Goal: Contribute content: Contribute content

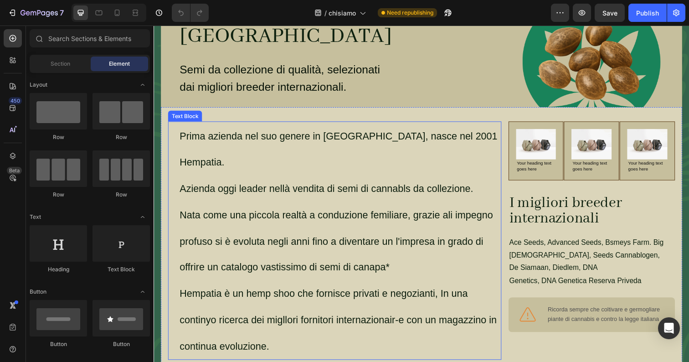
scroll to position [104, 0]
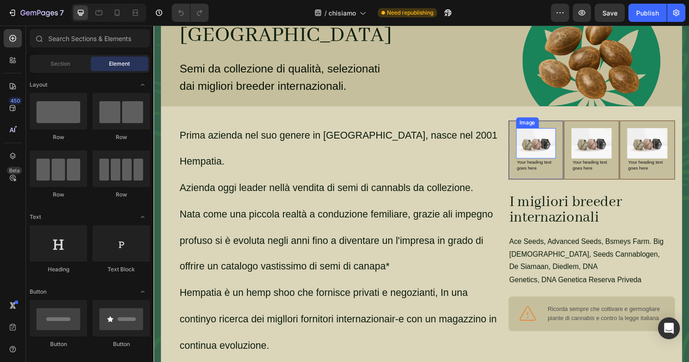
click at [541, 160] on img at bounding box center [543, 145] width 41 height 31
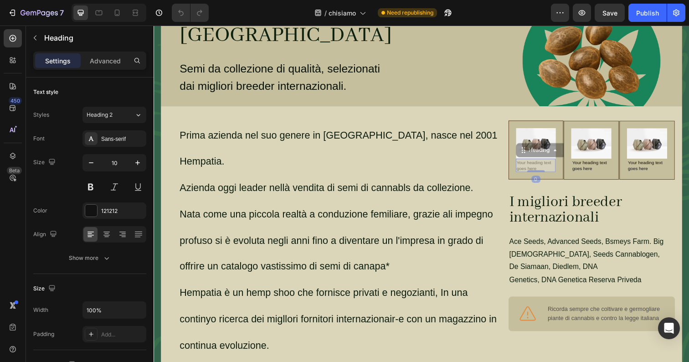
click at [544, 173] on div "Image Your heading text goes here Heading 0 Your heading text goes here Heading…" at bounding box center [543, 152] width 41 height 44
click at [538, 157] on img at bounding box center [543, 145] width 41 height 31
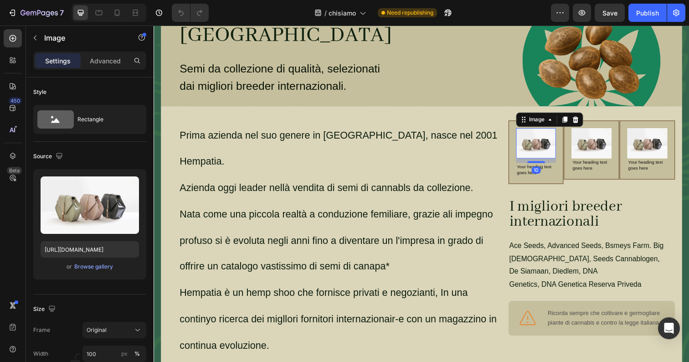
click at [545, 178] on div "Image 10 Your heading text goes here Heading" at bounding box center [543, 154] width 41 height 49
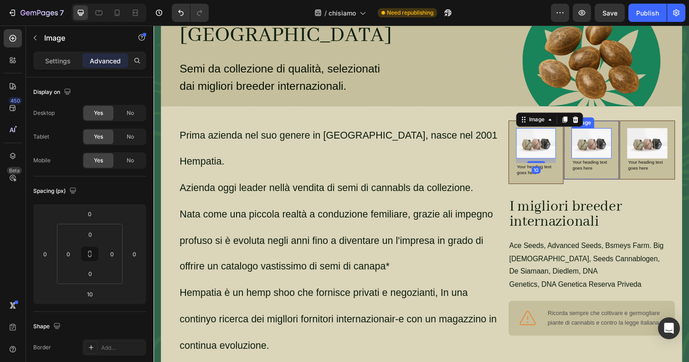
click at [602, 157] on img at bounding box center [600, 145] width 41 height 31
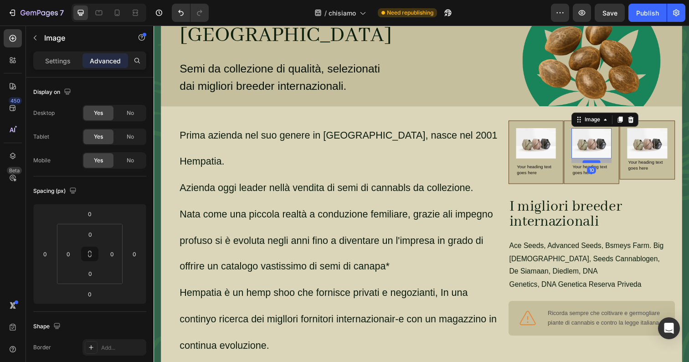
drag, startPoint x: 600, startPoint y: 172, endPoint x: 601, endPoint y: 177, distance: 4.6
click at [601, 166] on div at bounding box center [600, 164] width 18 height 3
type input "10"
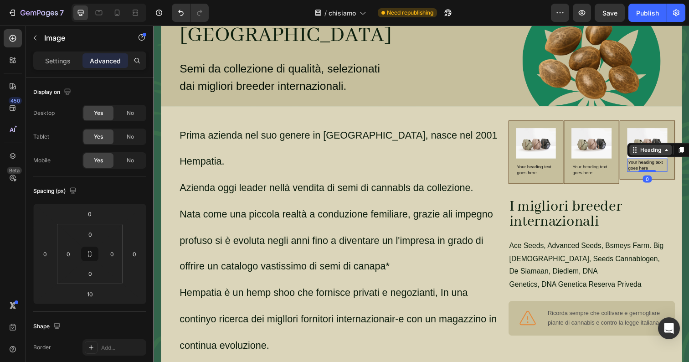
click at [654, 157] on div "Heading" at bounding box center [660, 152] width 25 height 8
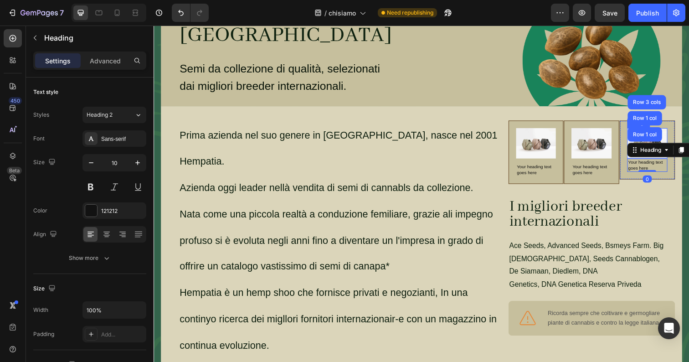
click at [677, 144] on img at bounding box center [657, 145] width 41 height 31
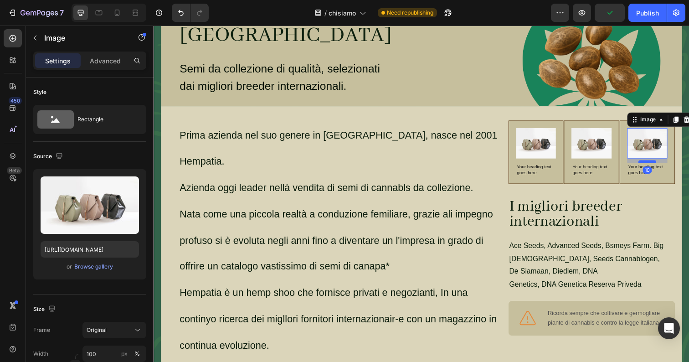
click at [660, 177] on div "Image 10 Your heading text goes here Heading" at bounding box center [657, 154] width 41 height 49
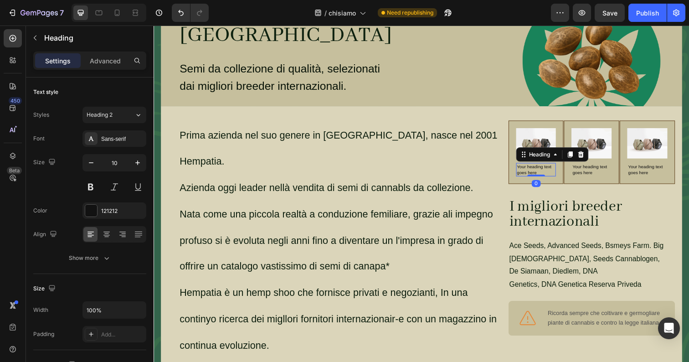
click at [539, 179] on h2 "Your heading text goes here" at bounding box center [543, 173] width 41 height 14
click at [102, 235] on icon at bounding box center [106, 234] width 9 height 9
click at [601, 179] on h2 "Your heading text goes here" at bounding box center [600, 173] width 41 height 14
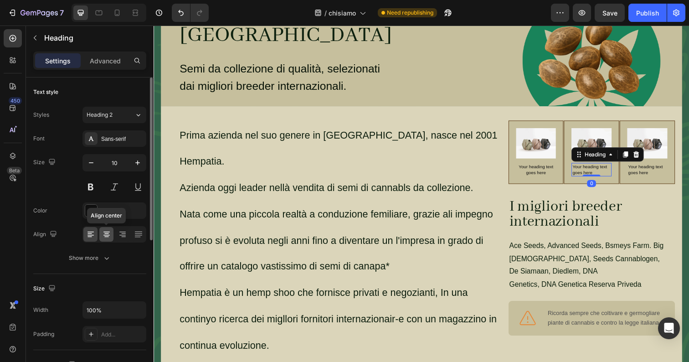
click at [104, 234] on icon at bounding box center [106, 234] width 9 height 9
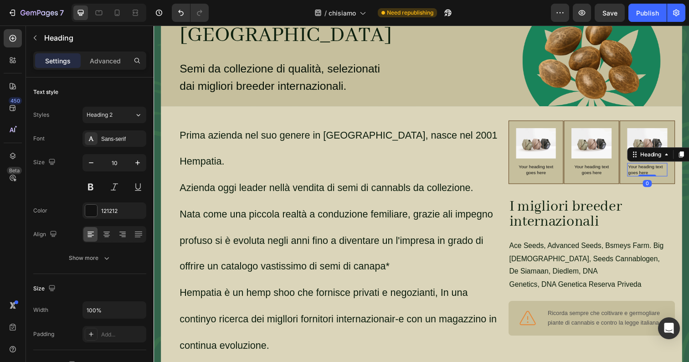
click at [650, 179] on h2 "Your heading text goes here" at bounding box center [657, 173] width 41 height 14
click at [110, 232] on icon at bounding box center [106, 234] width 9 height 9
click at [478, 123] on div "Prima azienda nel suo genere in [GEOGRAPHIC_DATA], nasce nel 2001 Hempatia. Azi…" at bounding box center [427, 244] width 532 height 272
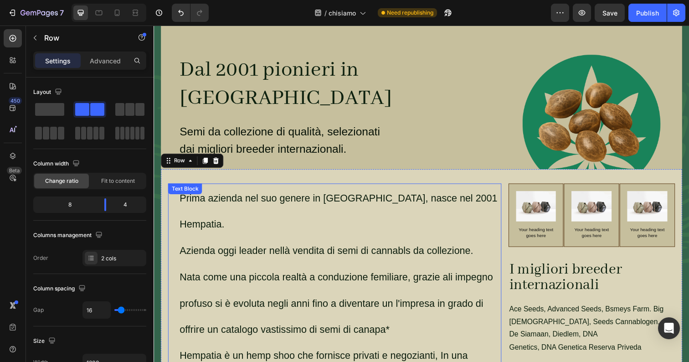
scroll to position [20, 0]
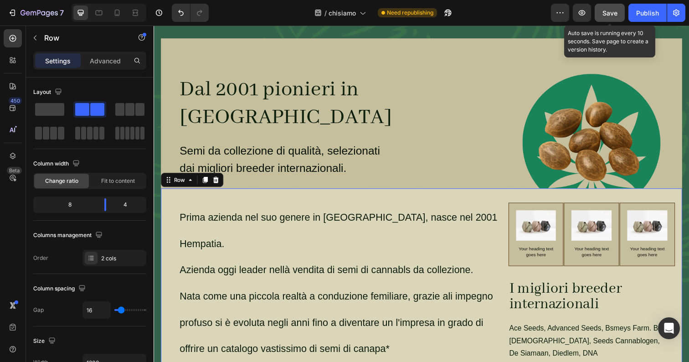
click at [612, 7] on button "Save" at bounding box center [609, 13] width 30 height 18
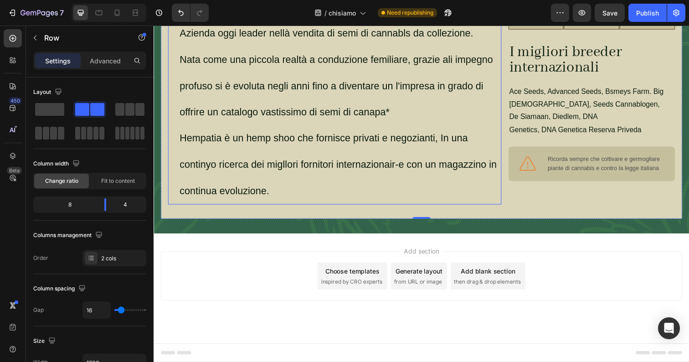
scroll to position [0, 0]
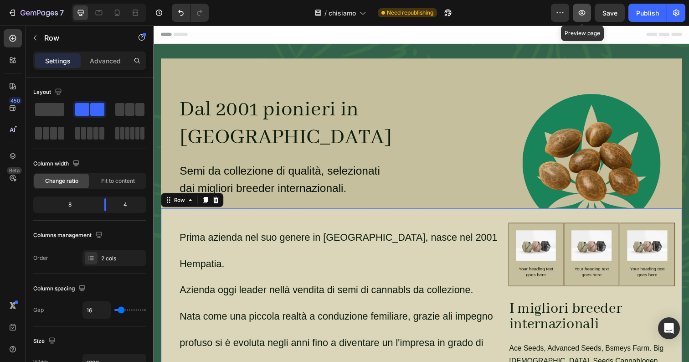
click at [581, 14] on icon "button" at bounding box center [581, 12] width 7 height 5
click at [346, 92] on div "Dal 2001 pionieri in [GEOGRAPHIC_DATA] Heading Semi da collezione di qualità, s…" at bounding box center [338, 135] width 340 height 153
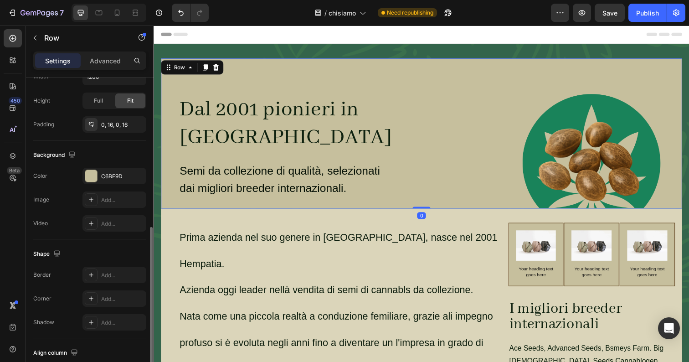
scroll to position [256, 0]
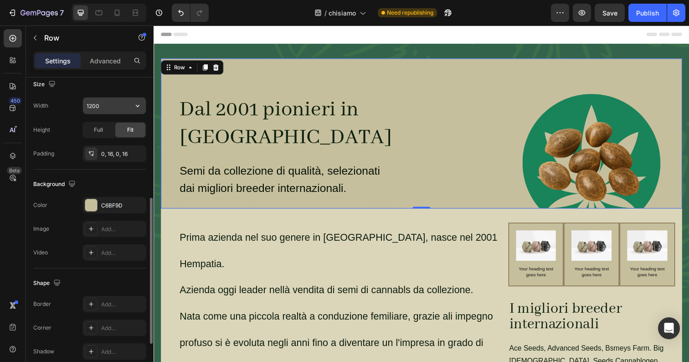
click at [102, 106] on input "1200" at bounding box center [114, 105] width 63 height 16
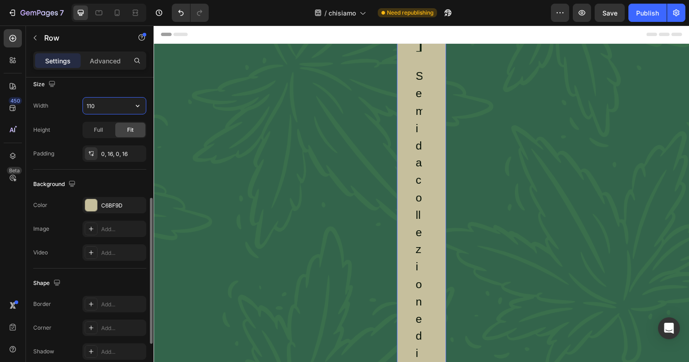
type input "1100"
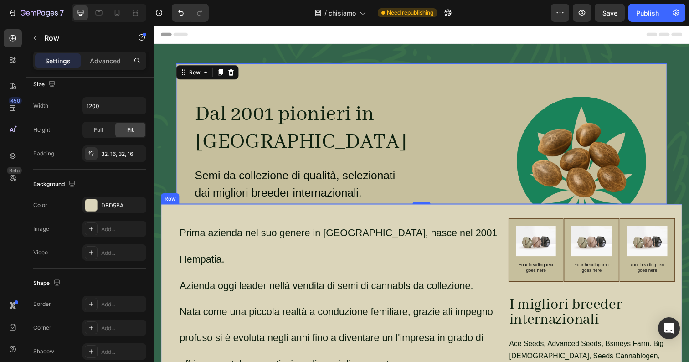
click at [173, 231] on div "Prima azienda nel suo genere in [GEOGRAPHIC_DATA], nasce nel 2001 Hempatia. Azi…" at bounding box center [427, 344] width 532 height 272
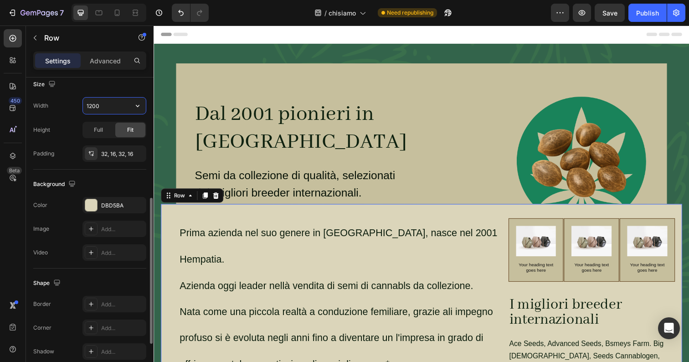
click at [114, 109] on input "1200" at bounding box center [114, 105] width 63 height 16
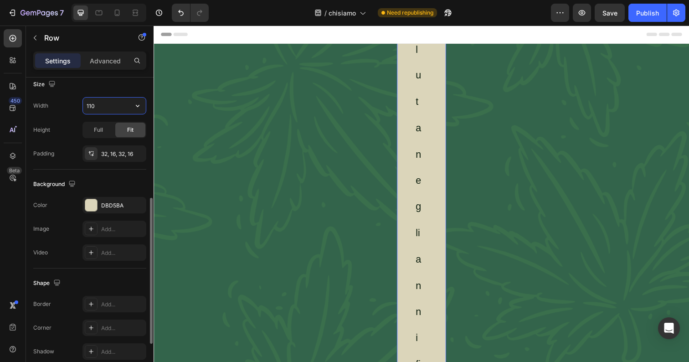
type input "1100"
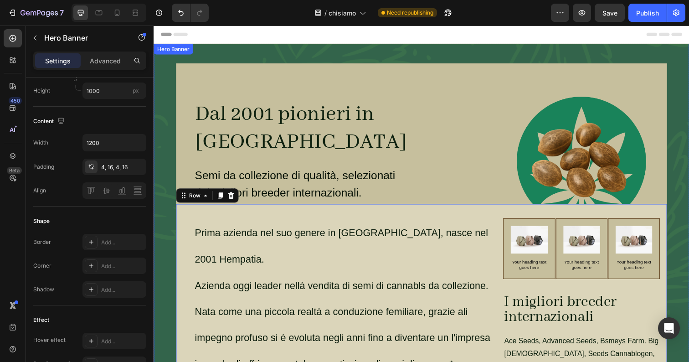
click at [164, 132] on div "Dal 2001 pionieri in [GEOGRAPHIC_DATA] Heading Semi da collezione di qualità, s…" at bounding box center [427, 272] width 532 height 416
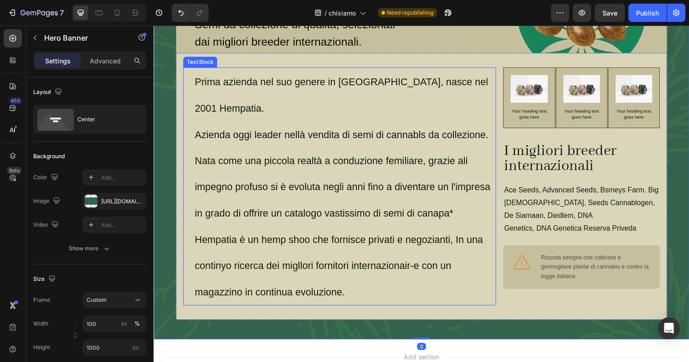
scroll to position [157, 0]
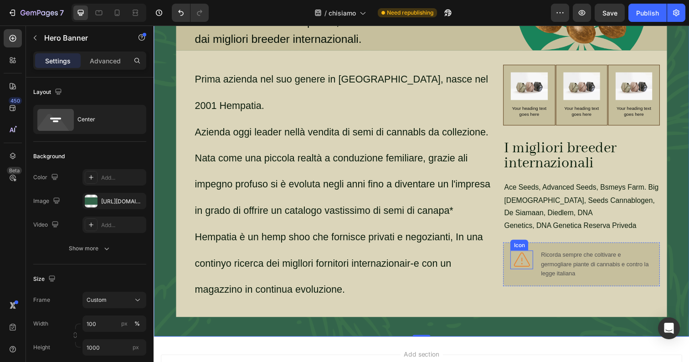
click at [529, 274] on icon at bounding box center [529, 264] width 19 height 19
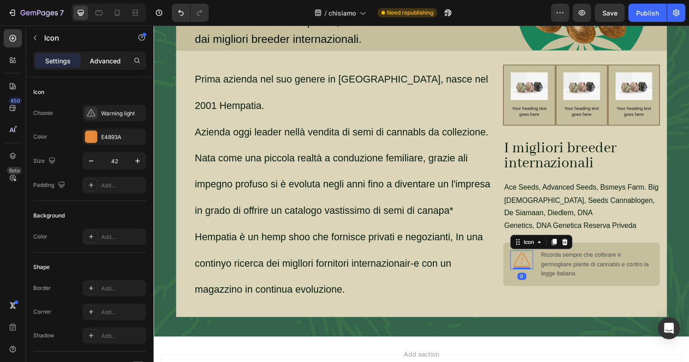
click at [93, 61] on p "Advanced" at bounding box center [105, 61] width 31 height 10
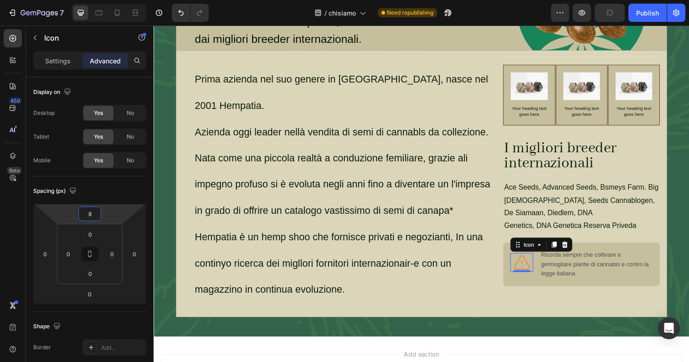
type input "10"
click at [112, 0] on html "7 Version history / chisiamo Need republishing Preview Save Publish 450 Beta Se…" at bounding box center [344, 0] width 689 height 0
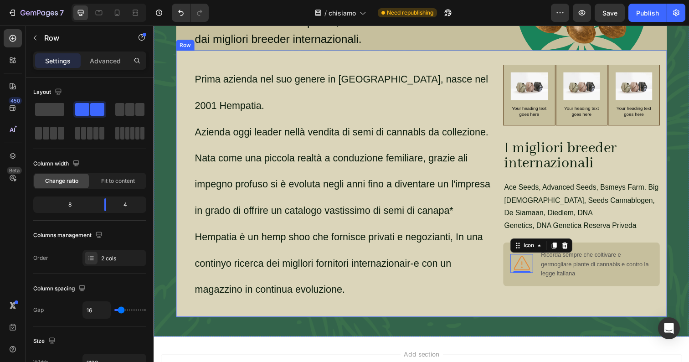
click at [425, 300] on div "Prima azienda nel suo genere in [GEOGRAPHIC_DATA], nasce nel 2001 Hempatia. Azi…" at bounding box center [426, 187] width 501 height 272
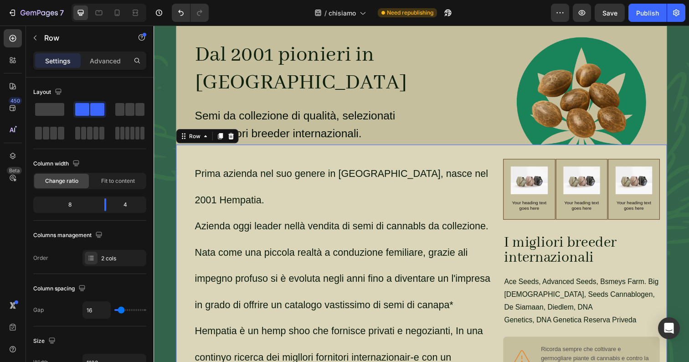
scroll to position [0, 0]
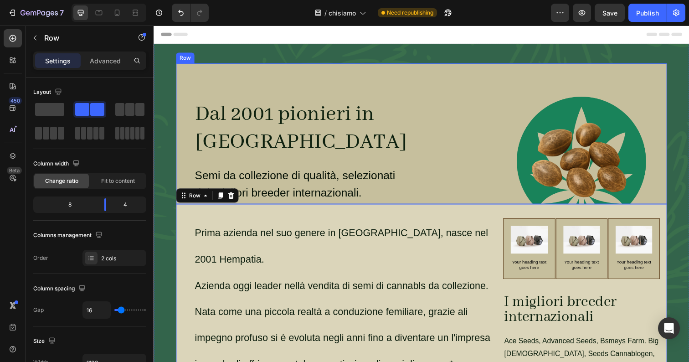
click at [362, 93] on div "Dal 2001 pionieri in [GEOGRAPHIC_DATA] Heading Semi da collezione di qualità, s…" at bounding box center [343, 136] width 319 height 144
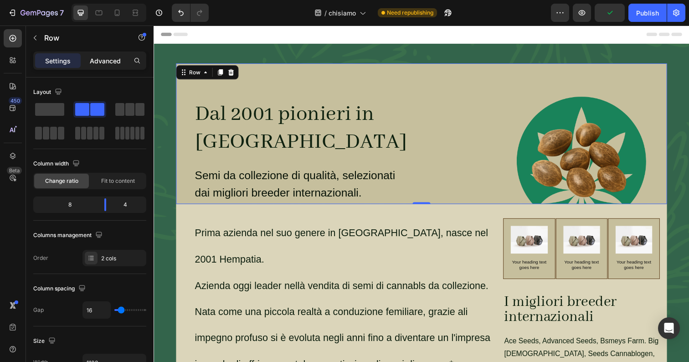
click at [109, 65] on p "Advanced" at bounding box center [105, 61] width 31 height 10
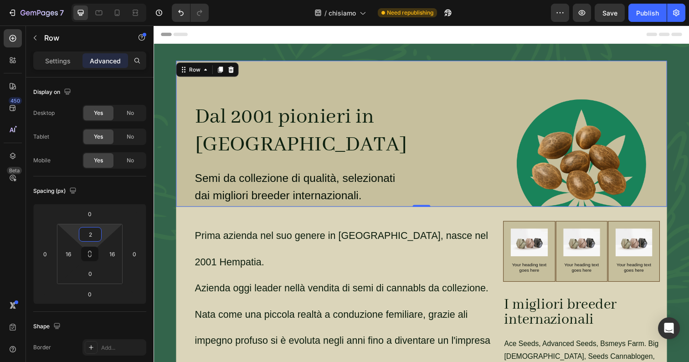
type input "0"
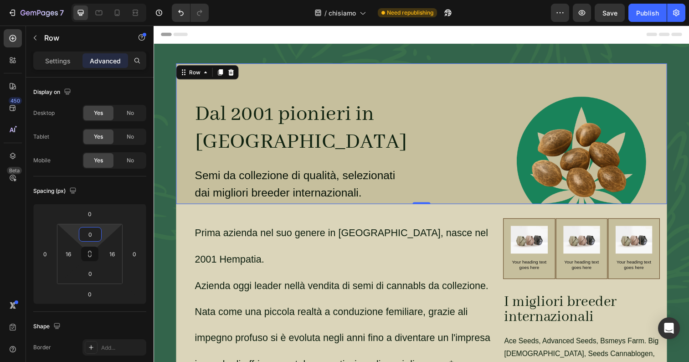
drag, startPoint x: 105, startPoint y: 234, endPoint x: 104, endPoint y: 249, distance: 15.1
click at [104, 0] on html "7 Version history / chisiamo Need republishing Preview Save Publish 450 Beta Se…" at bounding box center [344, 0] width 689 height 0
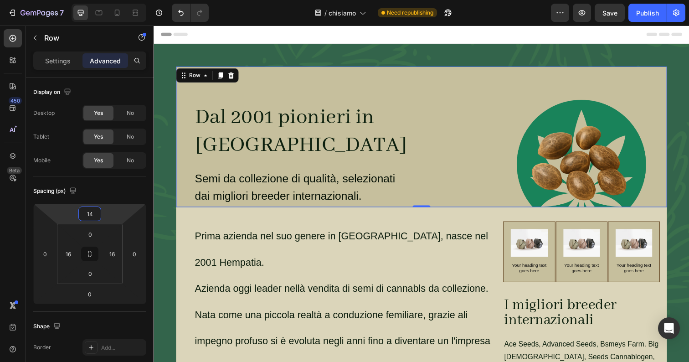
click at [110, 0] on html "7 Version history / chisiamo Need republishing Preview Save Publish 450 Beta Se…" at bounding box center [344, 0] width 689 height 0
type input "0"
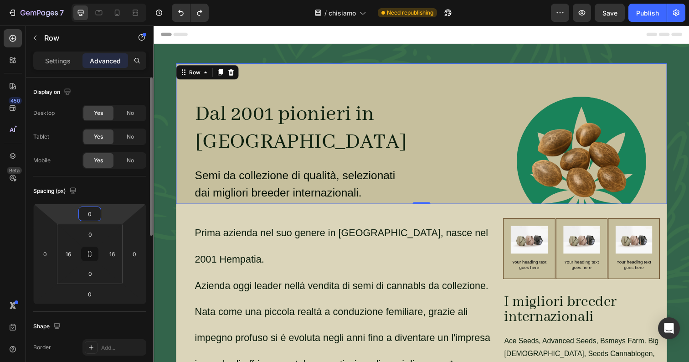
click at [112, 187] on div "Spacing (px)" at bounding box center [89, 191] width 113 height 15
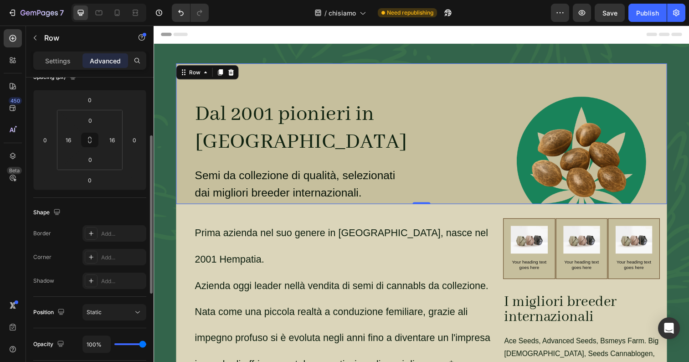
scroll to position [87, 0]
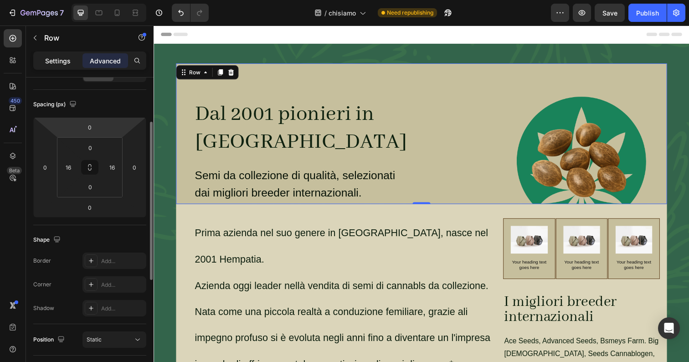
click at [56, 62] on p "Settings" at bounding box center [58, 61] width 26 height 10
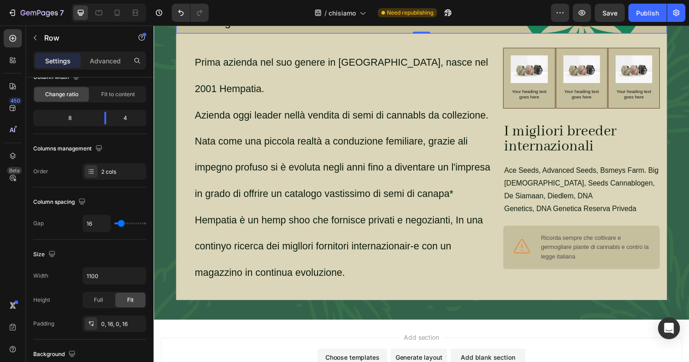
scroll to position [184, 0]
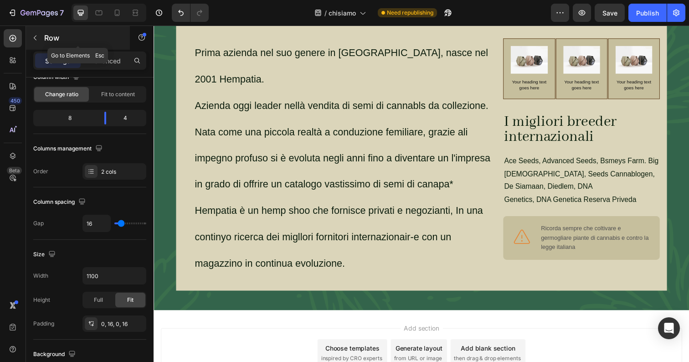
click at [41, 40] on button "button" at bounding box center [35, 38] width 15 height 15
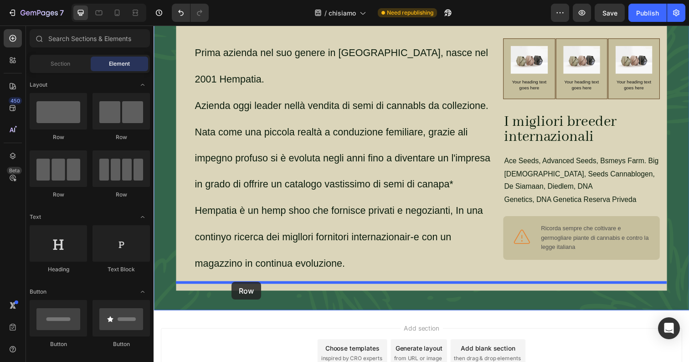
drag, startPoint x: 224, startPoint y: 145, endPoint x: 233, endPoint y: 287, distance: 142.4
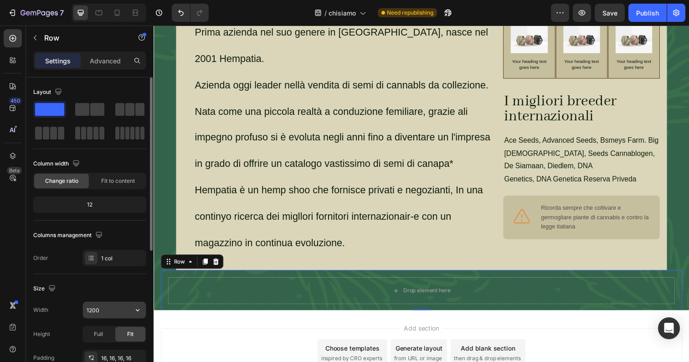
click at [102, 306] on input "1200" at bounding box center [114, 309] width 63 height 16
type input "1100"
click at [117, 279] on div "Size Width 1100 Height Full Fit Padding 16, 16, 16, 16" at bounding box center [89, 324] width 113 height 100
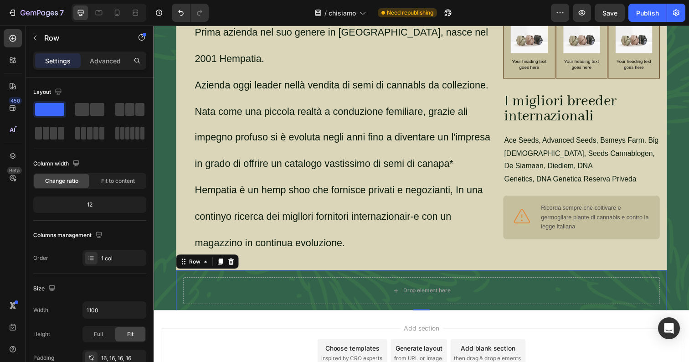
click at [223, 275] on div "Drop element here Row 0" at bounding box center [426, 296] width 501 height 42
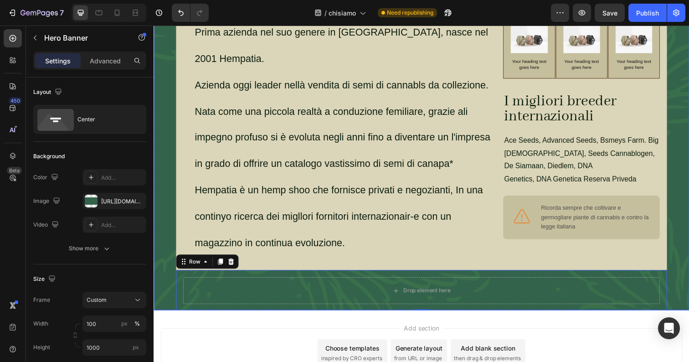
click at [158, 263] on div "Dal 2001 pionieri in [GEOGRAPHIC_DATA] Heading Semi da collezione di qualità, s…" at bounding box center [426, 88] width 546 height 461
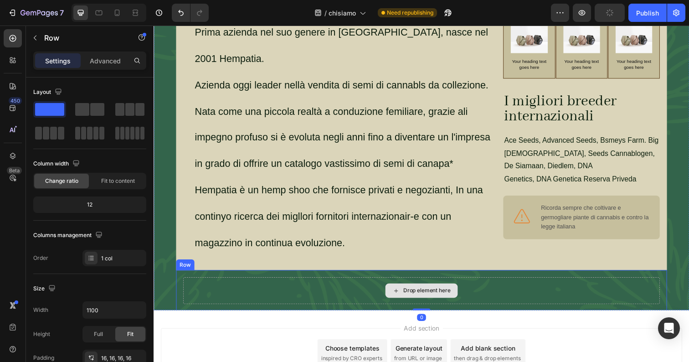
click at [210, 283] on div "Drop element here" at bounding box center [427, 295] width 486 height 27
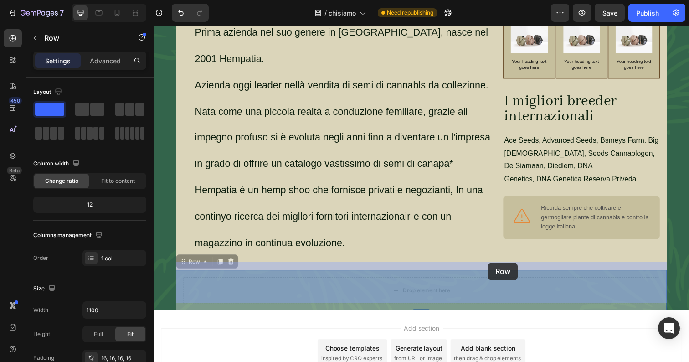
drag, startPoint x: 197, startPoint y: 262, endPoint x: 492, endPoint y: 270, distance: 295.6
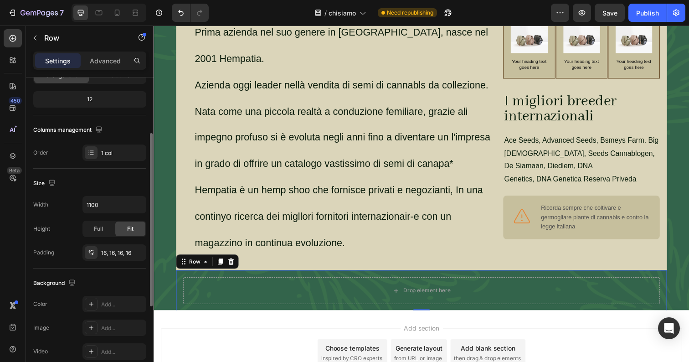
scroll to position [103, 0]
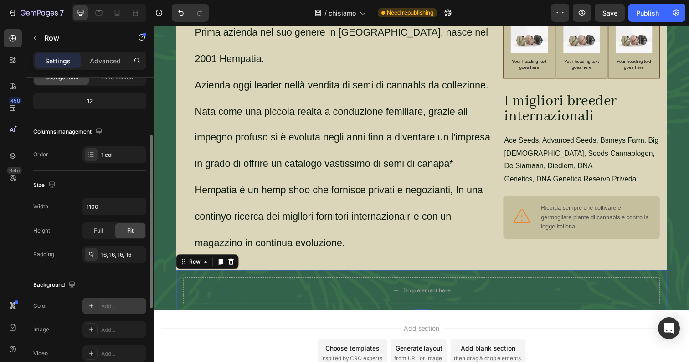
click at [93, 313] on div "Add..." at bounding box center [114, 305] width 64 height 16
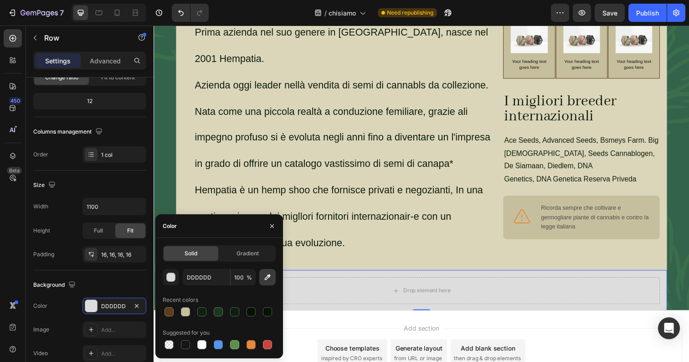
click at [270, 278] on icon "button" at bounding box center [267, 276] width 9 height 9
type input "DBD5BA"
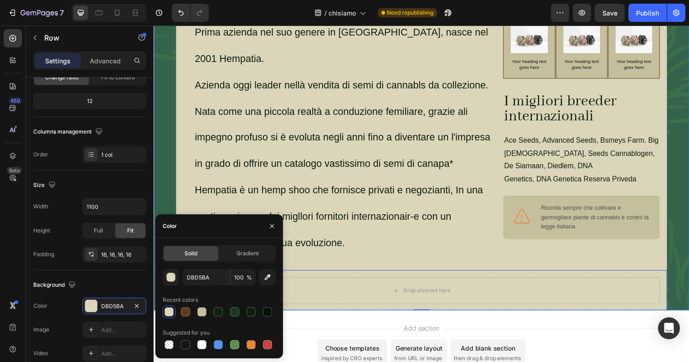
click at [172, 170] on div "Dal 2001 pionieri in [GEOGRAPHIC_DATA] Heading Semi da collezione di qualità, s…" at bounding box center [427, 89] width 532 height 458
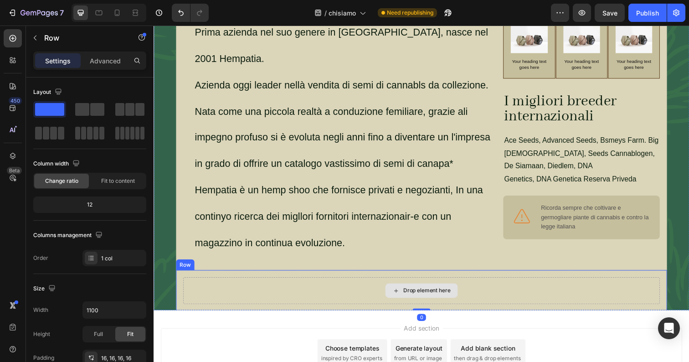
click at [239, 282] on div "Drop element here" at bounding box center [427, 295] width 486 height 27
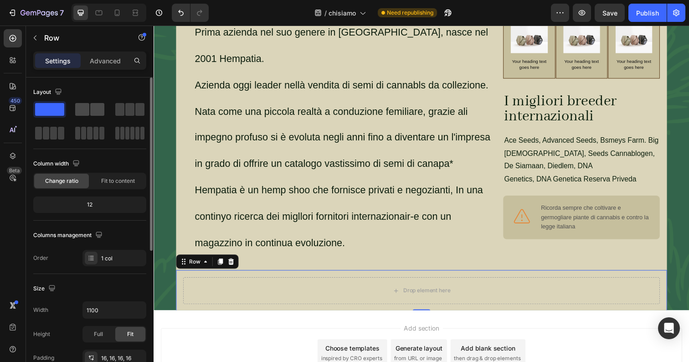
click at [88, 111] on span at bounding box center [82, 109] width 14 height 13
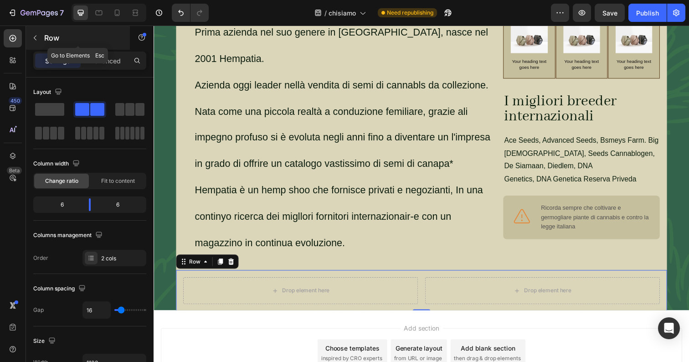
click at [48, 37] on p "Row" at bounding box center [82, 37] width 77 height 11
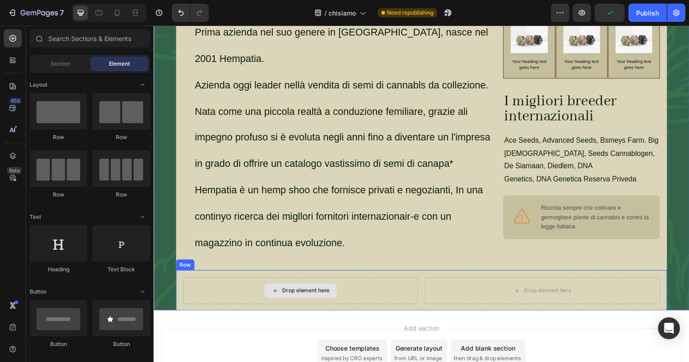
click at [224, 289] on div "Drop element here" at bounding box center [304, 295] width 240 height 27
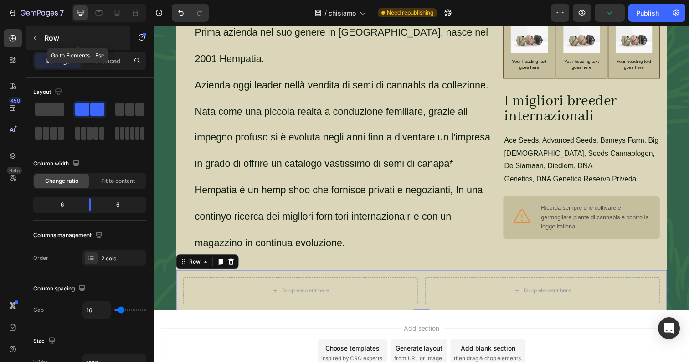
click at [56, 39] on p "Row" at bounding box center [82, 37] width 77 height 11
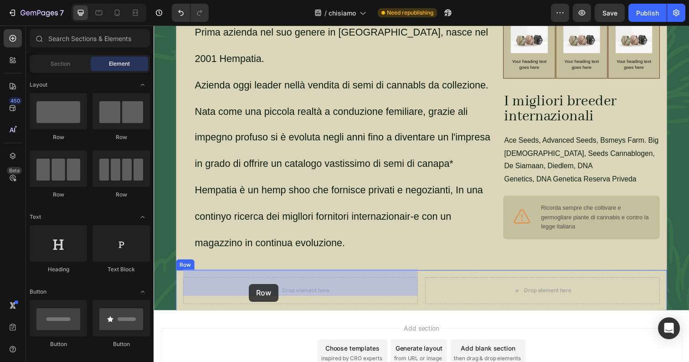
drag, startPoint x: 224, startPoint y: 133, endPoint x: 250, endPoint y: 289, distance: 158.9
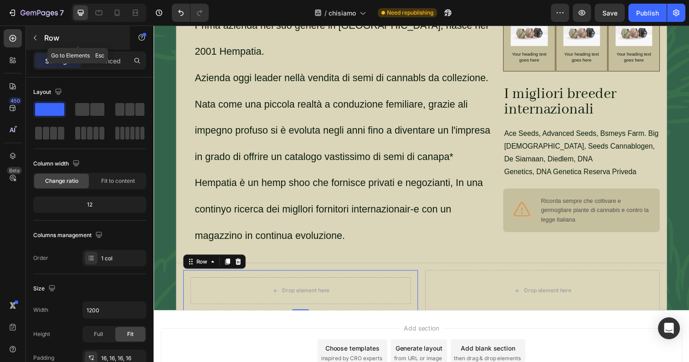
click at [72, 28] on div "Row" at bounding box center [78, 38] width 104 height 24
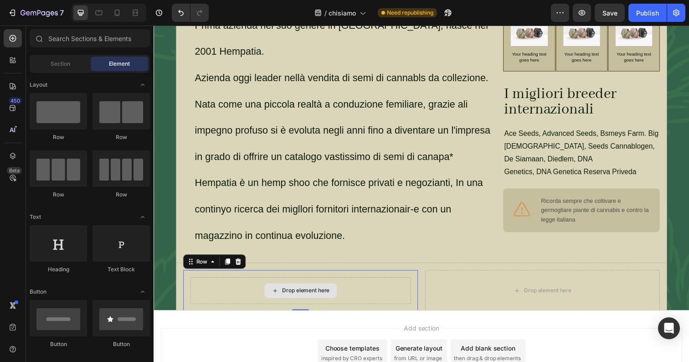
click at [219, 282] on div "Drop element here" at bounding box center [303, 295] width 225 height 27
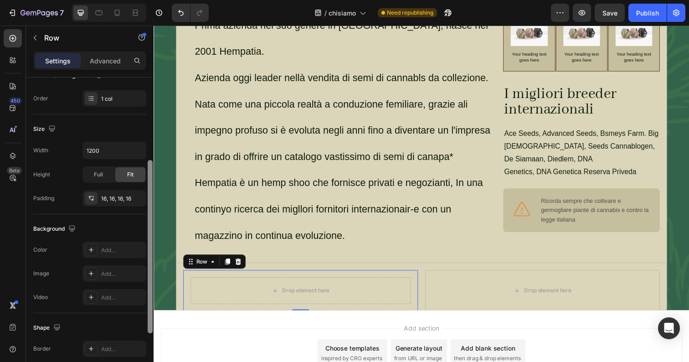
scroll to position [179, 0]
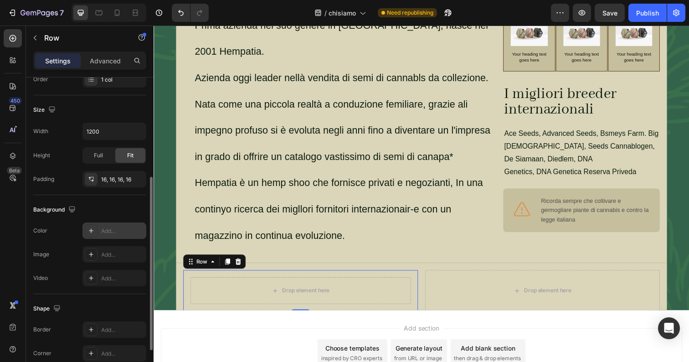
click at [91, 234] on icon at bounding box center [90, 230] width 7 height 7
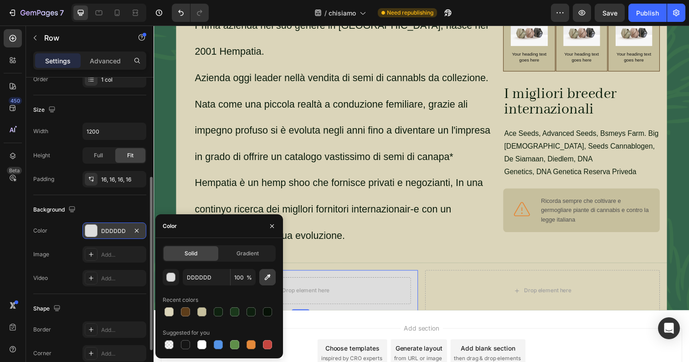
click at [267, 276] on icon "button" at bounding box center [268, 277] width 6 height 6
type input "C6BF9D"
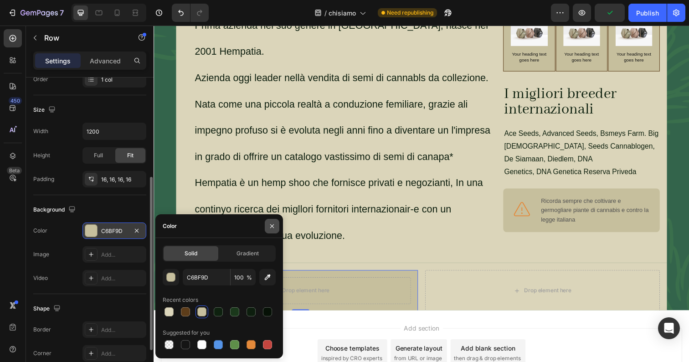
click at [268, 226] on button "button" at bounding box center [272, 226] width 15 height 15
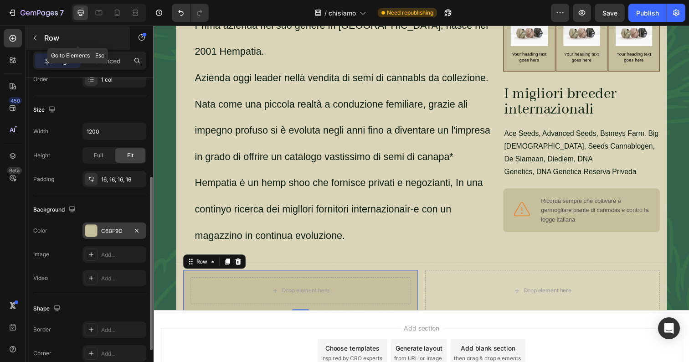
click at [59, 40] on p "Row" at bounding box center [82, 37] width 77 height 11
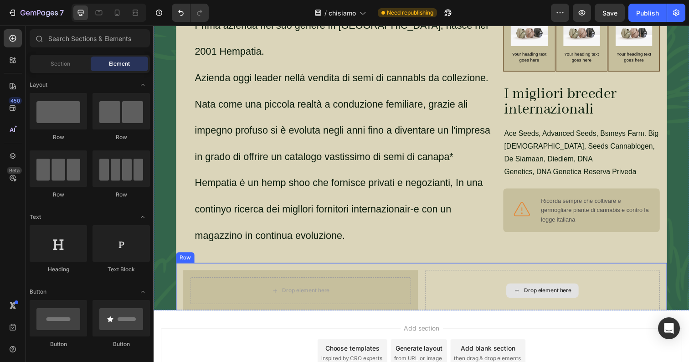
click at [469, 276] on div "Drop element here" at bounding box center [550, 296] width 240 height 42
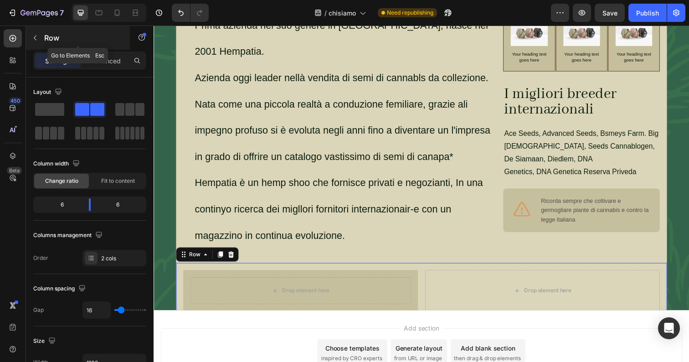
click at [51, 41] on p "Row" at bounding box center [82, 37] width 77 height 11
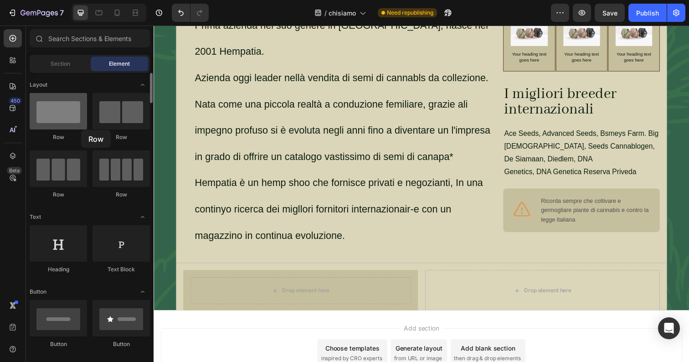
drag, startPoint x: 83, startPoint y: 124, endPoint x: 57, endPoint y: 107, distance: 31.1
click at [57, 107] on div at bounding box center [58, 111] width 57 height 36
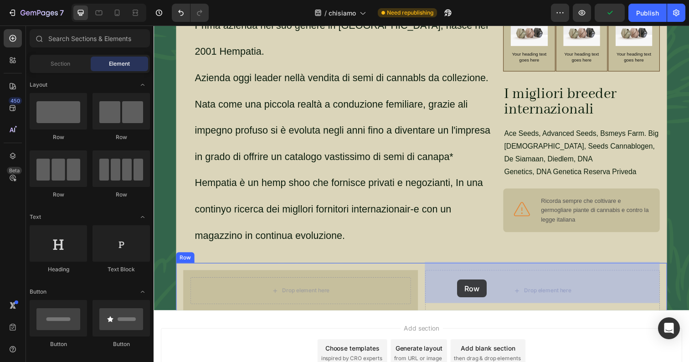
drag, startPoint x: 253, startPoint y: 143, endPoint x: 464, endPoint y: 285, distance: 253.6
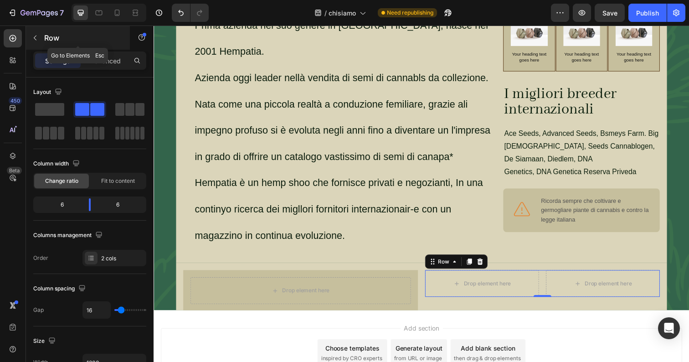
click at [33, 38] on icon "button" at bounding box center [34, 37] width 7 height 7
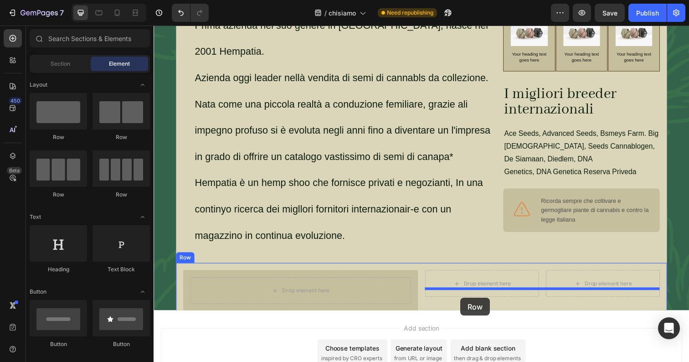
drag, startPoint x: 211, startPoint y: 151, endPoint x: 469, endPoint y: 298, distance: 297.8
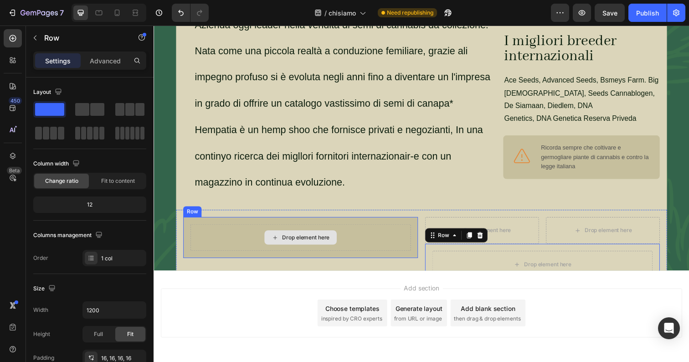
scroll to position [239, 0]
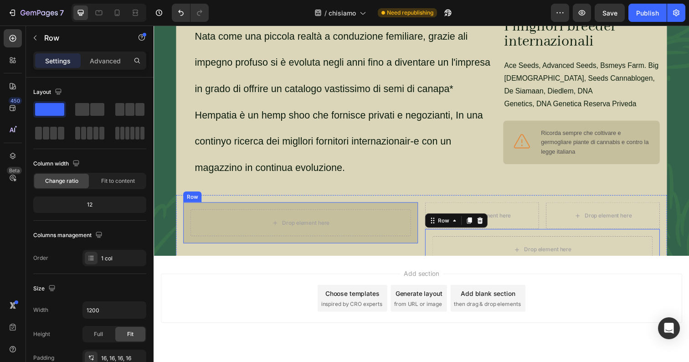
click at [410, 241] on div "Drop element here Row" at bounding box center [304, 240] width 240 height 69
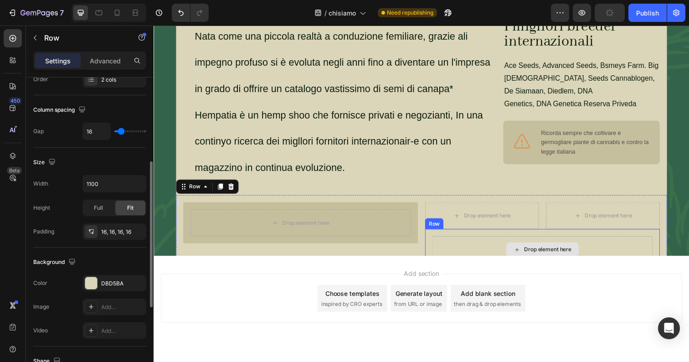
click at [464, 240] on div "Drop element here" at bounding box center [550, 253] width 225 height 27
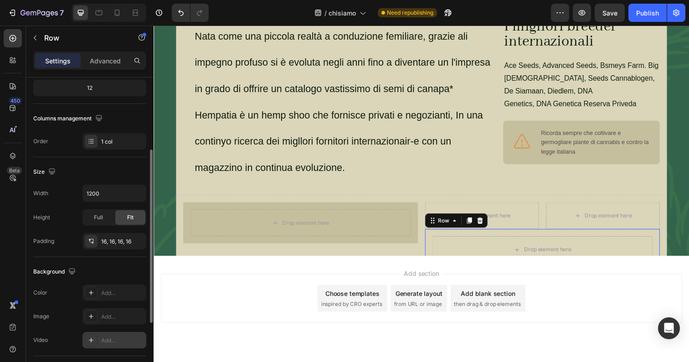
scroll to position [121, 0]
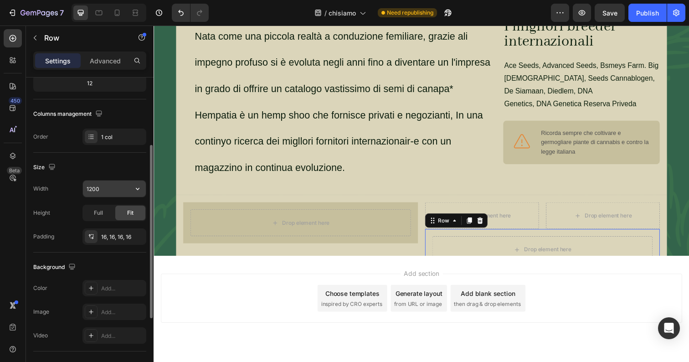
click at [102, 188] on input "1200" at bounding box center [114, 188] width 63 height 16
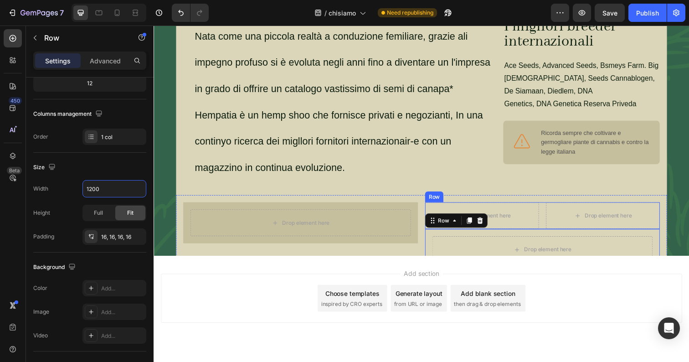
click at [549, 206] on div "Drop element here Drop element here Row" at bounding box center [550, 219] width 240 height 27
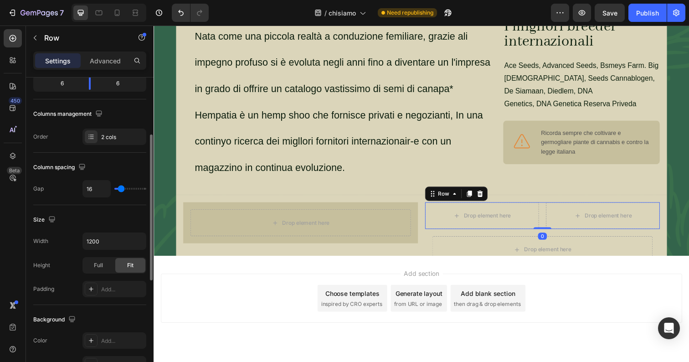
type input "0"
drag, startPoint x: 117, startPoint y: 189, endPoint x: 103, endPoint y: 188, distance: 13.7
type input "0"
click at [114, 189] on input "range" at bounding box center [130, 189] width 32 height 2
click at [97, 237] on input "1200" at bounding box center [114, 241] width 63 height 16
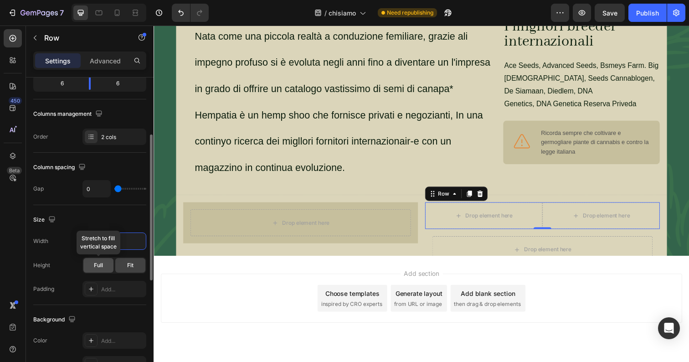
type input "1100"
click at [100, 265] on span "Full" at bounding box center [98, 265] width 9 height 8
click at [120, 264] on div "Fit" at bounding box center [130, 265] width 30 height 15
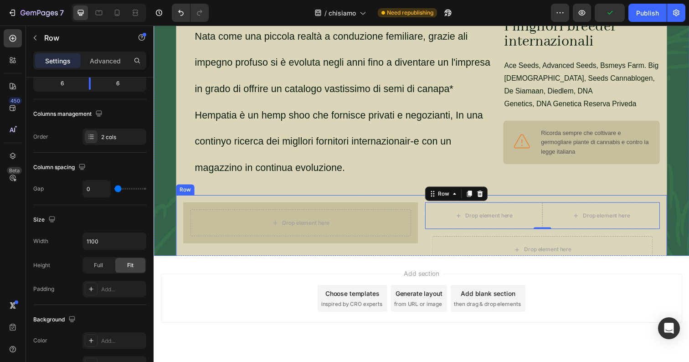
click at [389, 246] on div "Drop element here Row" at bounding box center [304, 240] width 240 height 69
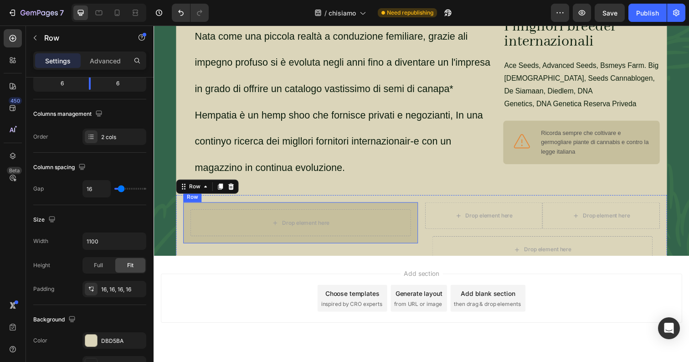
click at [416, 206] on div "Drop element here Row" at bounding box center [304, 227] width 240 height 42
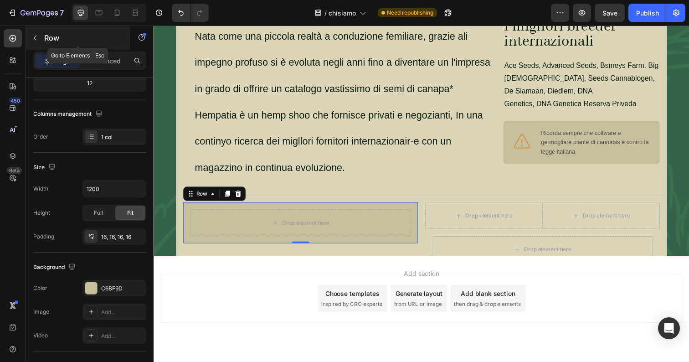
click at [55, 40] on p "Row" at bounding box center [82, 37] width 77 height 11
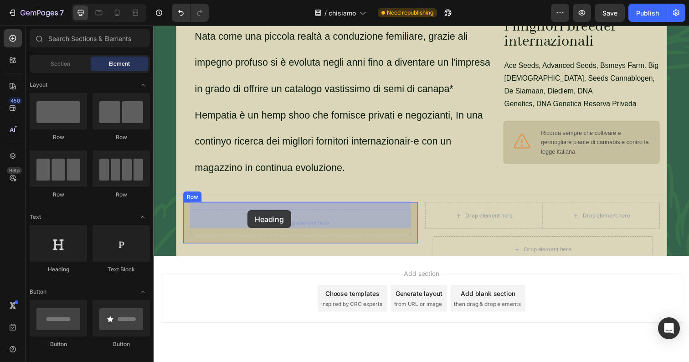
drag, startPoint x: 221, startPoint y: 265, endPoint x: 249, endPoint y: 214, distance: 57.7
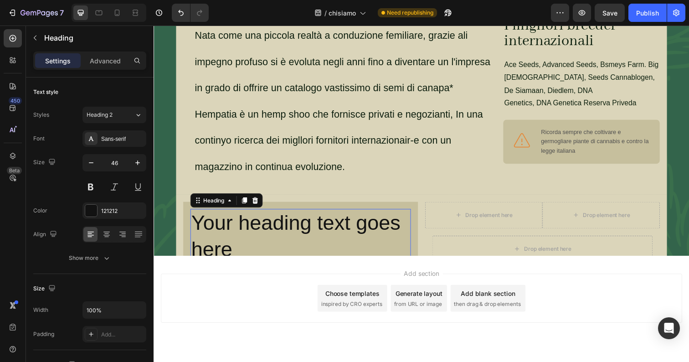
click at [245, 236] on h2 "Your heading text goes here" at bounding box center [303, 241] width 225 height 56
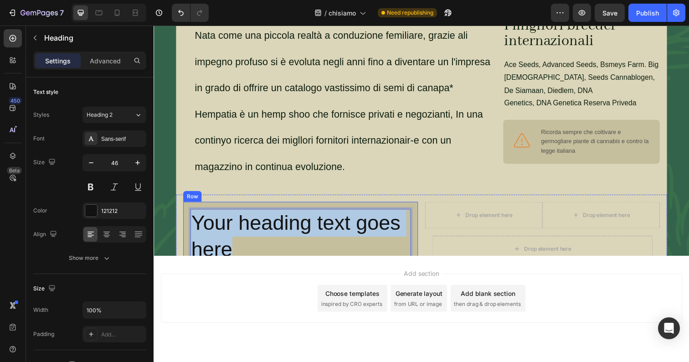
drag, startPoint x: 245, startPoint y: 242, endPoint x: 188, endPoint y: 208, distance: 66.8
click at [187, 208] on div "Your heading text goes here Heading 0 Row" at bounding box center [304, 240] width 240 height 71
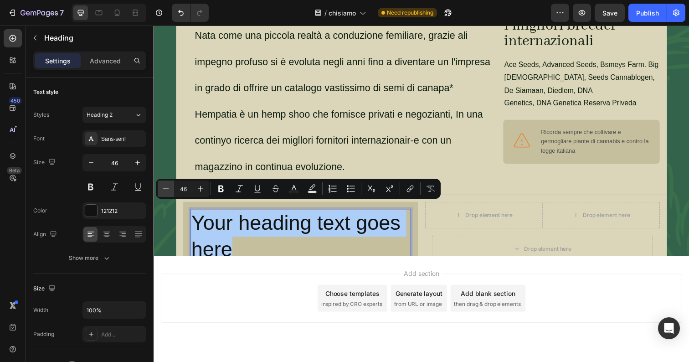
click at [163, 188] on icon "Editor contextual toolbar" at bounding box center [165, 188] width 9 height 9
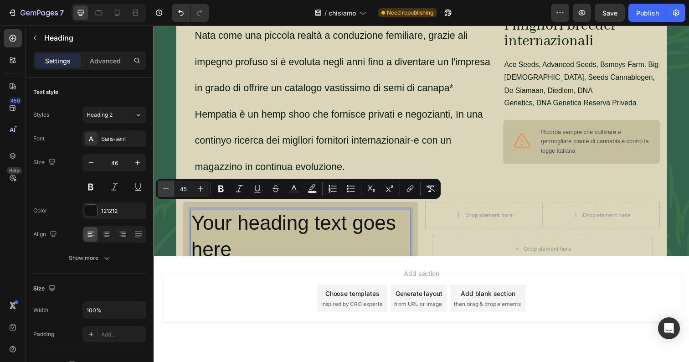
click at [163, 188] on icon "Editor contextual toolbar" at bounding box center [165, 188] width 9 height 9
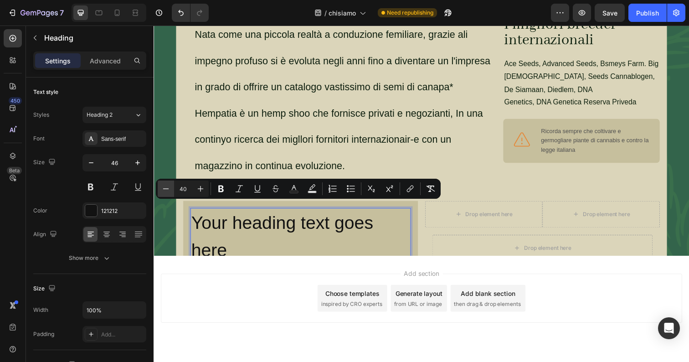
click at [163, 188] on icon "Editor contextual toolbar" at bounding box center [165, 188] width 9 height 9
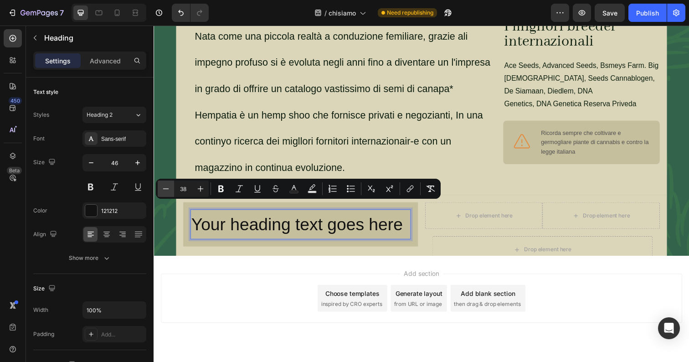
click at [163, 188] on icon "Editor contextual toolbar" at bounding box center [165, 188] width 9 height 9
type input "35"
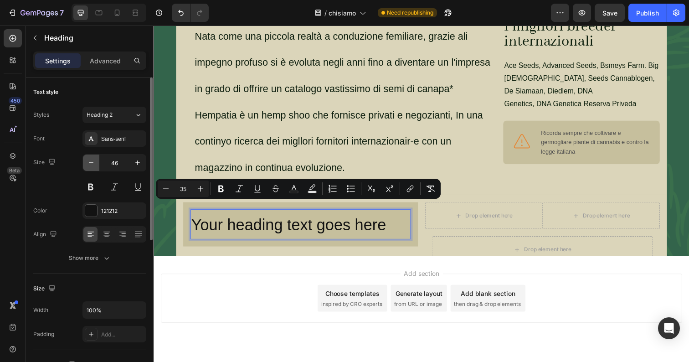
click at [95, 168] on button "button" at bounding box center [91, 162] width 16 height 16
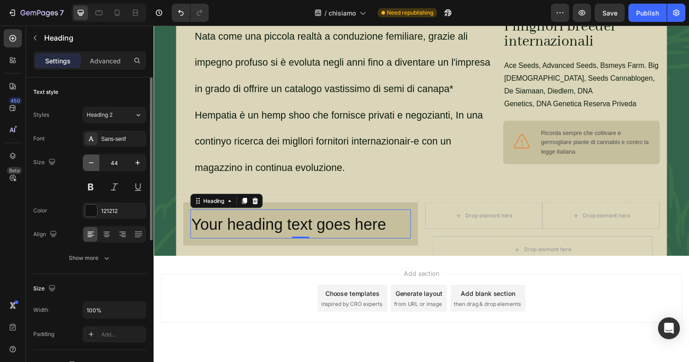
click at [95, 168] on button "button" at bounding box center [91, 162] width 16 height 16
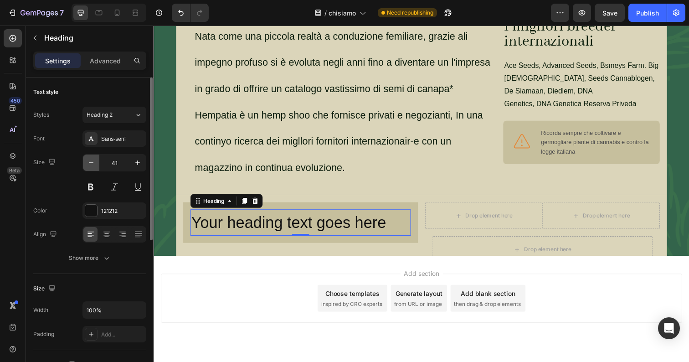
click at [95, 168] on button "button" at bounding box center [91, 162] width 16 height 16
type input "39"
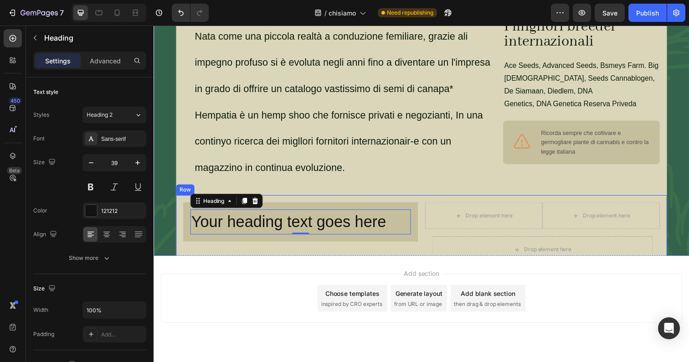
click at [276, 246] on div "Your heading text goes here Heading 0 Row" at bounding box center [304, 240] width 240 height 69
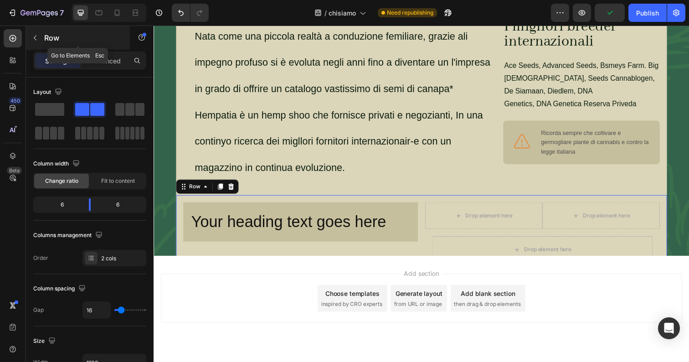
click at [41, 40] on button "button" at bounding box center [35, 38] width 15 height 15
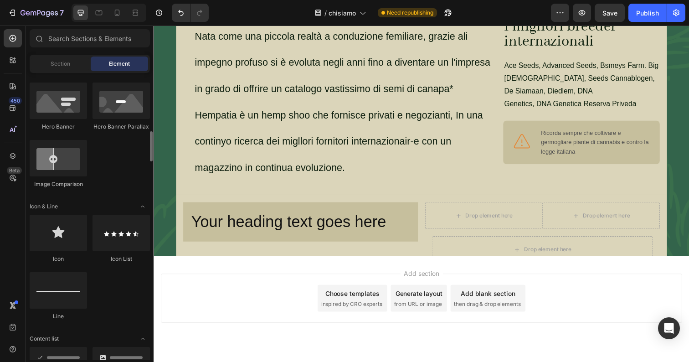
scroll to position [472, 0]
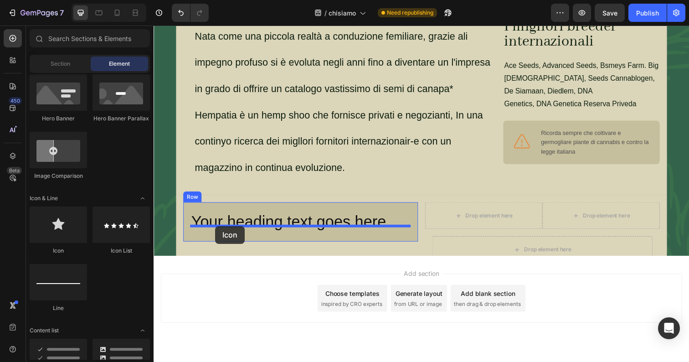
drag, startPoint x: 216, startPoint y: 263, endPoint x: 216, endPoint y: 230, distance: 32.8
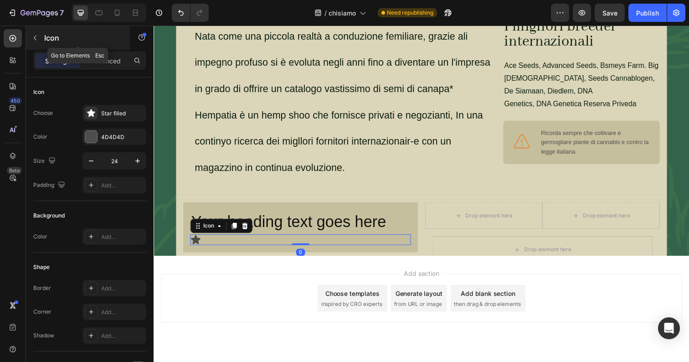
click at [48, 31] on div "Icon" at bounding box center [78, 38] width 104 height 24
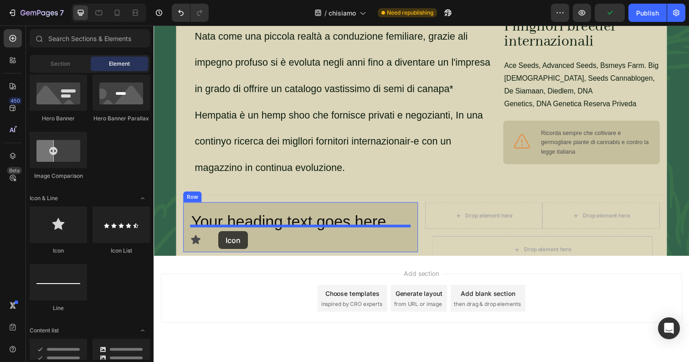
drag, startPoint x: 214, startPoint y: 254, endPoint x: 219, endPoint y: 235, distance: 19.6
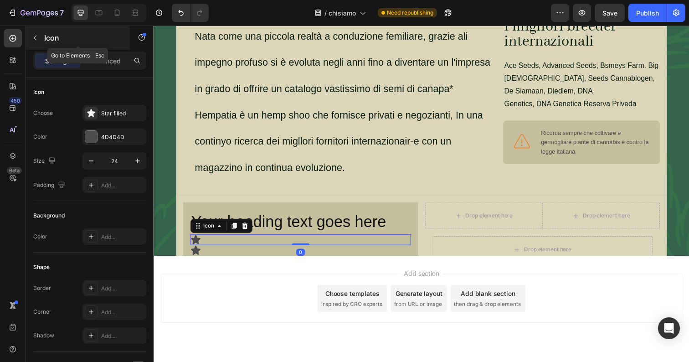
click at [53, 32] on p "Icon" at bounding box center [82, 37] width 77 height 11
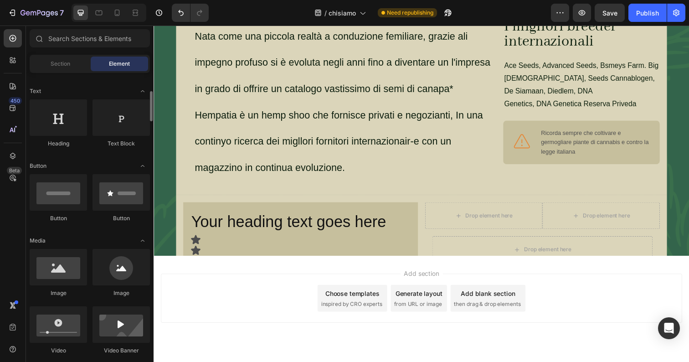
scroll to position [122, 0]
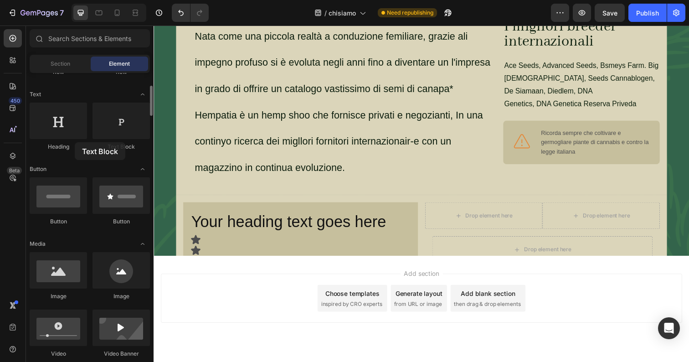
drag, startPoint x: 118, startPoint y: 126, endPoint x: 75, endPoint y: 142, distance: 46.1
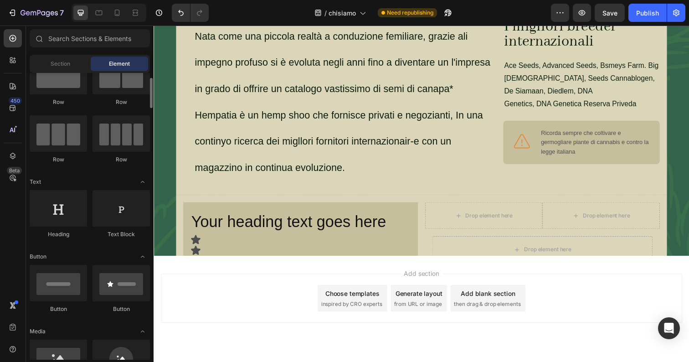
scroll to position [0, 0]
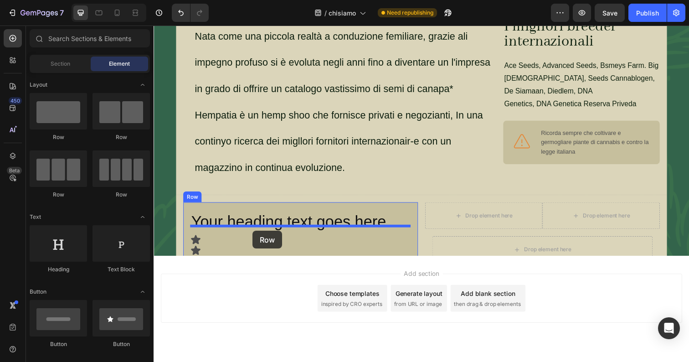
drag, startPoint x: 263, startPoint y: 150, endPoint x: 255, endPoint y: 235, distance: 85.6
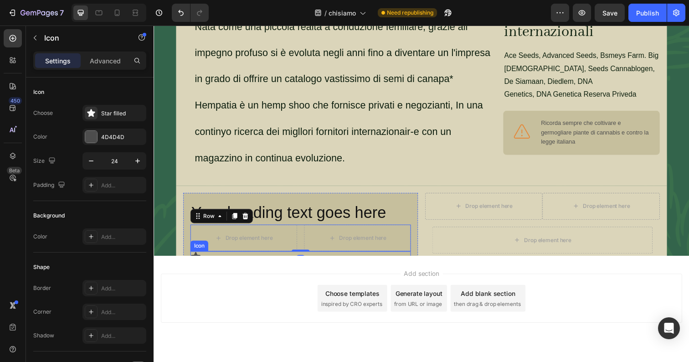
click at [197, 257] on icon at bounding box center [197, 261] width 10 height 9
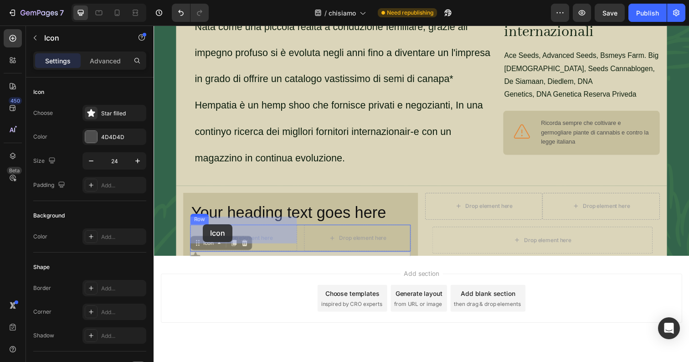
drag, startPoint x: 197, startPoint y: 240, endPoint x: 204, endPoint y: 228, distance: 14.1
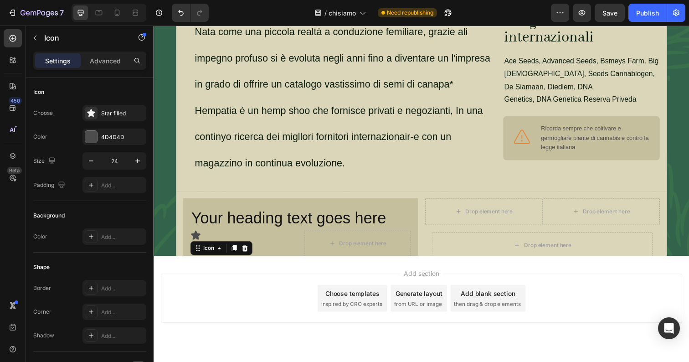
click at [204, 261] on div "Icon 0" at bounding box center [303, 266] width 225 height 11
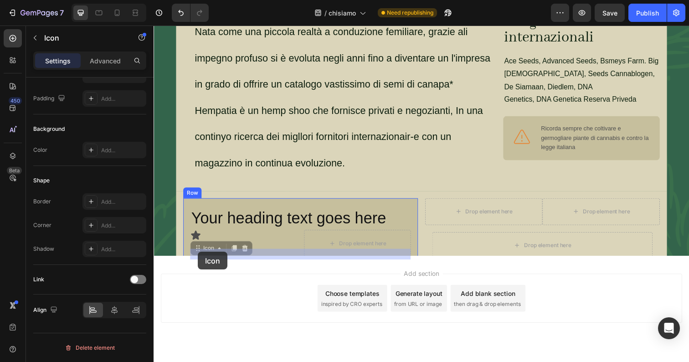
drag, startPoint x: 199, startPoint y: 248, endPoint x: 199, endPoint y: 256, distance: 8.2
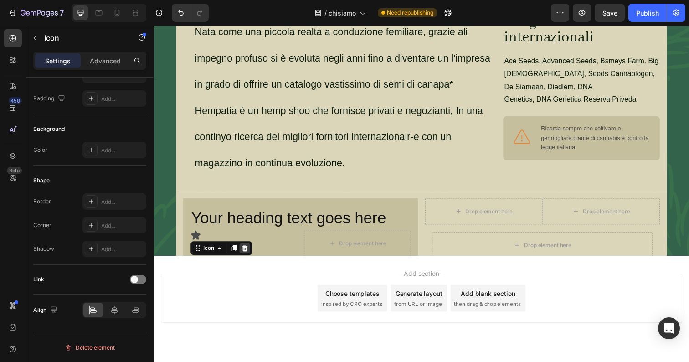
click at [248, 249] on icon at bounding box center [246, 252] width 7 height 7
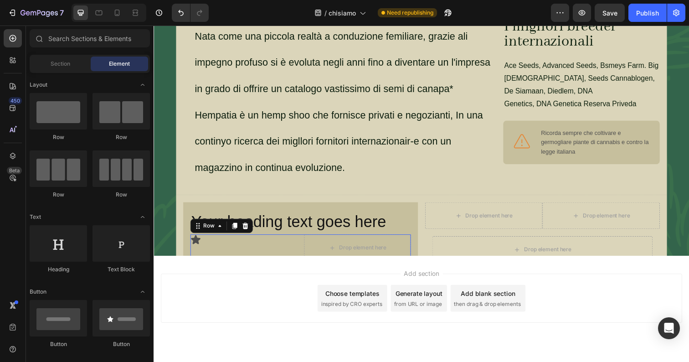
click at [302, 240] on div "Icon Drop element here Row 0" at bounding box center [303, 252] width 225 height 27
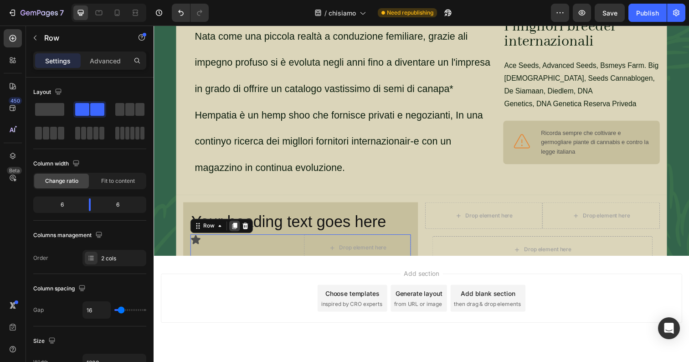
click at [238, 226] on icon at bounding box center [235, 229] width 7 height 7
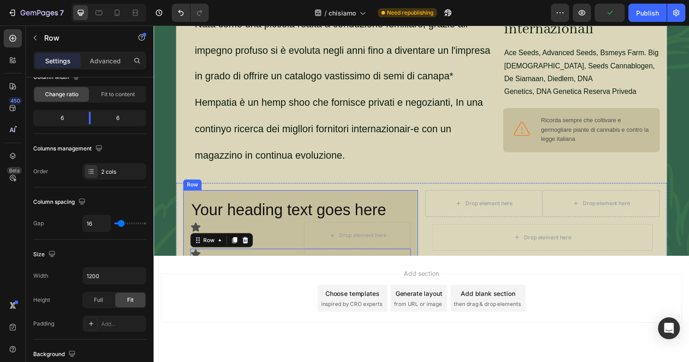
scroll to position [262, 0]
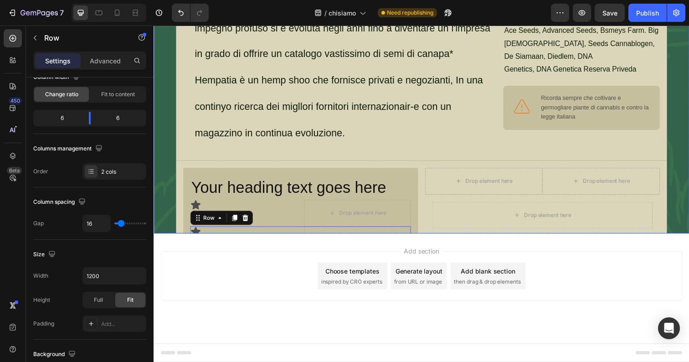
click at [161, 178] on div "Dal 2001 pionieri in [GEOGRAPHIC_DATA] Heading Semi da collezione di qualità, s…" at bounding box center [427, 10] width 532 height 525
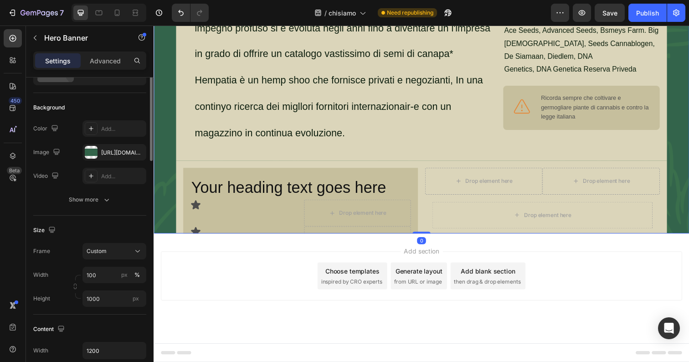
scroll to position [53, 0]
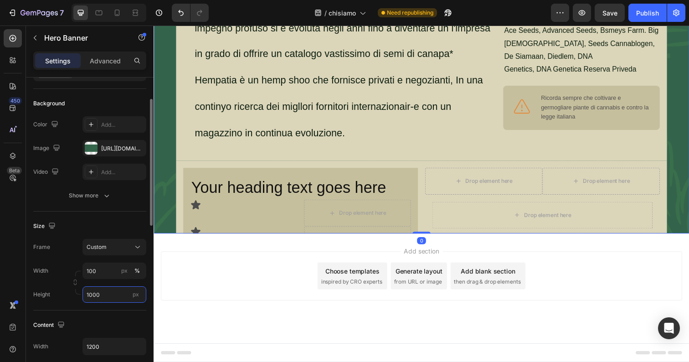
click at [105, 295] on input "1000" at bounding box center [114, 294] width 64 height 16
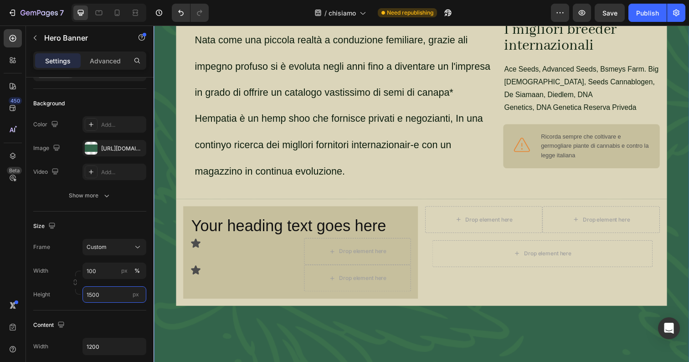
scroll to position [342, 0]
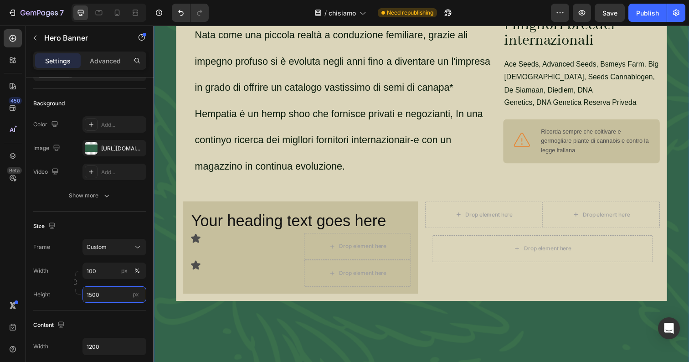
type input "1500"
click at [464, 325] on div "Background Image" at bounding box center [426, 44] width 546 height 683
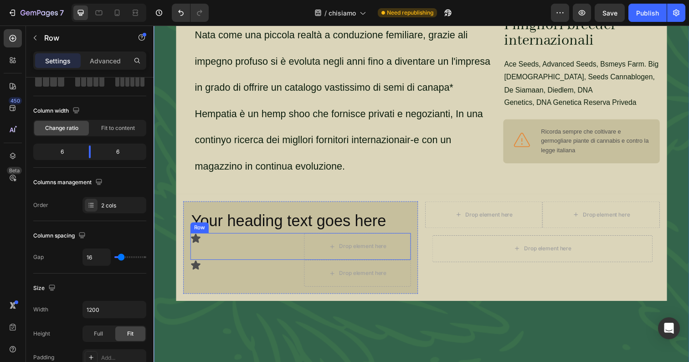
click at [253, 245] on div "Icon" at bounding box center [245, 250] width 109 height 27
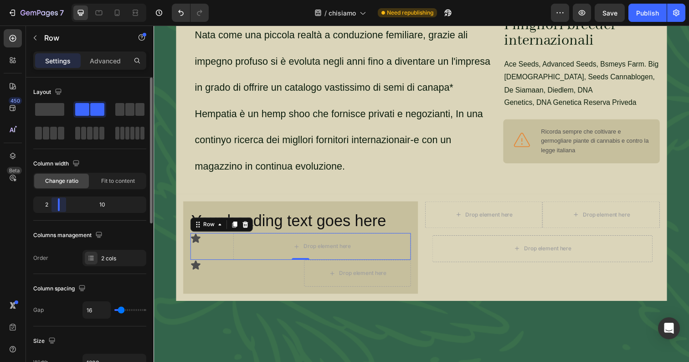
drag, startPoint x: 93, startPoint y: 205, endPoint x: 49, endPoint y: 193, distance: 45.9
click at [49, 193] on div "Column width Change ratio Fit to content 2 10" at bounding box center [89, 188] width 113 height 64
click at [262, 280] on div "Icon" at bounding box center [245, 278] width 109 height 27
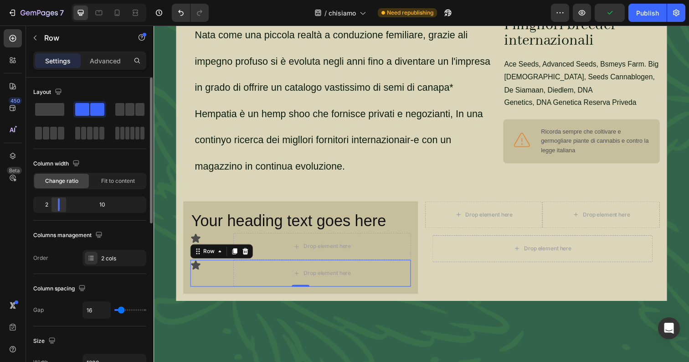
drag, startPoint x: 91, startPoint y: 202, endPoint x: 53, endPoint y: 204, distance: 37.4
click at [53, 204] on div at bounding box center [59, 204] width 16 height 13
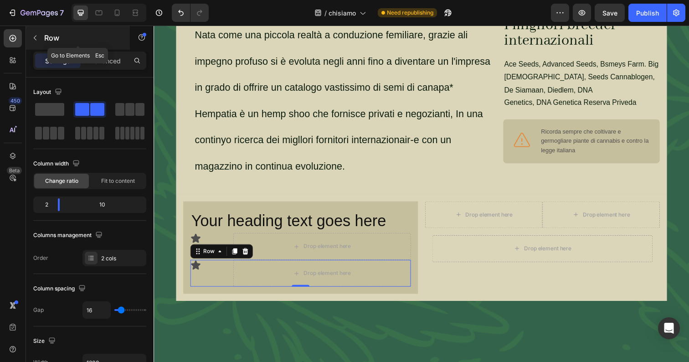
click at [51, 40] on p "Row" at bounding box center [82, 37] width 77 height 11
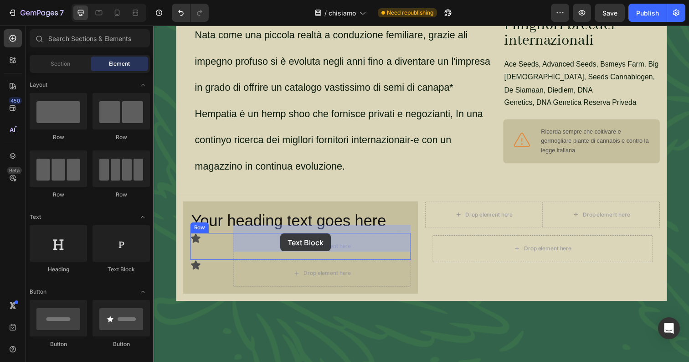
drag, startPoint x: 271, startPoint y: 284, endPoint x: 284, endPoint y: 240, distance: 46.0
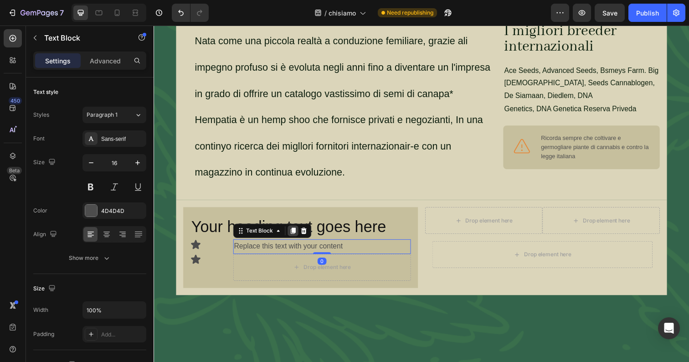
click at [296, 232] on icon at bounding box center [295, 235] width 5 height 6
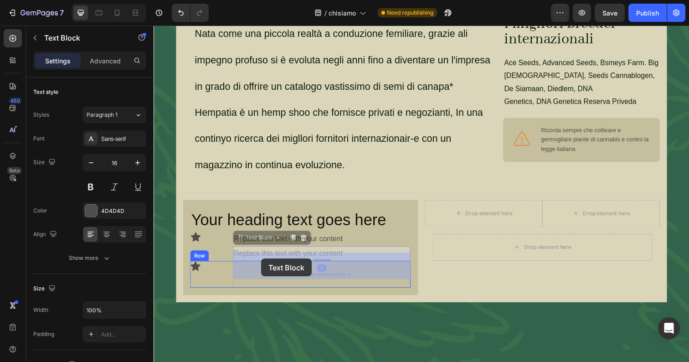
drag, startPoint x: 261, startPoint y: 233, endPoint x: 263, endPoint y: 263, distance: 30.1
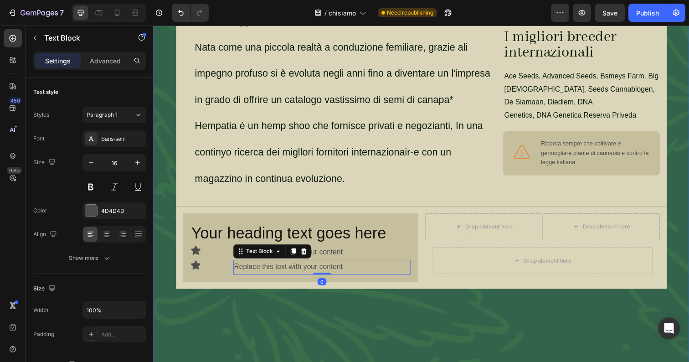
click at [295, 320] on div "Background Image" at bounding box center [426, 44] width 546 height 683
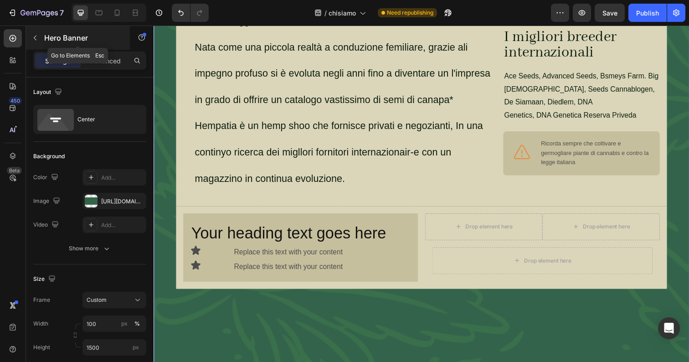
click at [40, 40] on button "button" at bounding box center [35, 38] width 15 height 15
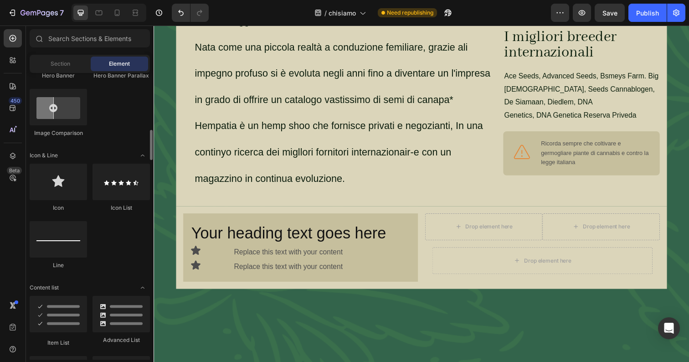
scroll to position [517, 0]
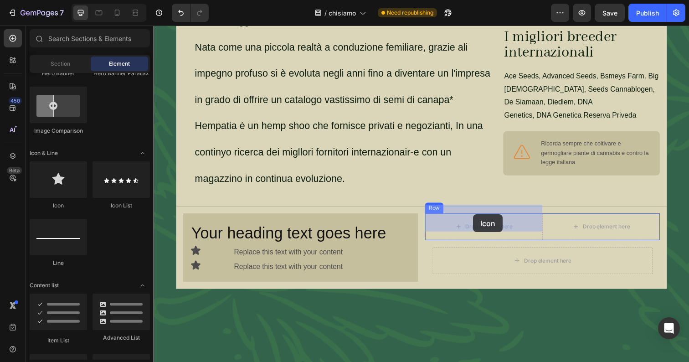
drag, startPoint x: 211, startPoint y: 204, endPoint x: 479, endPoint y: 218, distance: 268.1
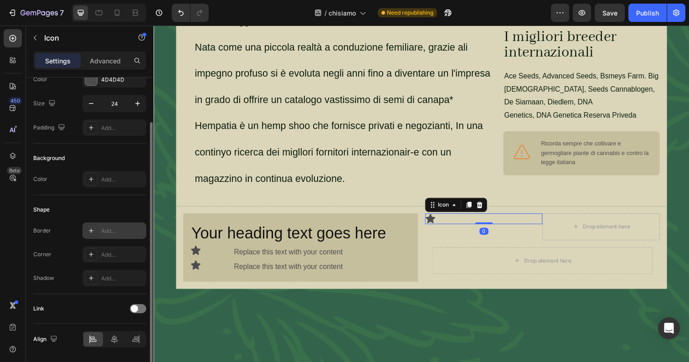
scroll to position [87, 0]
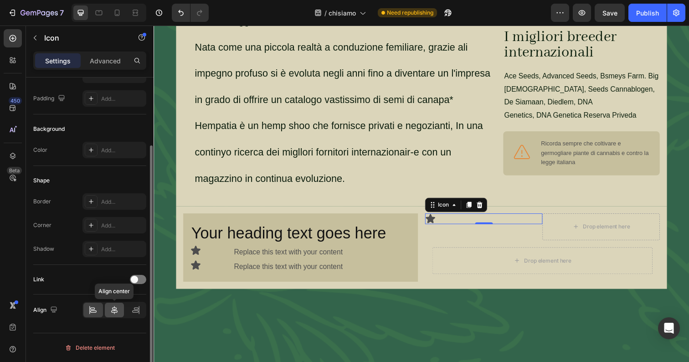
click at [109, 310] on div at bounding box center [115, 309] width 20 height 15
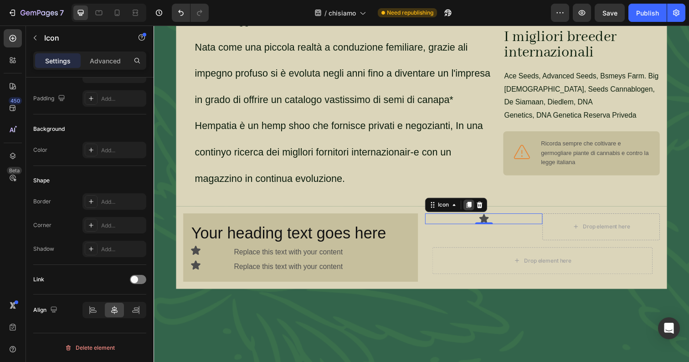
click at [473, 205] on icon at bounding box center [474, 208] width 7 height 7
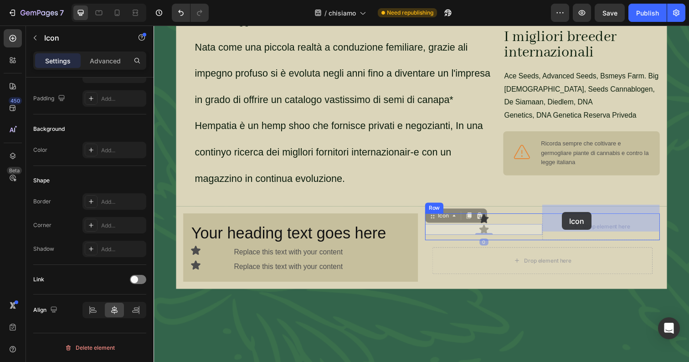
drag, startPoint x: 455, startPoint y: 213, endPoint x: 570, endPoint y: 216, distance: 114.8
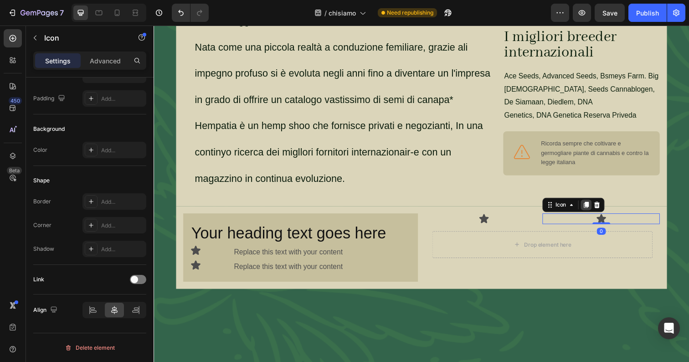
click at [598, 205] on icon at bounding box center [594, 208] width 7 height 7
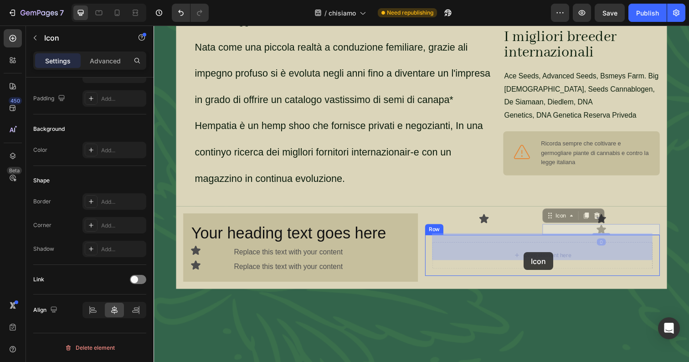
drag, startPoint x: 564, startPoint y: 207, endPoint x: 531, endPoint y: 257, distance: 59.5
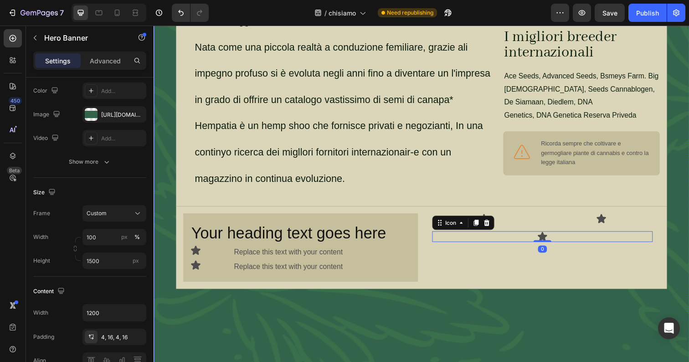
click at [544, 300] on div "Background Image" at bounding box center [426, 44] width 546 height 683
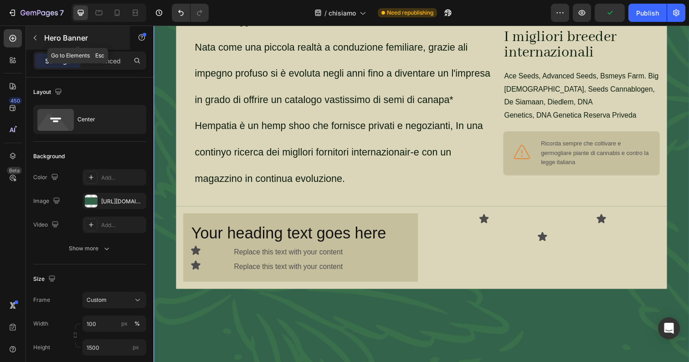
click at [57, 39] on p "Hero Banner" at bounding box center [82, 37] width 77 height 11
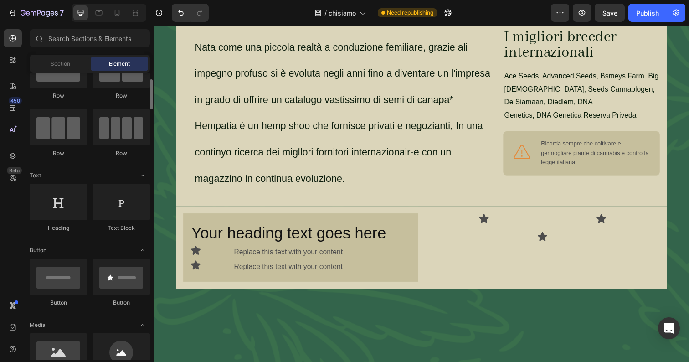
scroll to position [47, 0]
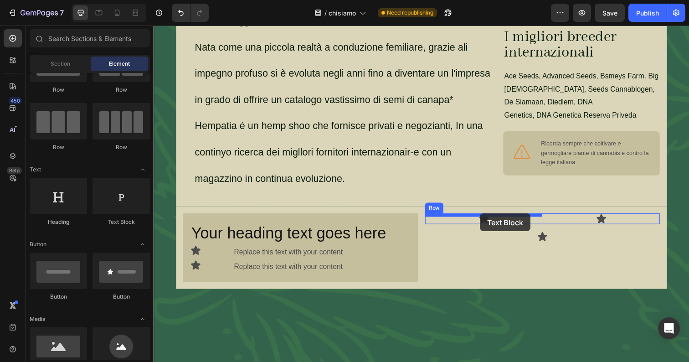
drag, startPoint x: 282, startPoint y: 223, endPoint x: 486, endPoint y: 217, distance: 204.1
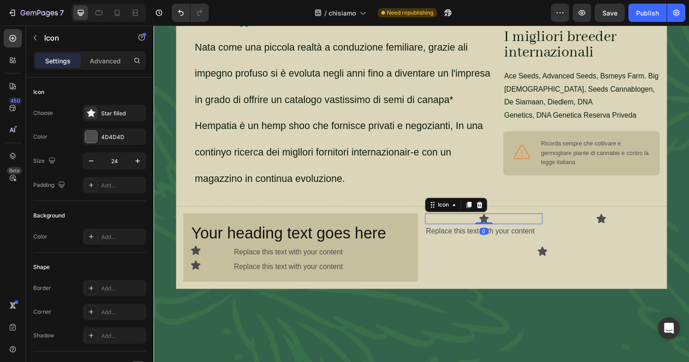
click at [540, 217] on div "Icon 0" at bounding box center [490, 222] width 120 height 11
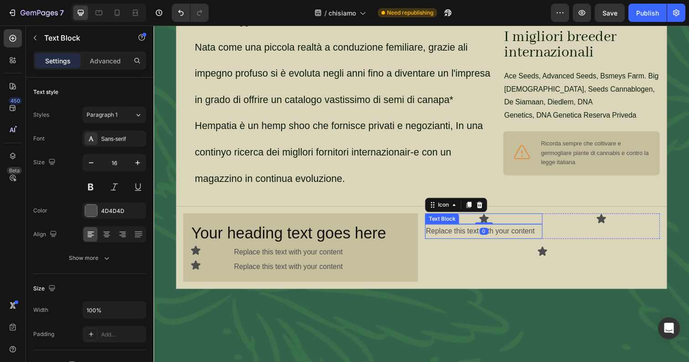
click at [476, 233] on div "Replace this text with your content" at bounding box center [490, 235] width 120 height 15
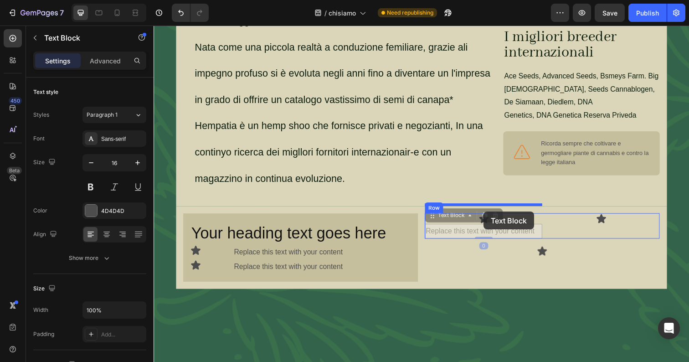
drag, startPoint x: 450, startPoint y: 211, endPoint x: 490, endPoint y: 215, distance: 40.3
click at [490, 215] on div "Header Dal 2001 pionieri in [GEOGRAPHIC_DATA] Heading Semi da collezione di qua…" at bounding box center [426, 100] width 546 height 833
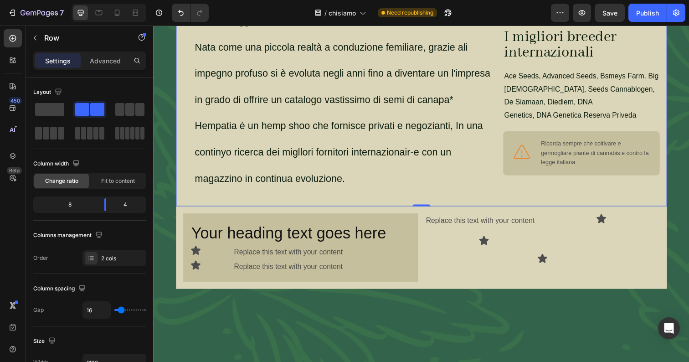
click at [436, 182] on div "Prima azienda nel suo genere in [GEOGRAPHIC_DATA], nasce nel 2001 Hempatia. Azi…" at bounding box center [343, 74] width 319 height 243
click at [551, 227] on div "Icon" at bounding box center [610, 233] width 120 height 33
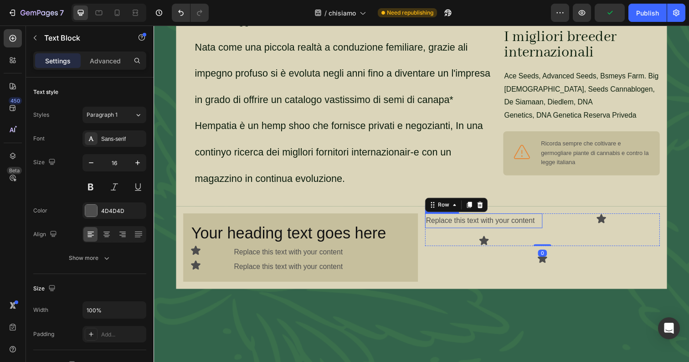
click at [514, 217] on div "Replace this text with your content" at bounding box center [490, 224] width 120 height 15
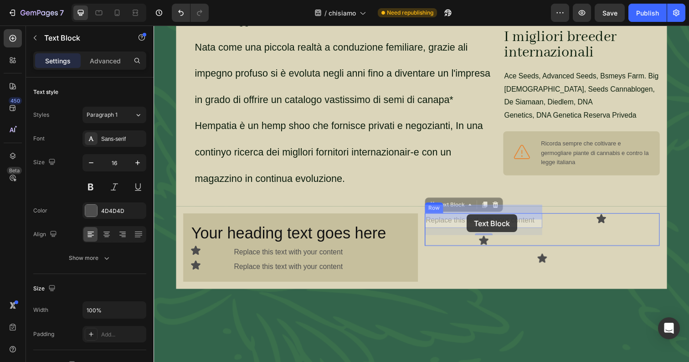
drag, startPoint x: 450, startPoint y: 202, endPoint x: 473, endPoint y: 218, distance: 28.2
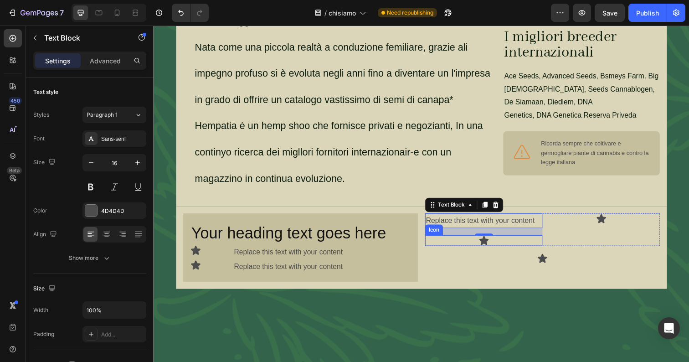
click at [492, 243] on div "16" at bounding box center [490, 246] width 9 height 7
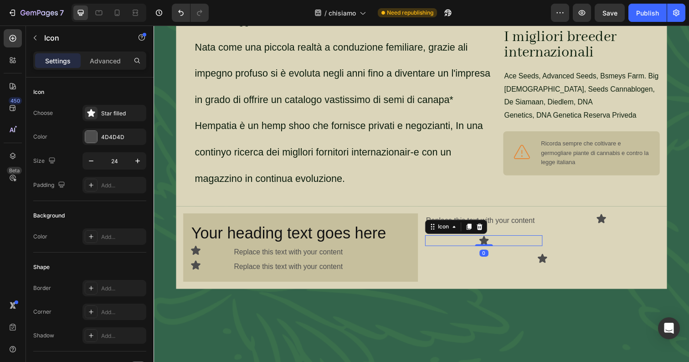
click at [500, 240] on div "Icon 0" at bounding box center [490, 245] width 120 height 11
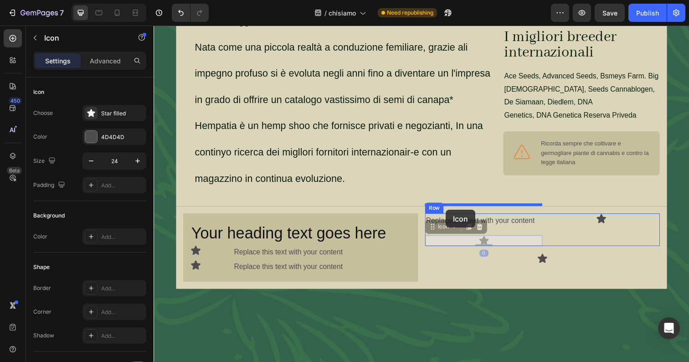
drag, startPoint x: 449, startPoint y: 225, endPoint x: 452, endPoint y: 214, distance: 12.2
click at [452, 214] on div "Header Dal 2001 pionieri in [GEOGRAPHIC_DATA] Heading Semi da collezione di qua…" at bounding box center [426, 100] width 546 height 833
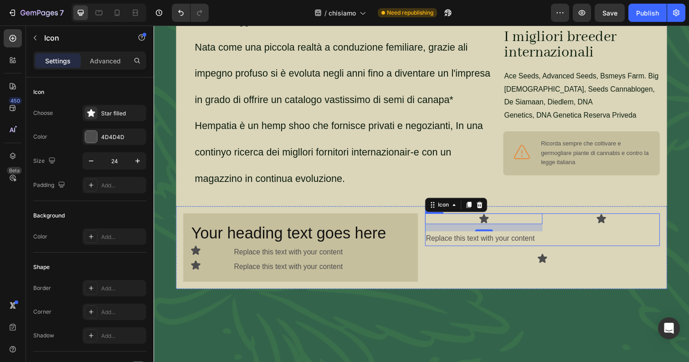
click at [568, 220] on div "Icon" at bounding box center [610, 233] width 120 height 33
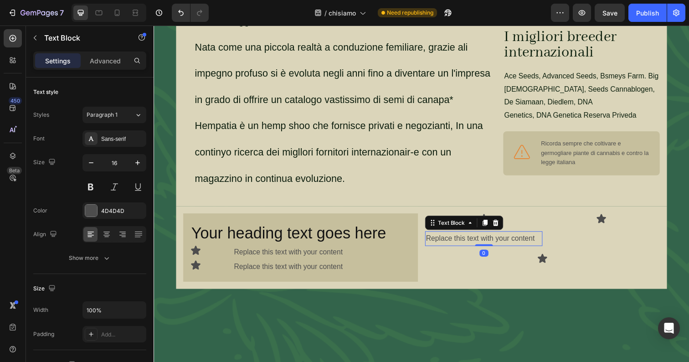
click at [528, 235] on div "Replace this text with your content" at bounding box center [490, 242] width 120 height 15
click at [494, 223] on icon at bounding box center [491, 226] width 7 height 7
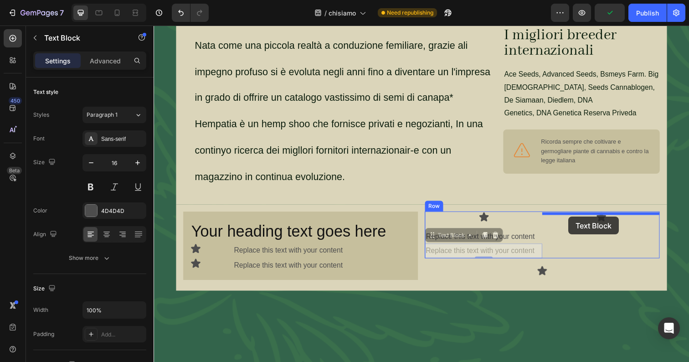
drag, startPoint x: 457, startPoint y: 229, endPoint x: 577, endPoint y: 220, distance: 120.0
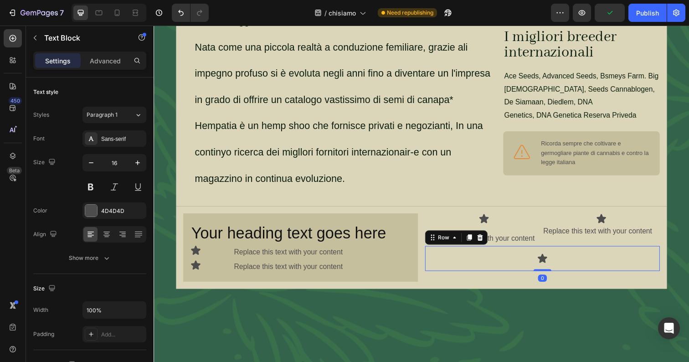
click at [589, 250] on div "Icon Row 0" at bounding box center [550, 263] width 240 height 26
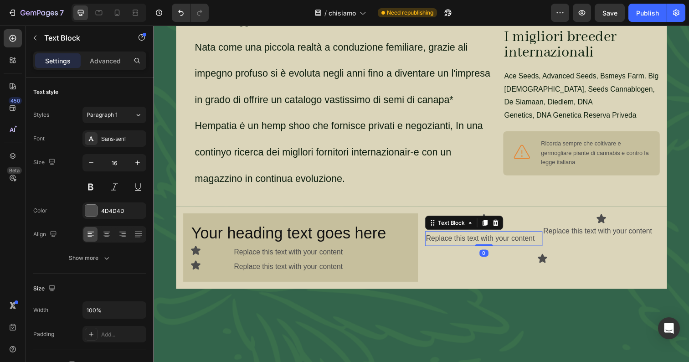
click at [532, 235] on div "Replace this text with your content" at bounding box center [490, 242] width 120 height 15
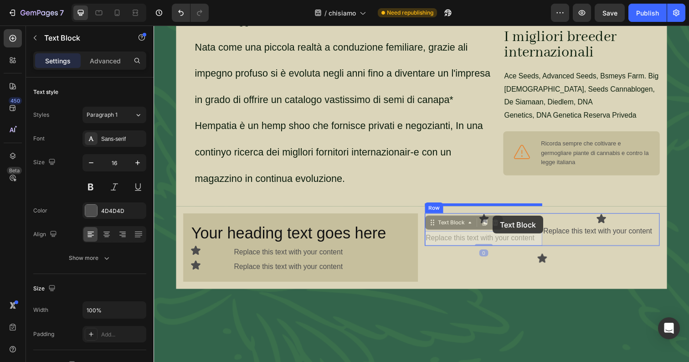
drag, startPoint x: 462, startPoint y: 217, endPoint x: 500, endPoint y: 219, distance: 37.4
click at [500, 219] on div "Header Dal 2001 pionieri in [GEOGRAPHIC_DATA] Heading Semi da collezione di qua…" at bounding box center [426, 100] width 546 height 833
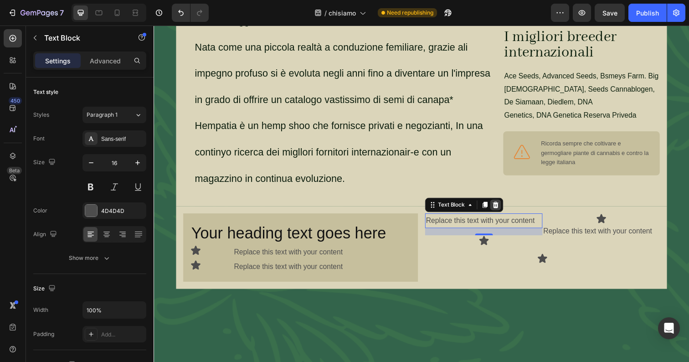
click at [503, 205] on icon at bounding box center [503, 208] width 6 height 6
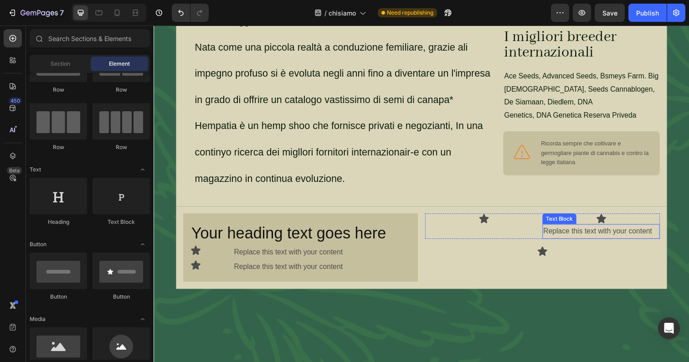
click at [565, 228] on div "Replace this text with your content" at bounding box center [610, 235] width 120 height 15
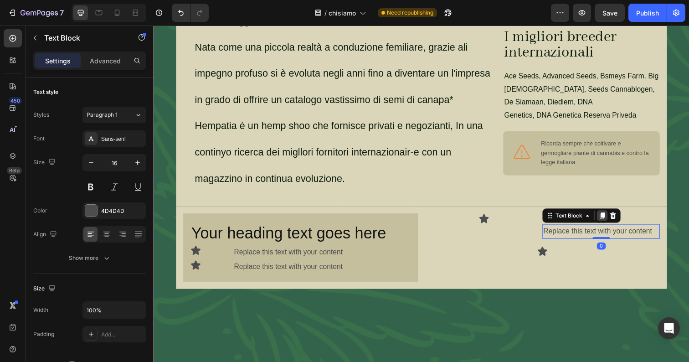
click at [608, 216] on icon at bounding box center [610, 219] width 7 height 7
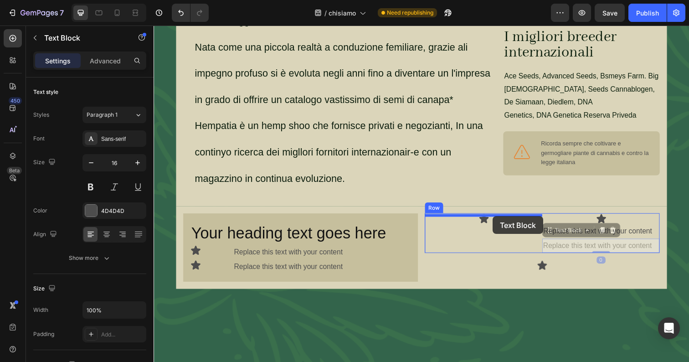
drag, startPoint x: 576, startPoint y: 227, endPoint x: 500, endPoint y: 220, distance: 76.8
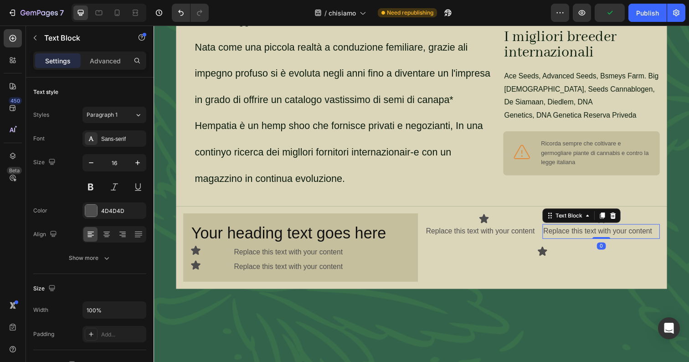
click at [584, 228] on div "Replace this text with your content" at bounding box center [610, 235] width 120 height 15
click at [609, 216] on icon at bounding box center [611, 219] width 5 height 6
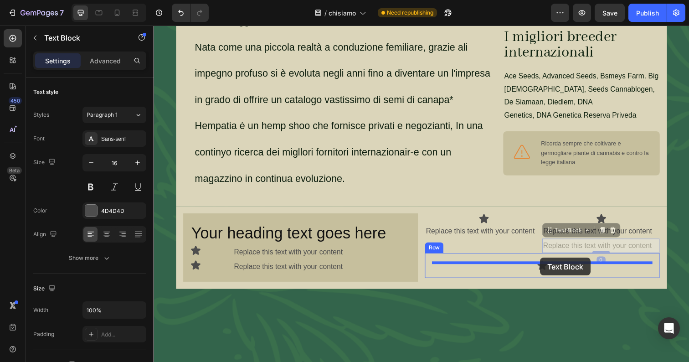
drag, startPoint x: 572, startPoint y: 225, endPoint x: 548, endPoint y: 262, distance: 43.8
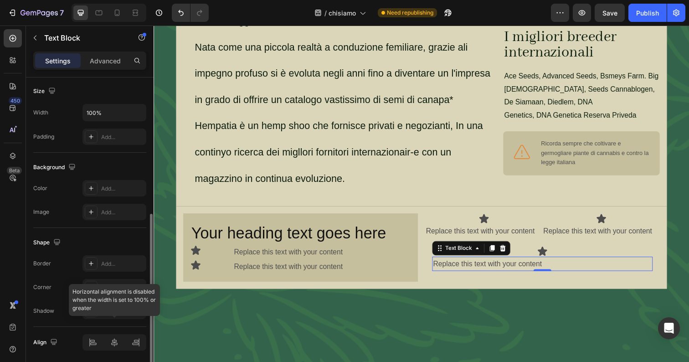
scroll to position [230, 0]
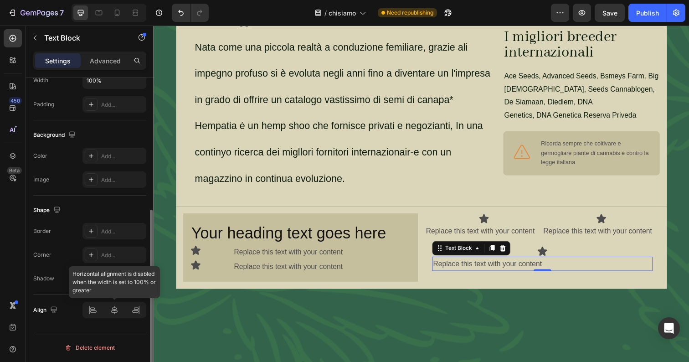
click at [111, 314] on div at bounding box center [114, 309] width 64 height 16
click at [111, 310] on div at bounding box center [114, 309] width 64 height 16
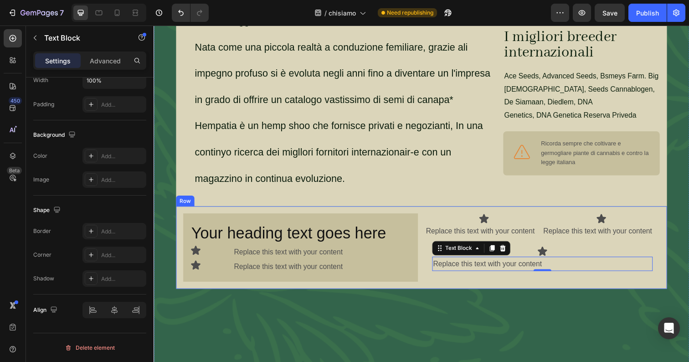
click at [512, 285] on div "⁠⁠⁠⁠⁠⁠⁠ Your heading text goes here Heading Icon Replace this text with your co…" at bounding box center [426, 252] width 501 height 84
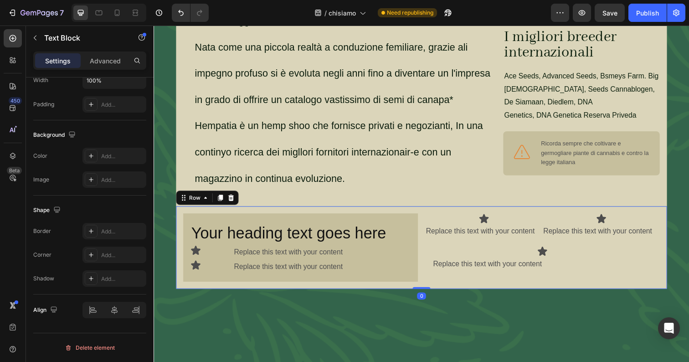
scroll to position [0, 0]
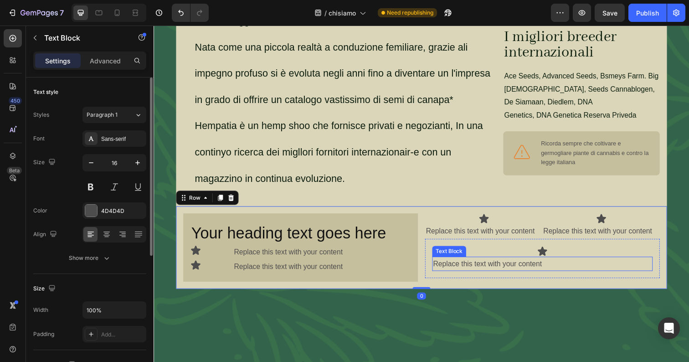
click at [531, 264] on div "Replace this text with your content" at bounding box center [550, 268] width 225 height 15
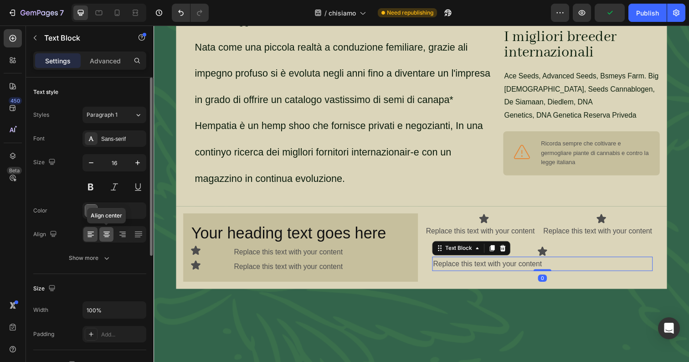
click at [113, 235] on div at bounding box center [106, 234] width 14 height 15
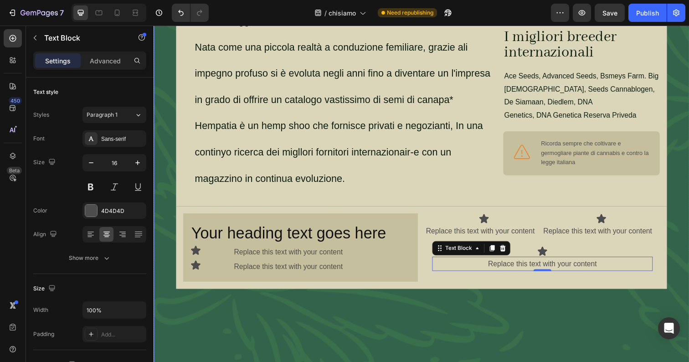
click at [525, 328] on div "Background Image" at bounding box center [426, 44] width 546 height 683
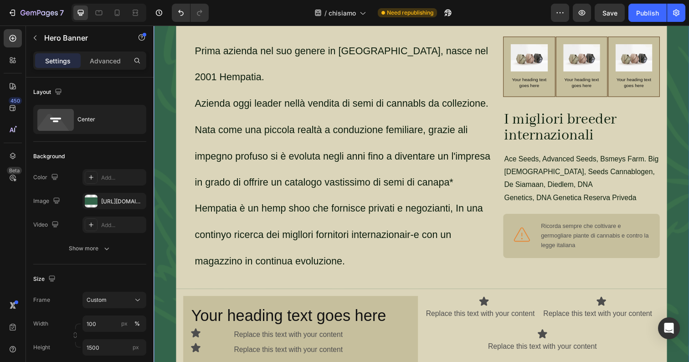
scroll to position [255, 0]
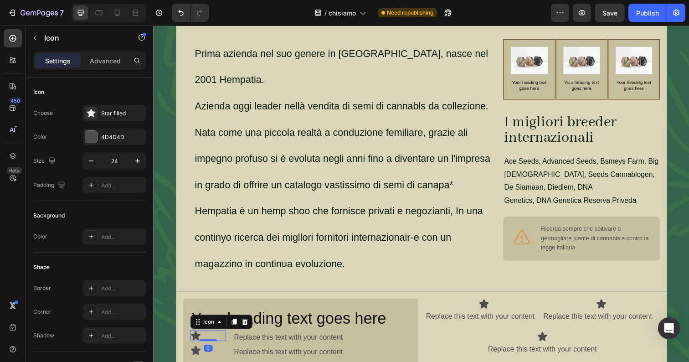
click at [198, 337] on icon at bounding box center [197, 341] width 10 height 9
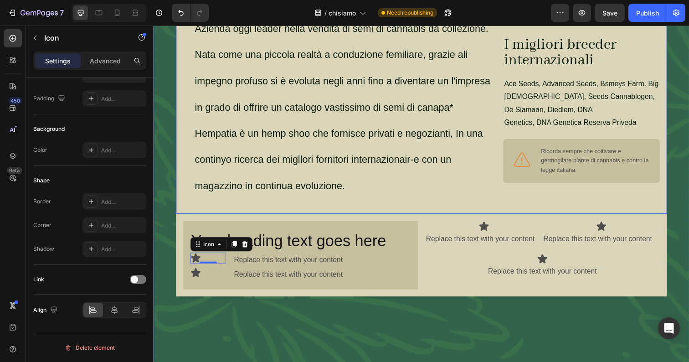
scroll to position [344, 0]
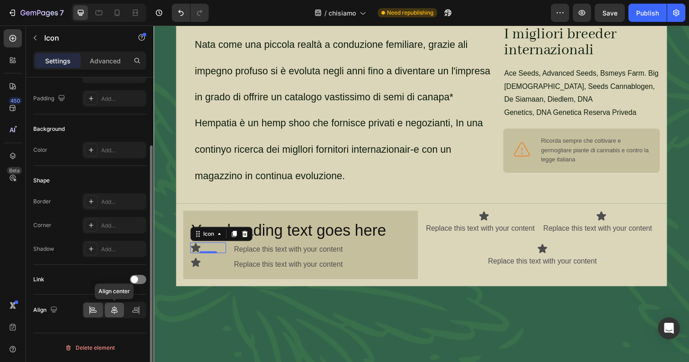
click at [116, 312] on icon at bounding box center [114, 310] width 6 height 8
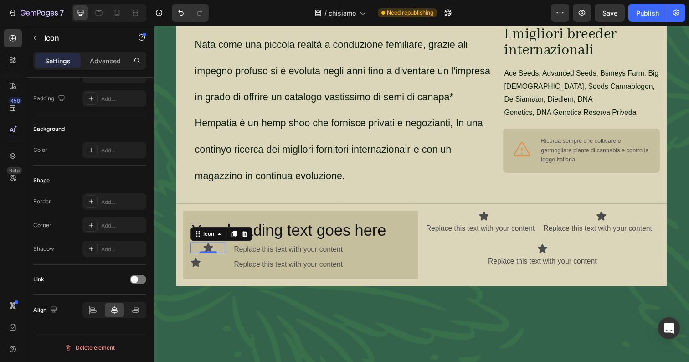
click at [211, 261] on div "0" at bounding box center [208, 264] width 9 height 7
click at [201, 262] on icon at bounding box center [196, 267] width 11 height 11
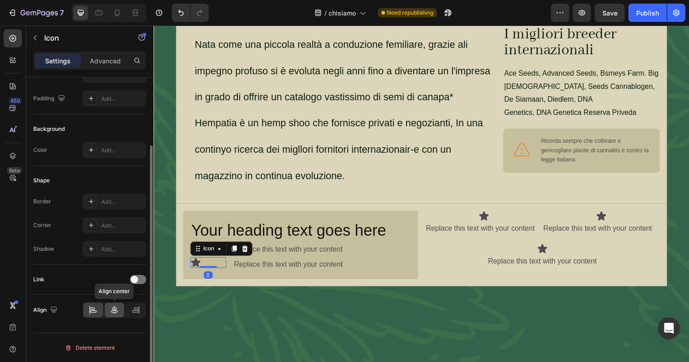
click at [117, 311] on icon at bounding box center [114, 309] width 9 height 9
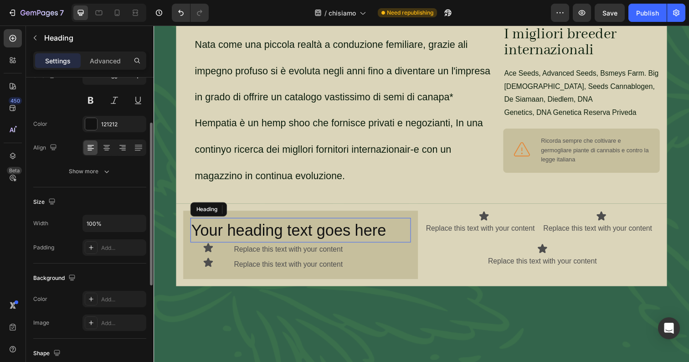
click at [205, 225] on span "Your heading text goes here" at bounding box center [291, 234] width 199 height 18
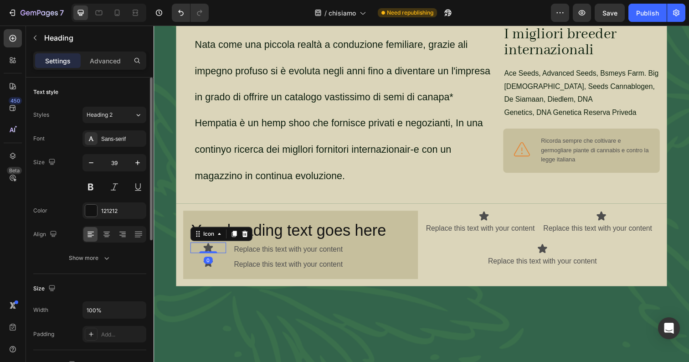
click at [207, 247] on icon at bounding box center [209, 252] width 11 height 11
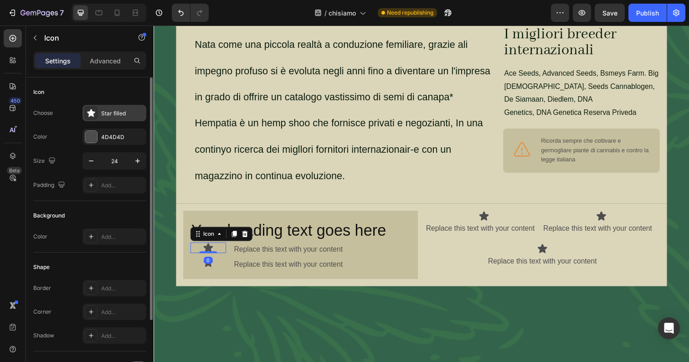
click at [99, 109] on div "Star filled" at bounding box center [114, 113] width 64 height 16
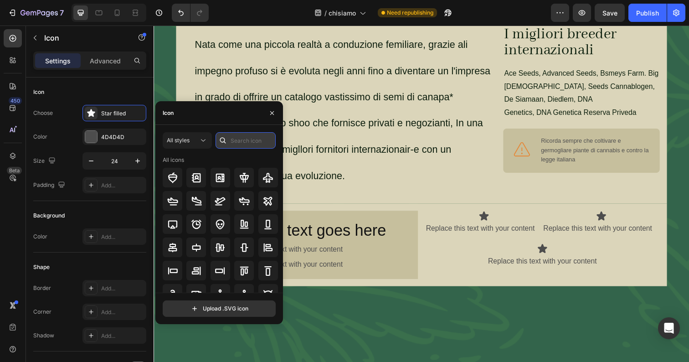
click at [245, 135] on input "text" at bounding box center [245, 140] width 60 height 16
type input "shipping"
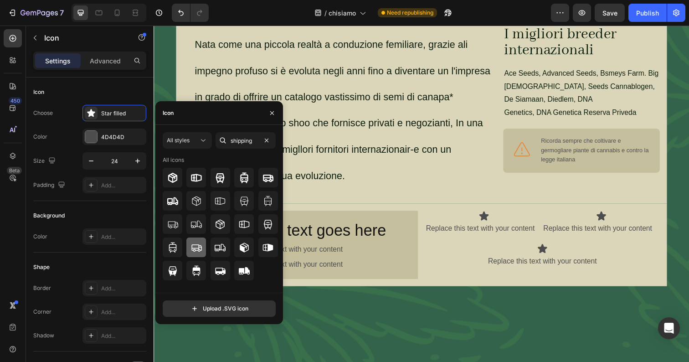
click at [202, 244] on div at bounding box center [196, 247] width 20 height 20
click at [274, 107] on button "button" at bounding box center [272, 113] width 15 height 15
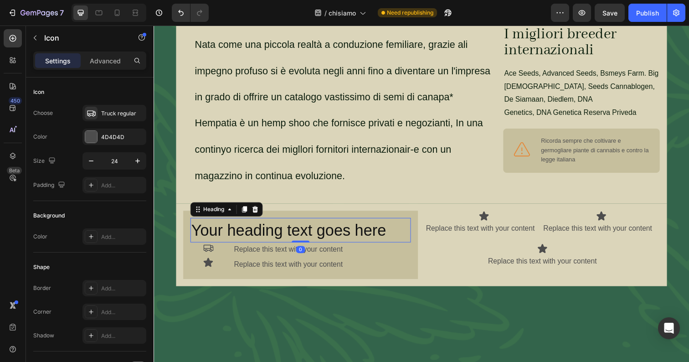
click at [285, 235] on span "Your heading text goes here" at bounding box center [291, 234] width 199 height 18
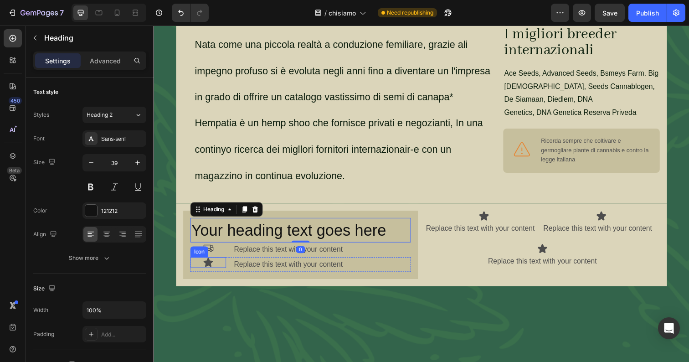
click at [212, 263] on icon at bounding box center [209, 267] width 10 height 9
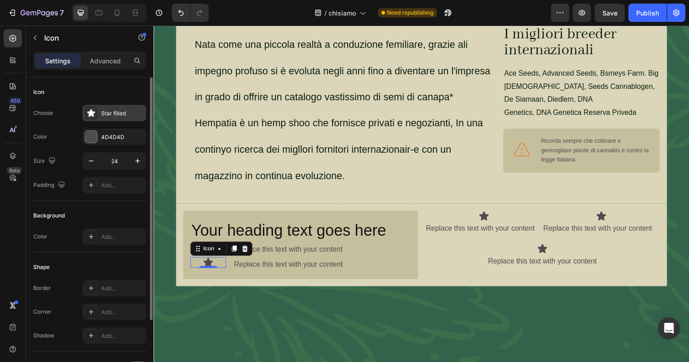
click at [106, 117] on div "Star filled" at bounding box center [122, 113] width 43 height 8
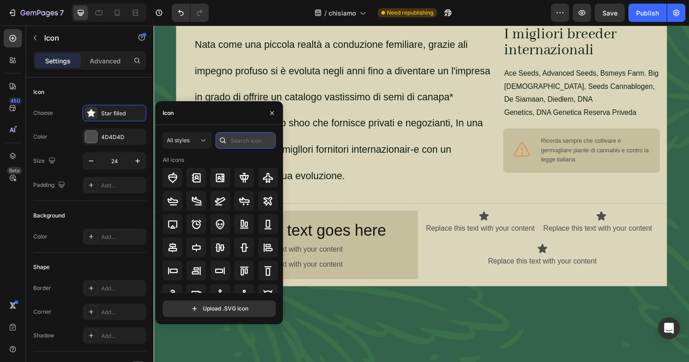
click at [239, 139] on input "text" at bounding box center [245, 140] width 60 height 16
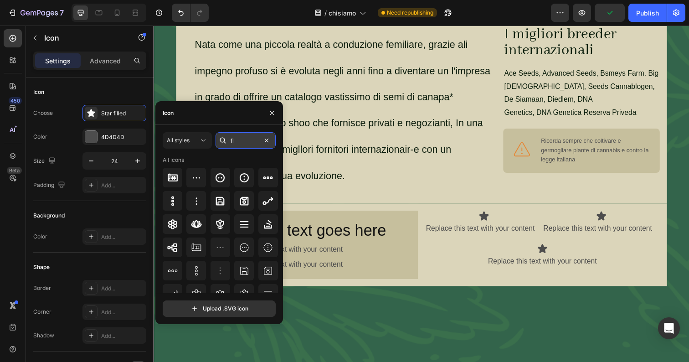
type input "f"
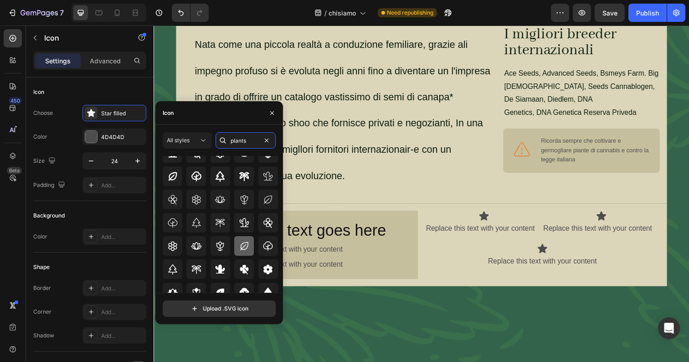
scroll to position [31, 0]
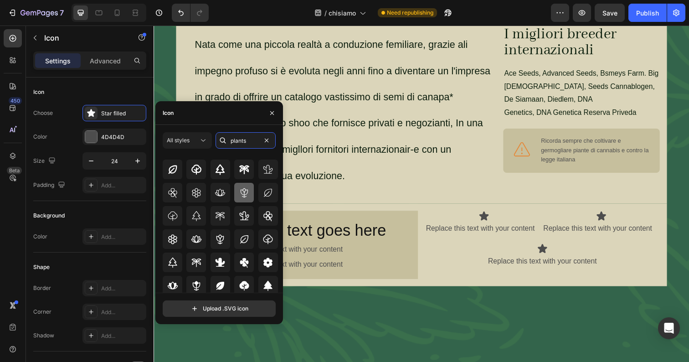
type input "plants"
click at [240, 195] on icon at bounding box center [244, 192] width 11 height 11
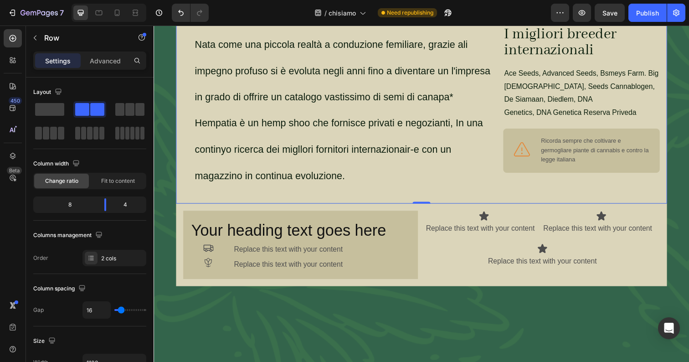
click at [342, 195] on div "Prima azienda nel suo genere in [GEOGRAPHIC_DATA], nasce nel 2001 Hempatia. Azi…" at bounding box center [426, 71] width 501 height 272
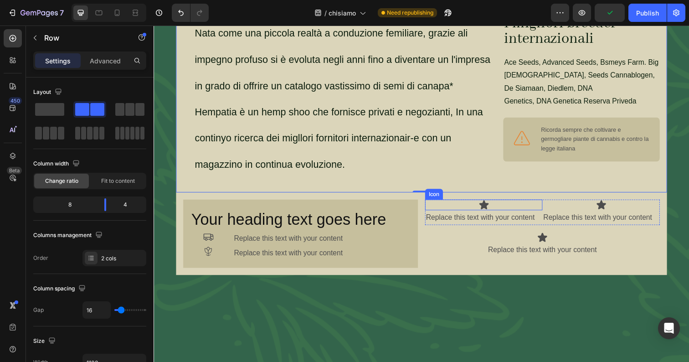
click at [483, 203] on div "Icon" at bounding box center [490, 208] width 120 height 11
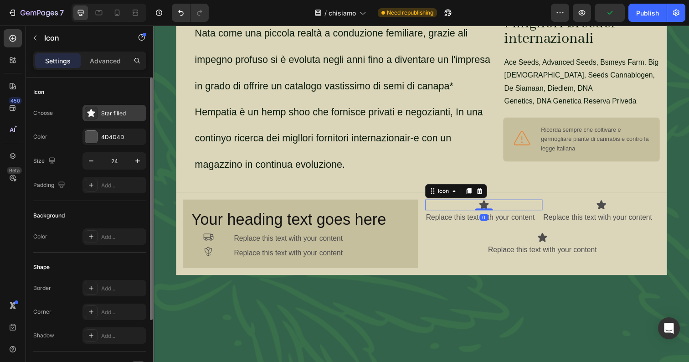
click at [95, 117] on div at bounding box center [91, 113] width 13 height 13
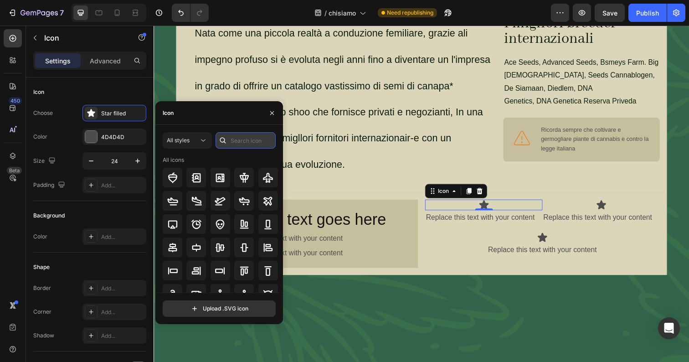
click at [242, 137] on input "text" at bounding box center [245, 140] width 60 height 16
type input "p"
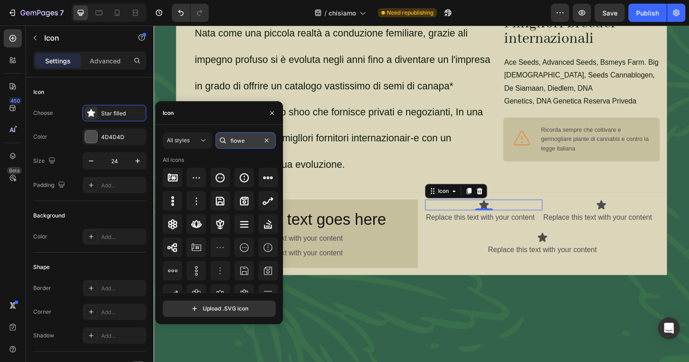
type input "flower"
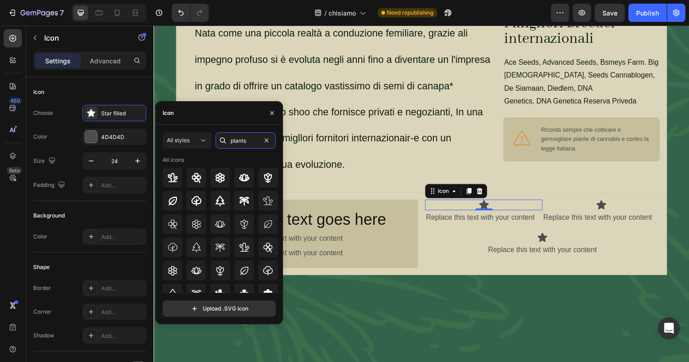
scroll to position [4, 0]
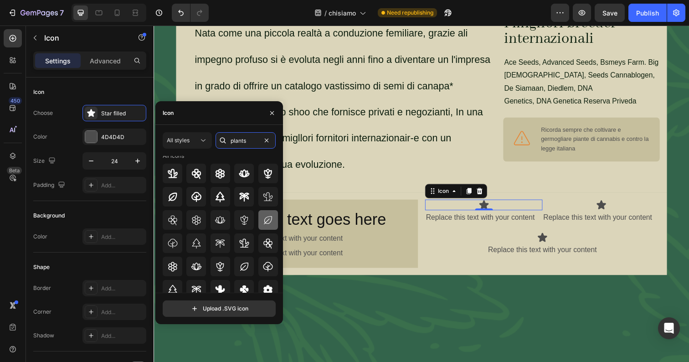
type input "plants"
click at [265, 220] on icon at bounding box center [267, 219] width 11 height 11
click at [618, 203] on div "Icon" at bounding box center [610, 208] width 120 height 11
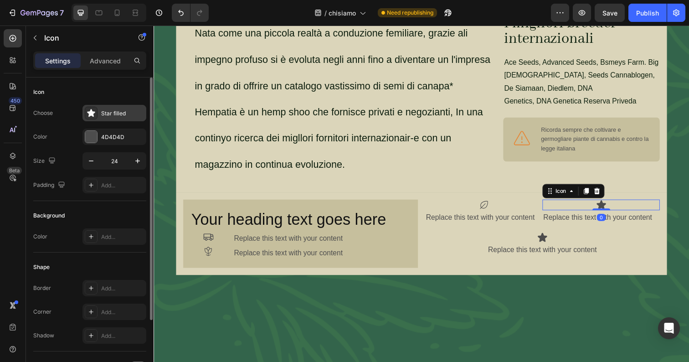
click at [112, 112] on div "Star filled" at bounding box center [122, 113] width 43 height 8
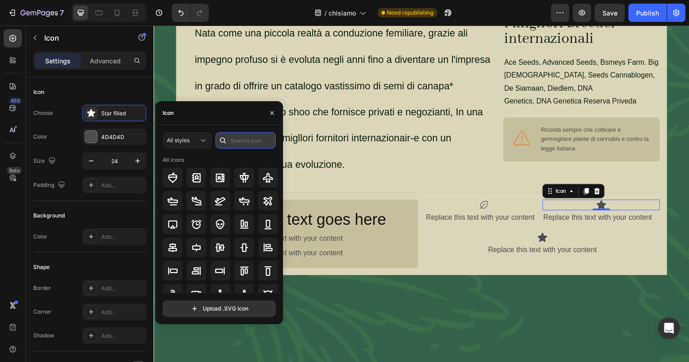
click at [247, 142] on input "text" at bounding box center [245, 140] width 60 height 16
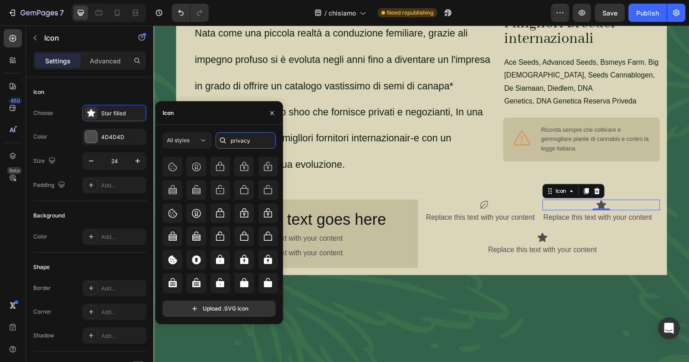
scroll to position [0, 0]
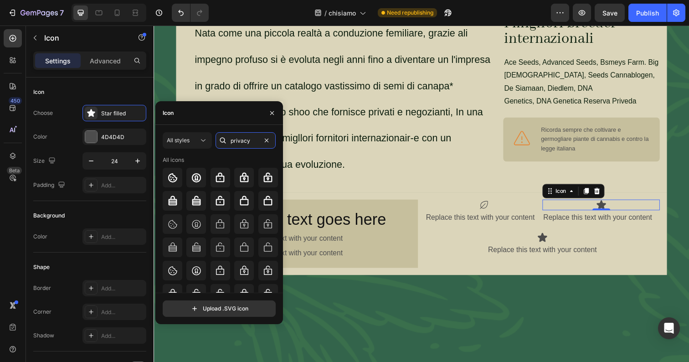
drag, startPoint x: 255, startPoint y: 138, endPoint x: 222, endPoint y: 135, distance: 32.9
click at [222, 135] on div "privacy" at bounding box center [245, 140] width 60 height 16
type input "c"
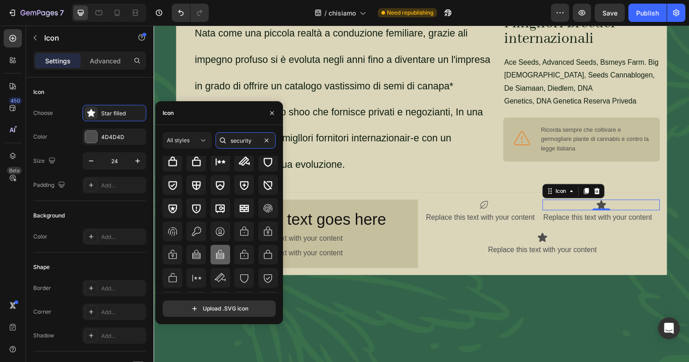
scroll to position [59, 0]
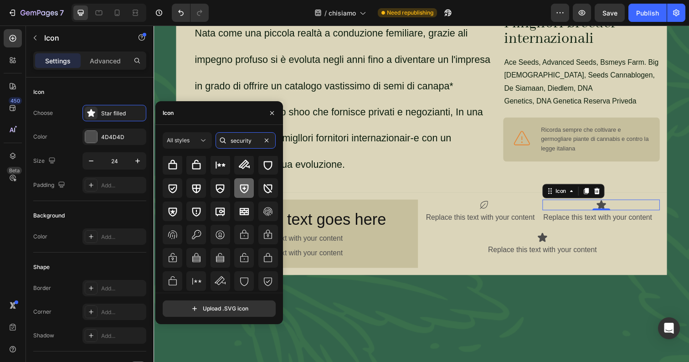
type input "security"
click at [245, 194] on div at bounding box center [244, 188] width 20 height 20
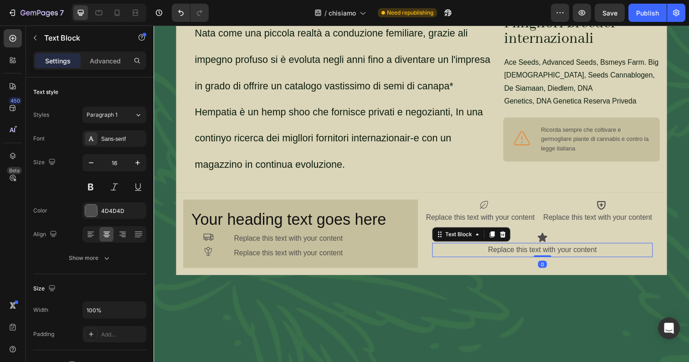
click at [561, 247] on div "Replace this text with your content" at bounding box center [550, 254] width 225 height 15
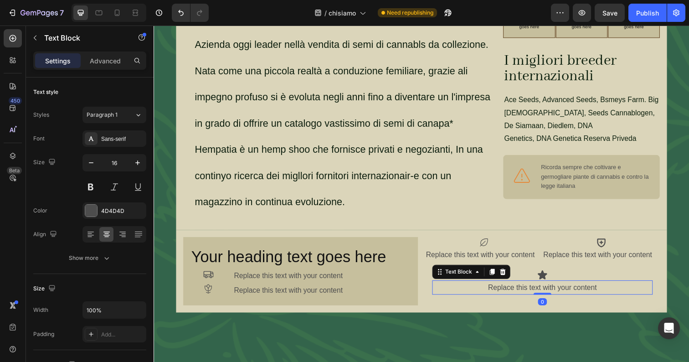
scroll to position [313, 0]
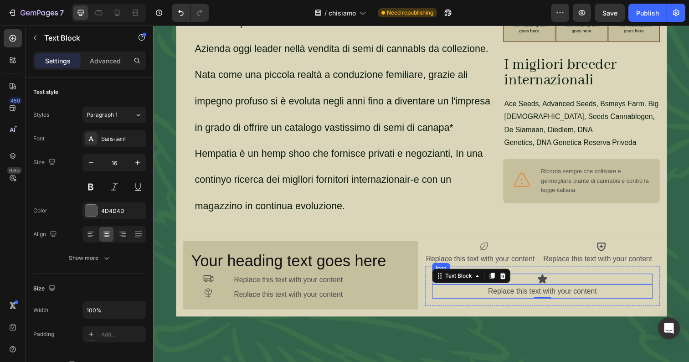
click at [566, 279] on div "Icon" at bounding box center [550, 284] width 225 height 11
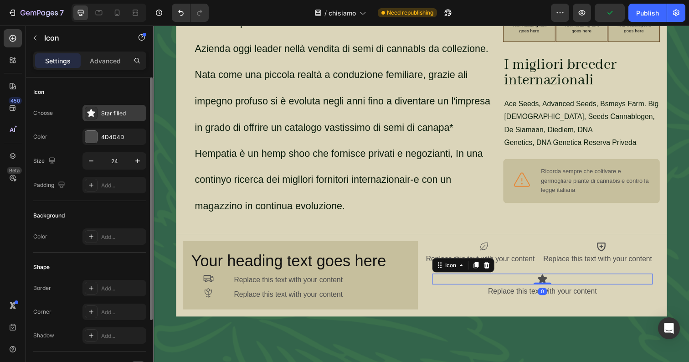
click at [114, 119] on div "Star filled" at bounding box center [114, 113] width 64 height 16
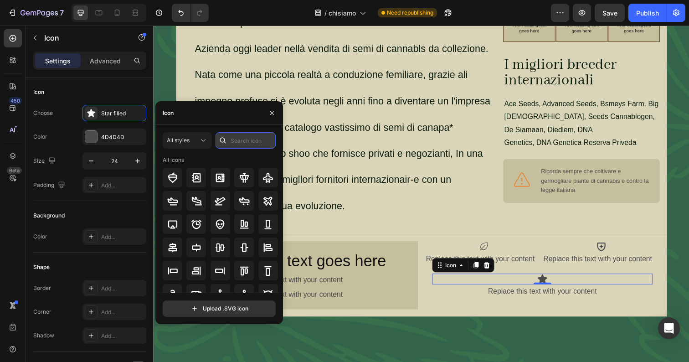
click at [256, 143] on input "text" at bounding box center [245, 140] width 60 height 16
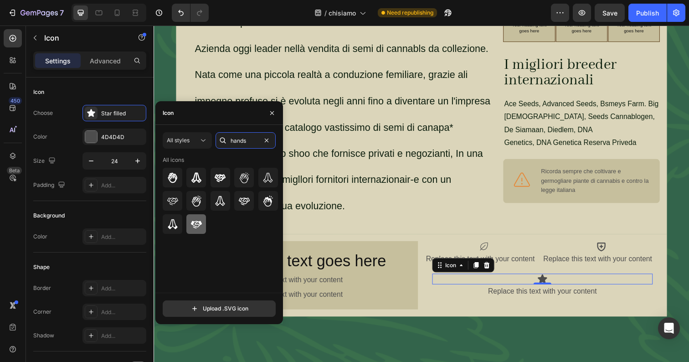
type input "hands"
click at [202, 225] on div at bounding box center [196, 224] width 20 height 20
click at [215, 181] on icon at bounding box center [219, 177] width 11 height 11
click at [251, 204] on div at bounding box center [244, 201] width 20 height 20
click at [175, 203] on icon at bounding box center [172, 200] width 11 height 11
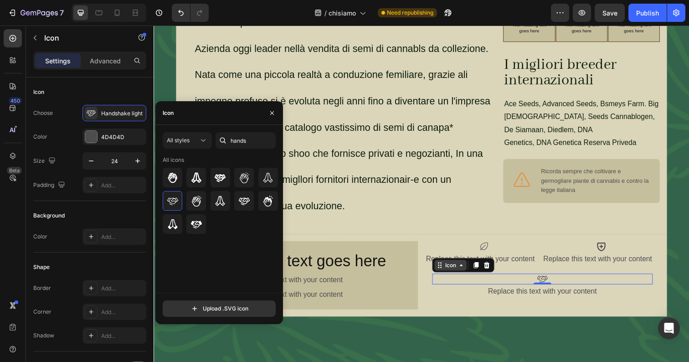
click at [458, 266] on div "Icon" at bounding box center [456, 270] width 33 height 11
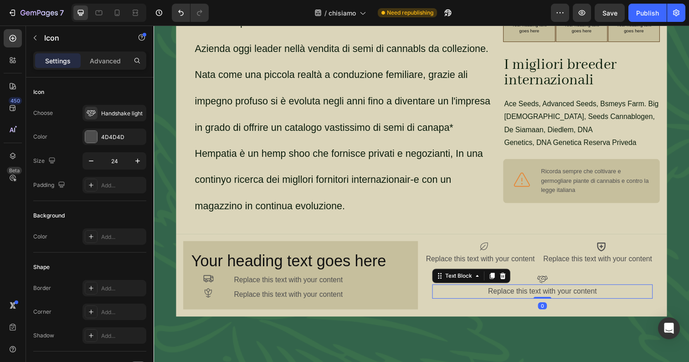
click at [475, 294] on div "Replace this text with your content" at bounding box center [550, 297] width 225 height 15
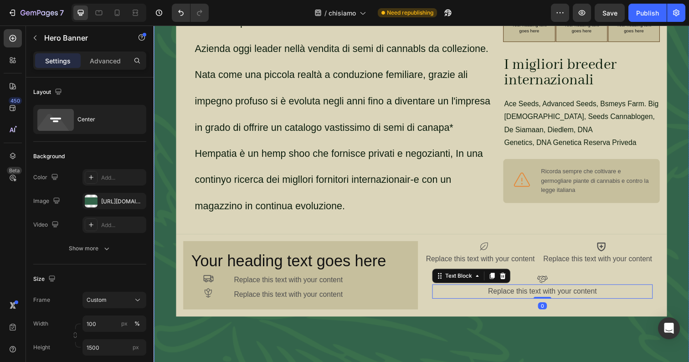
click at [536, 339] on div "Background Image" at bounding box center [426, 72] width 546 height 683
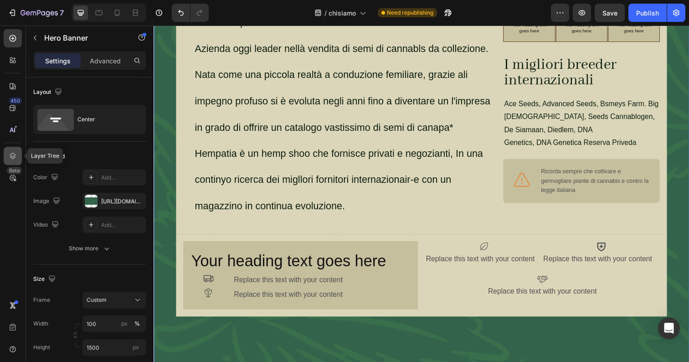
click at [12, 158] on icon at bounding box center [13, 156] width 6 height 6
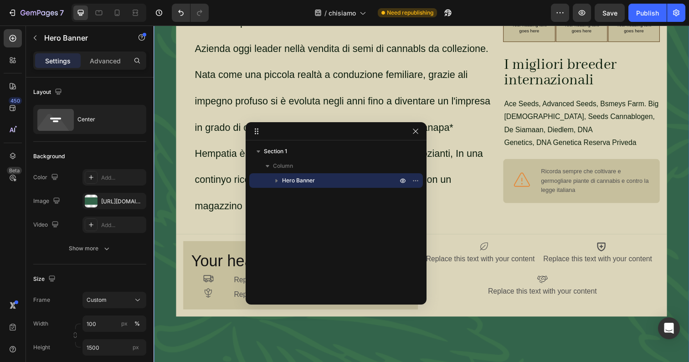
click at [281, 180] on button "button" at bounding box center [276, 180] width 11 height 11
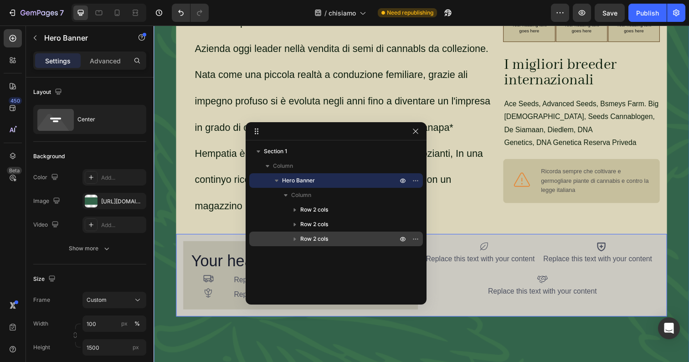
click at [295, 238] on icon "button" at bounding box center [295, 239] width 2 height 4
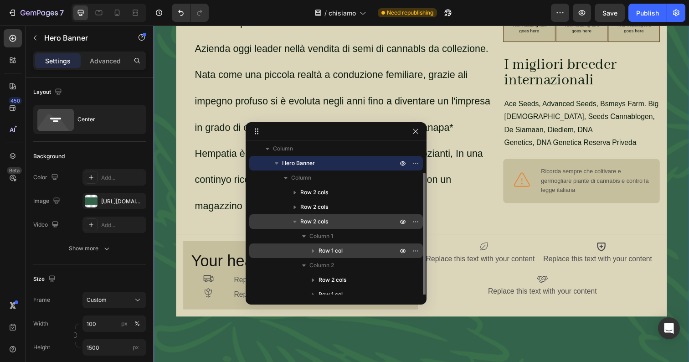
scroll to position [25, 0]
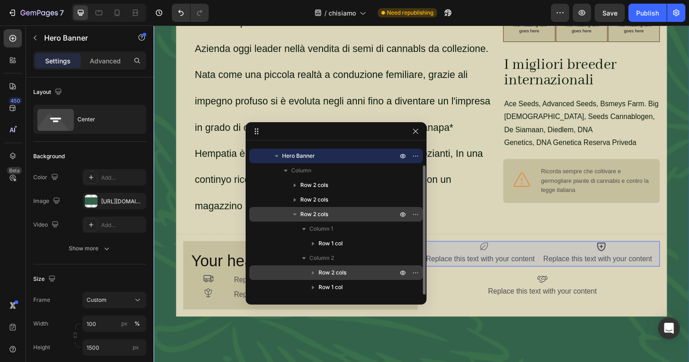
click at [312, 272] on icon "button" at bounding box center [313, 273] width 2 height 4
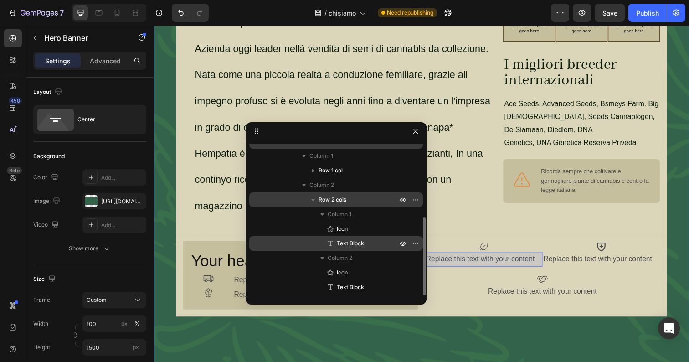
scroll to position [112, 0]
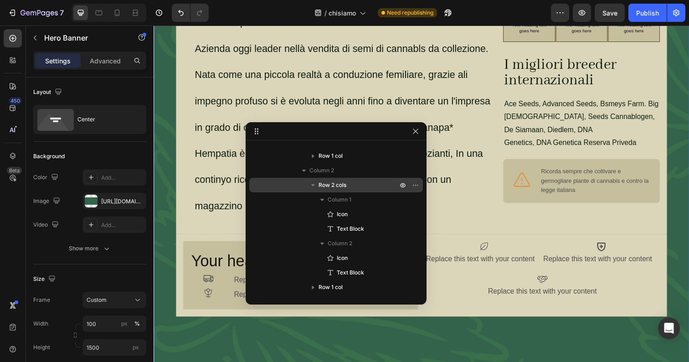
click at [421, 128] on div at bounding box center [335, 131] width 181 height 18
click at [420, 130] on button "button" at bounding box center [415, 131] width 11 height 11
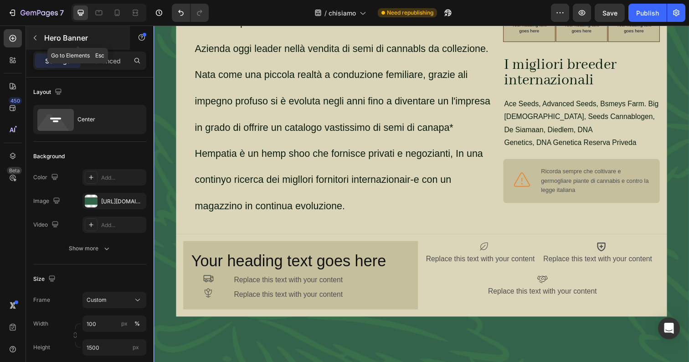
click at [65, 40] on p "Hero Banner" at bounding box center [82, 37] width 77 height 11
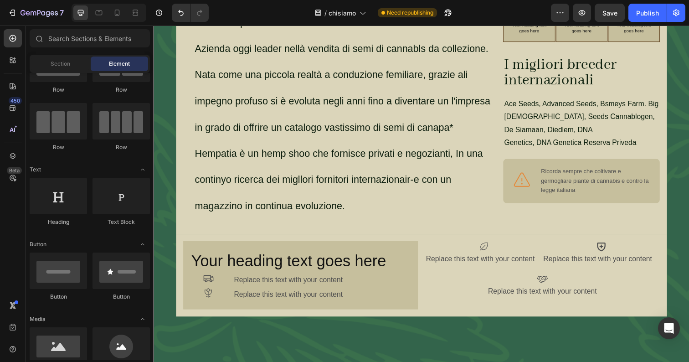
scroll to position [0, 0]
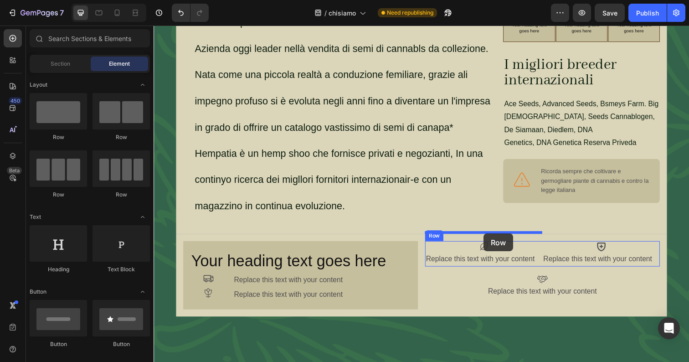
drag, startPoint x: 228, startPoint y: 140, endPoint x: 490, endPoint y: 238, distance: 279.6
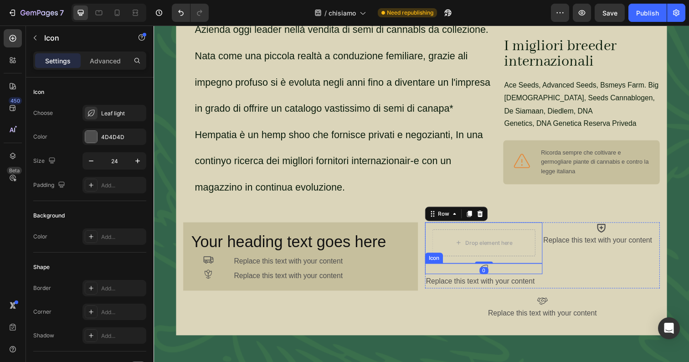
click at [505, 268] on div "Icon" at bounding box center [490, 273] width 120 height 11
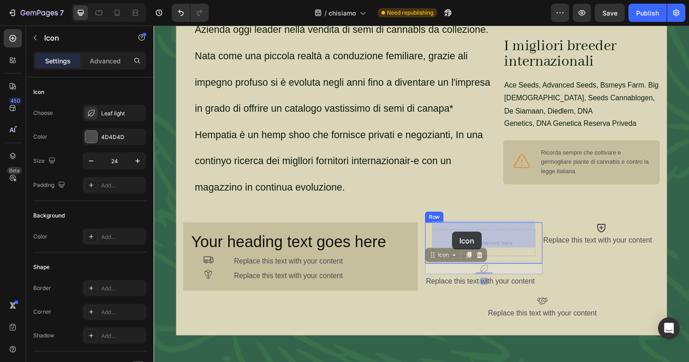
drag, startPoint x: 452, startPoint y: 251, endPoint x: 458, endPoint y: 236, distance: 16.2
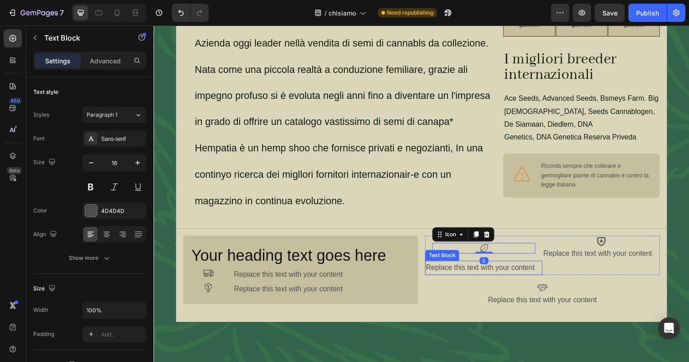
click at [505, 265] on div "Replace this text with your content" at bounding box center [490, 272] width 120 height 15
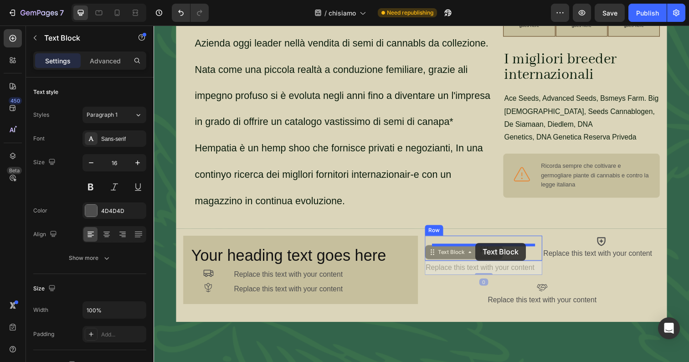
drag, startPoint x: 445, startPoint y: 250, endPoint x: 482, endPoint y: 247, distance: 37.0
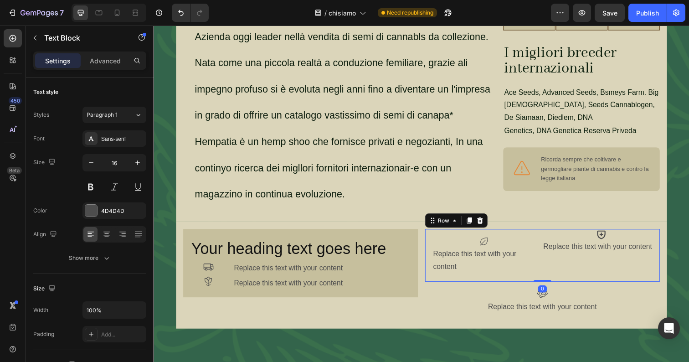
click at [567, 255] on div "Icon Replace this text with your content Text Block" at bounding box center [610, 260] width 120 height 54
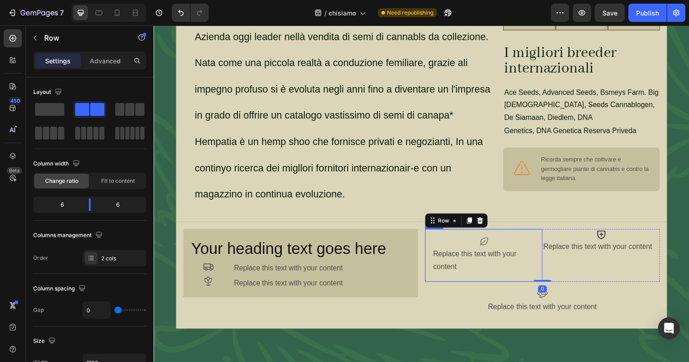
click at [511, 262] on div "Replace this text with your content" at bounding box center [490, 265] width 105 height 28
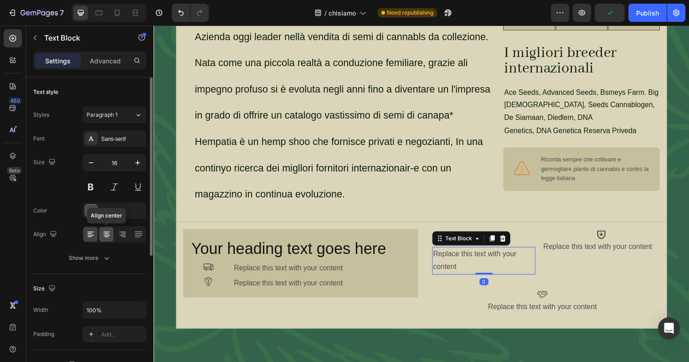
click at [110, 232] on icon at bounding box center [106, 234] width 9 height 9
click at [92, 164] on icon "button" at bounding box center [91, 162] width 9 height 9
type input "15"
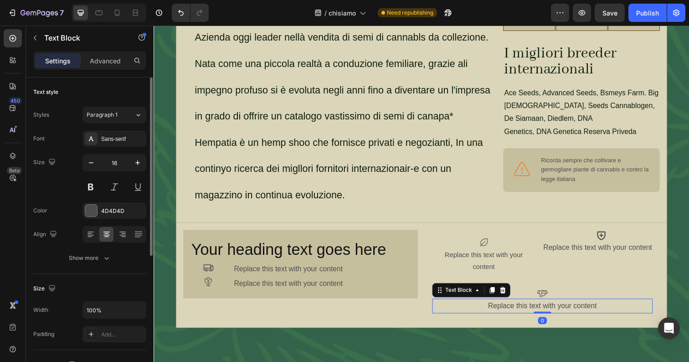
click at [462, 304] on div "Replace this text with your content" at bounding box center [550, 311] width 225 height 15
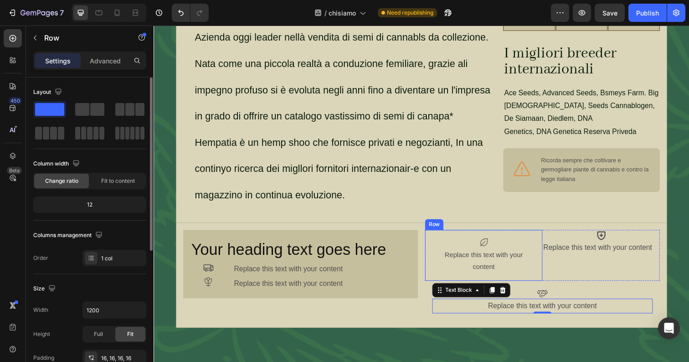
click at [545, 234] on div "Icon Replace this text with your content Text Block Row" at bounding box center [490, 260] width 120 height 52
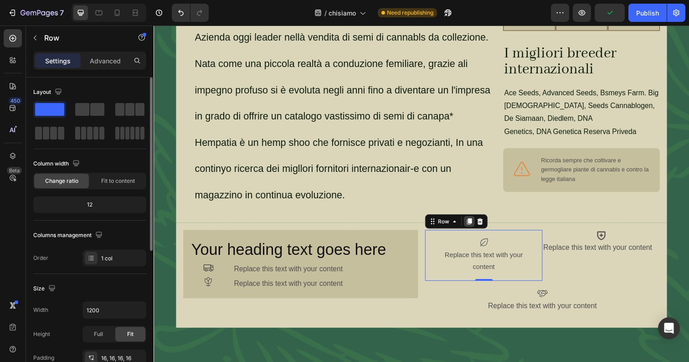
click at [476, 222] on icon at bounding box center [475, 225] width 7 height 7
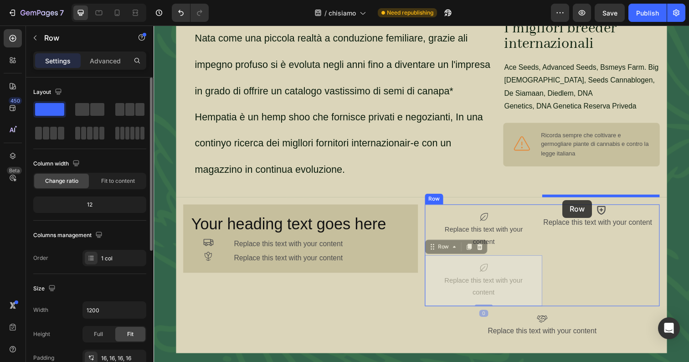
drag, startPoint x: 446, startPoint y: 244, endPoint x: 571, endPoint y: 204, distance: 131.2
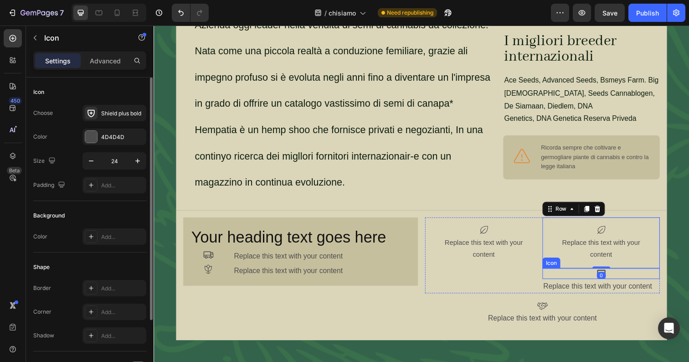
click at [625, 273] on div "Icon" at bounding box center [610, 278] width 120 height 11
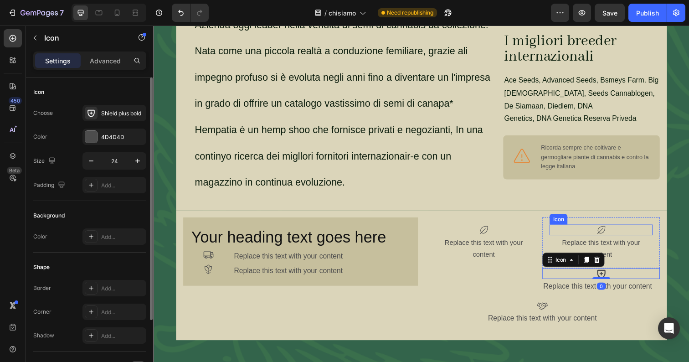
click at [624, 229] on div "Icon" at bounding box center [609, 234] width 105 height 11
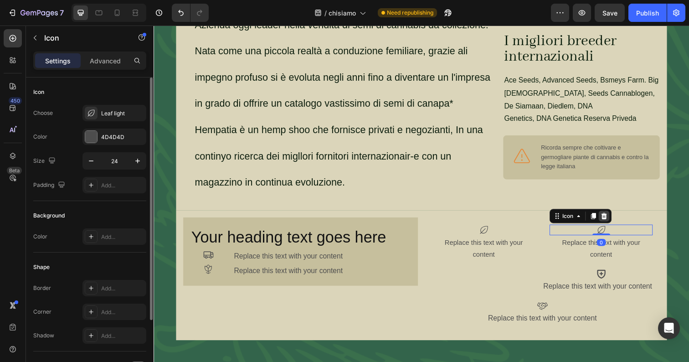
click at [614, 216] on icon at bounding box center [613, 219] width 6 height 6
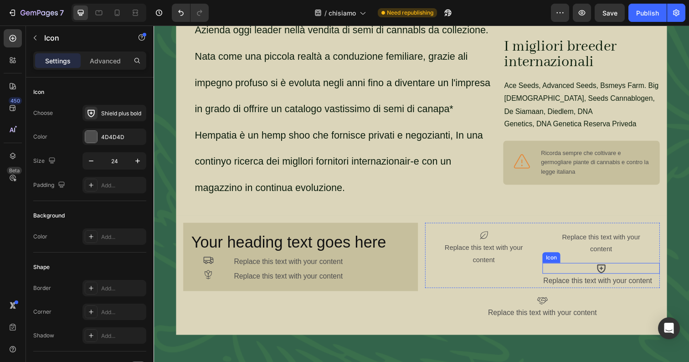
click at [623, 268] on div "Icon" at bounding box center [610, 273] width 120 height 11
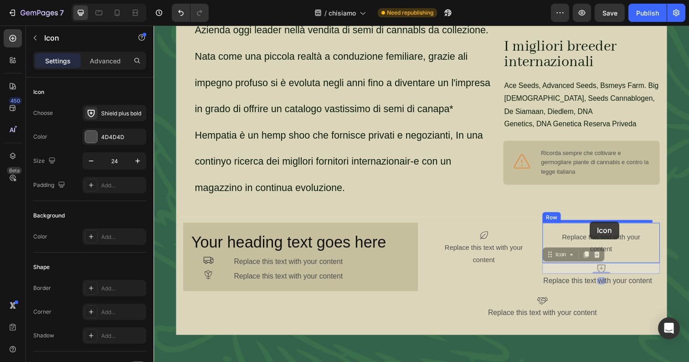
drag, startPoint x: 571, startPoint y: 250, endPoint x: 598, endPoint y: 225, distance: 37.4
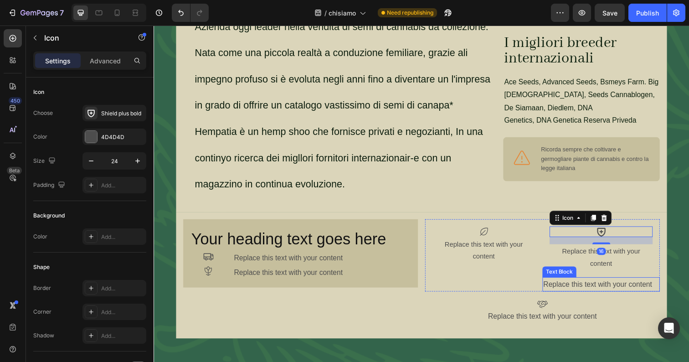
click at [598, 283] on div "Replace this text with your content" at bounding box center [610, 289] width 120 height 15
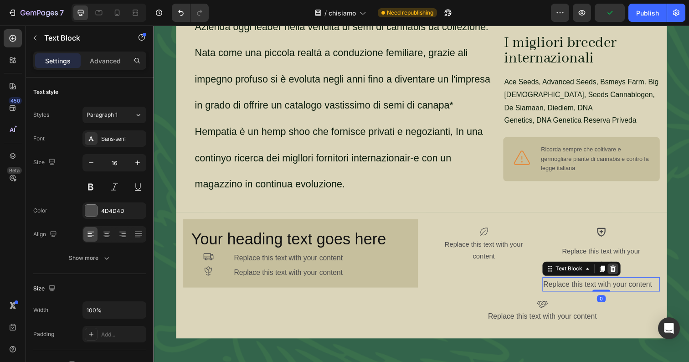
click at [626, 268] on div at bounding box center [622, 273] width 11 height 11
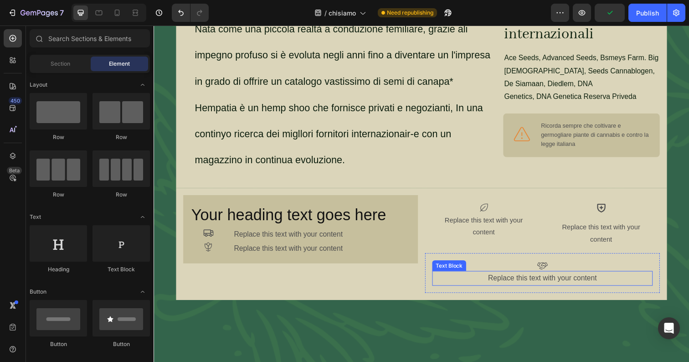
scroll to position [353, 0]
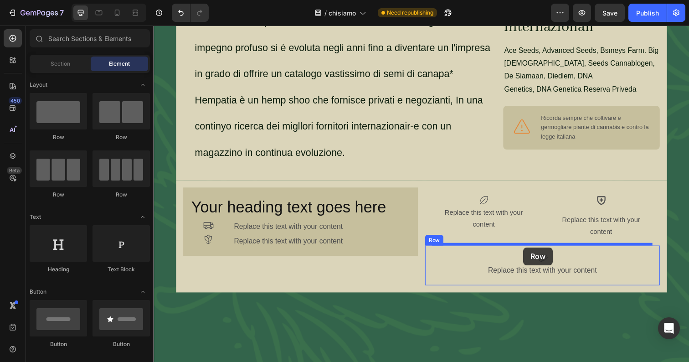
drag, startPoint x: 227, startPoint y: 149, endPoint x: 531, endPoint y: 252, distance: 320.7
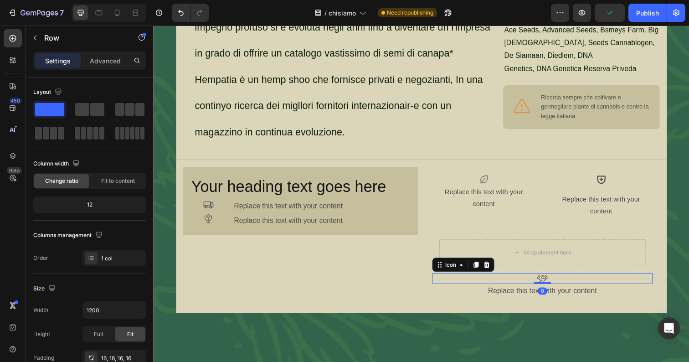
click at [566, 278] on div "Icon 0" at bounding box center [550, 283] width 225 height 11
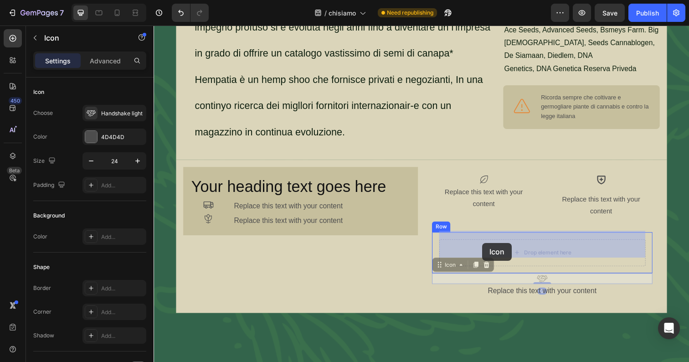
drag, startPoint x: 464, startPoint y: 258, endPoint x: 491, endPoint y: 246, distance: 29.5
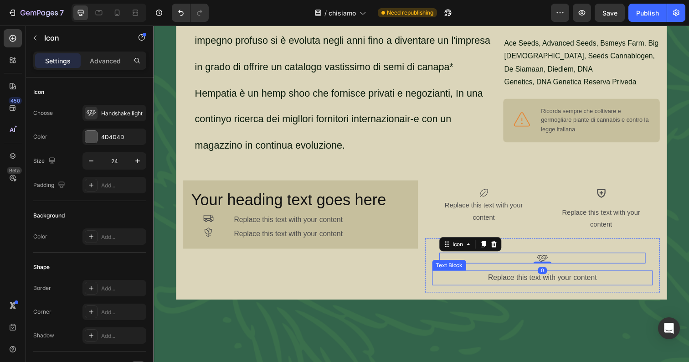
click at [515, 276] on div "Replace this text with your content" at bounding box center [550, 283] width 225 height 15
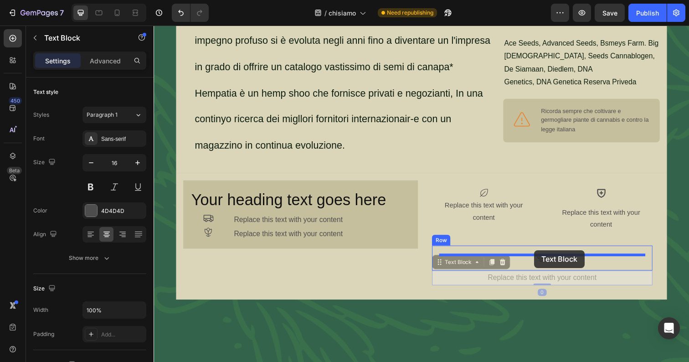
drag, startPoint x: 471, startPoint y: 260, endPoint x: 542, endPoint y: 255, distance: 70.8
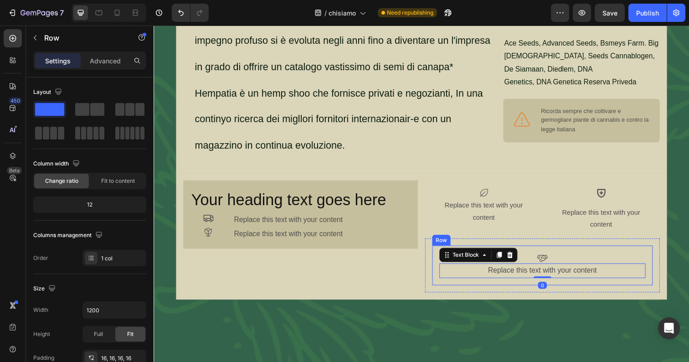
click at [438, 250] on div "Icon Replace this text with your content Text Block 0 Row" at bounding box center [550, 270] width 225 height 41
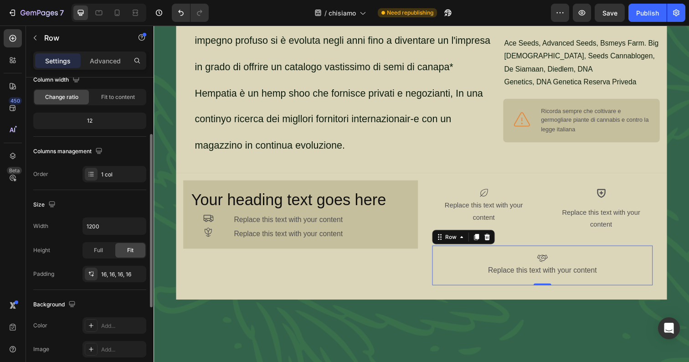
scroll to position [92, 0]
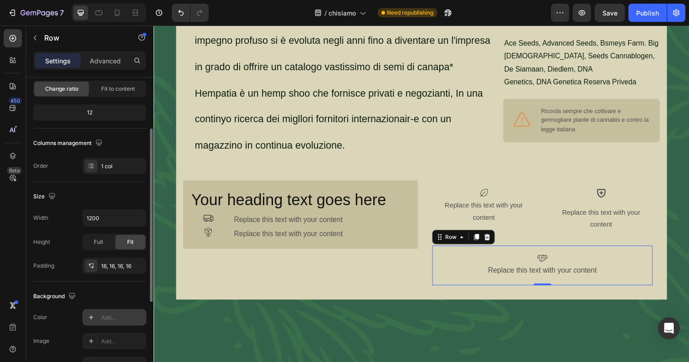
click at [95, 315] on div at bounding box center [91, 317] width 13 height 13
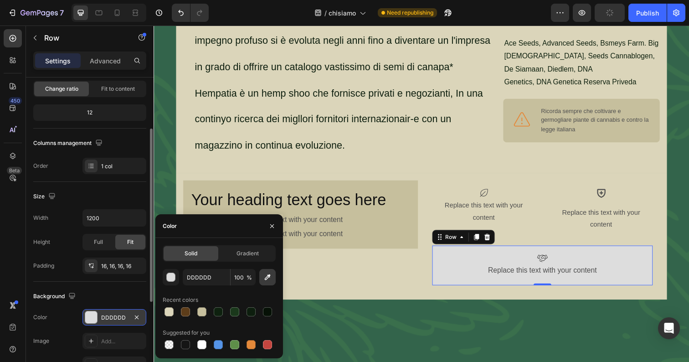
click at [268, 278] on icon "button" at bounding box center [267, 276] width 9 height 9
type input "C6BF9D"
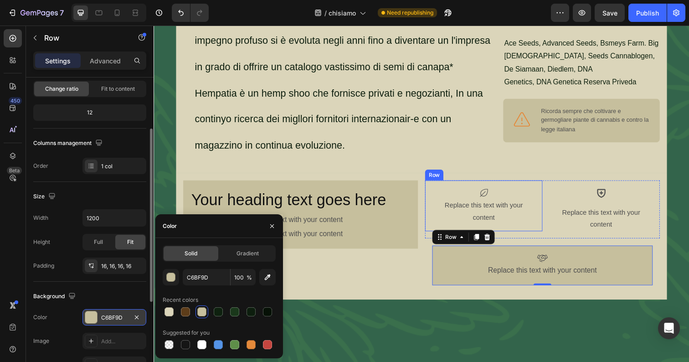
click at [530, 184] on div "Icon Replace this text with your content Text Block Row" at bounding box center [490, 210] width 120 height 52
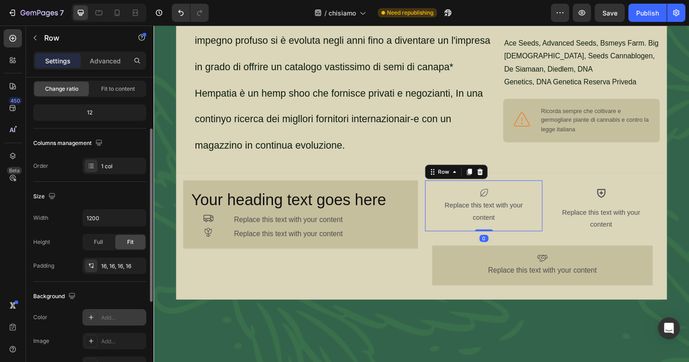
click at [96, 318] on div at bounding box center [91, 317] width 13 height 13
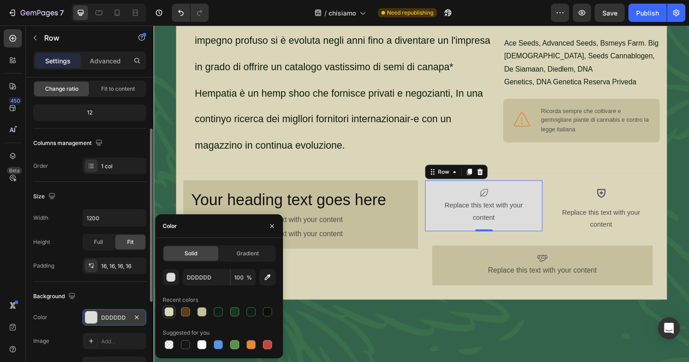
click at [171, 312] on div at bounding box center [168, 311] width 9 height 9
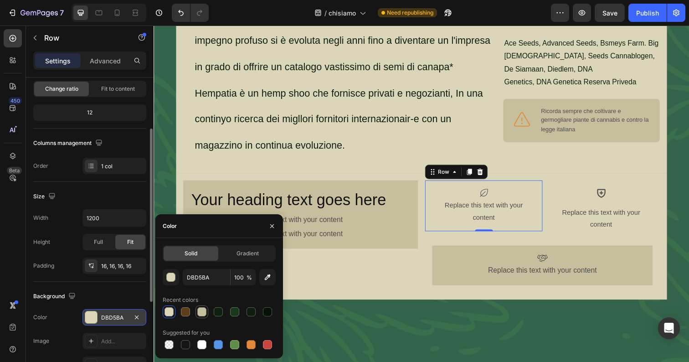
click at [205, 310] on div at bounding box center [201, 311] width 9 height 9
type input "C6BF9D"
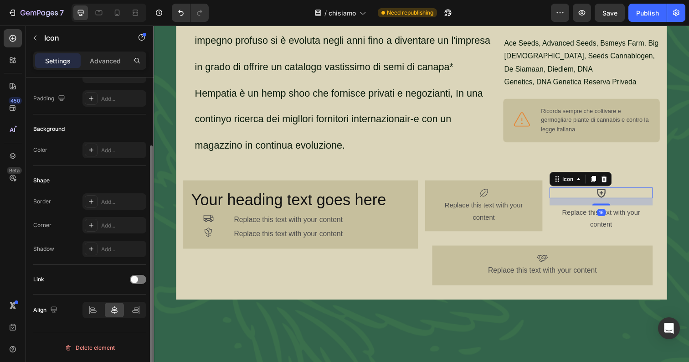
click at [578, 191] on div "Icon 16" at bounding box center [609, 196] width 105 height 11
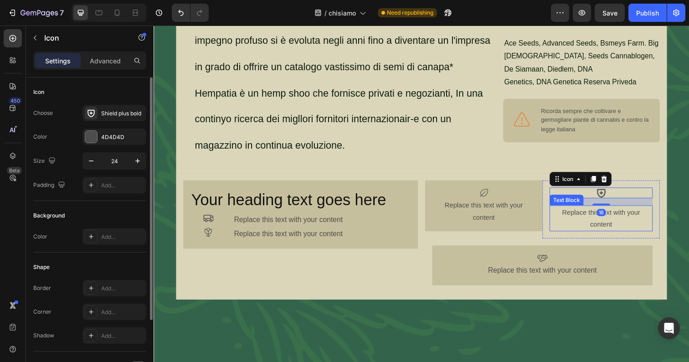
click at [563, 209] on div "Replace this text with your content" at bounding box center [609, 222] width 105 height 26
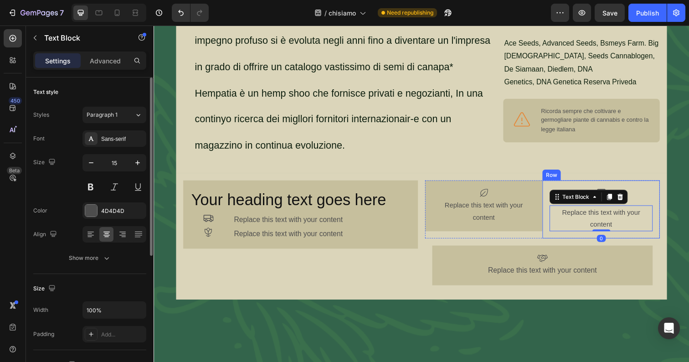
click at [555, 199] on div "Icon Replace this text with your content Text Block 0 Row" at bounding box center [610, 213] width 120 height 59
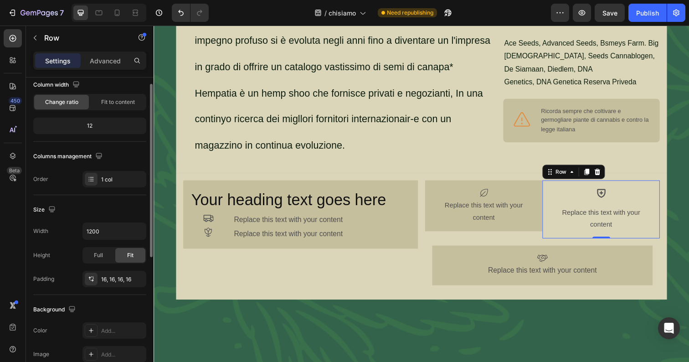
scroll to position [89, 0]
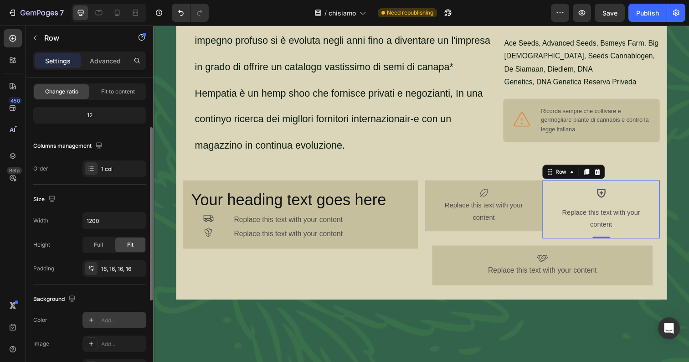
click at [91, 320] on icon at bounding box center [91, 319] width 5 height 5
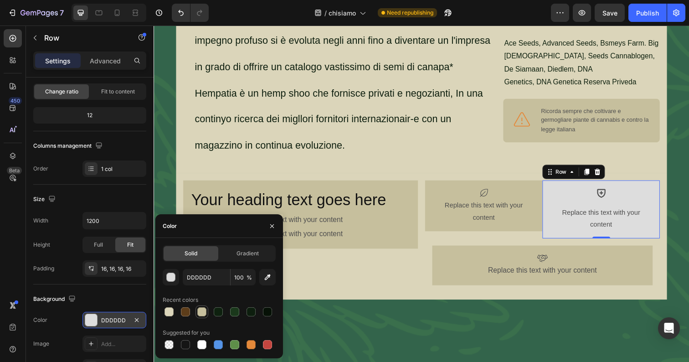
click at [206, 311] on div at bounding box center [201, 311] width 9 height 9
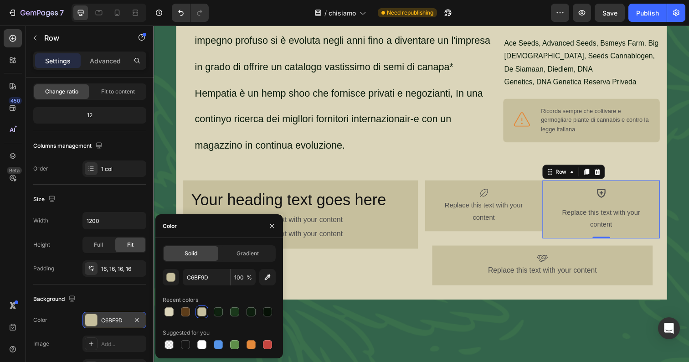
type input "DDDDDD"
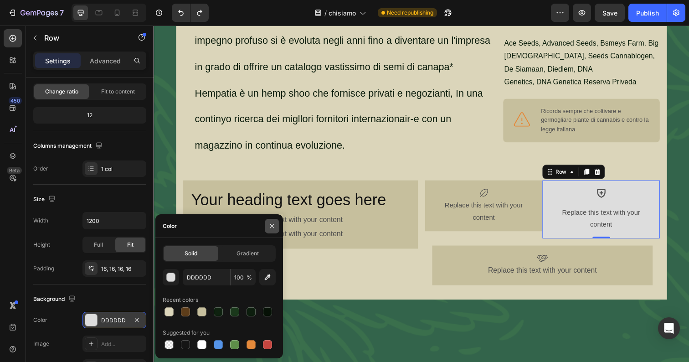
click at [273, 227] on icon "button" at bounding box center [272, 226] width 4 height 4
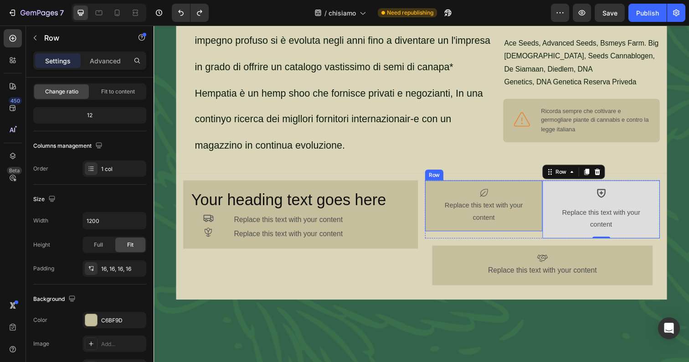
click at [487, 222] on div "Icon Replace this text with your content Text Block Row" at bounding box center [490, 210] width 120 height 52
click at [566, 194] on div "Icon Replace this text with your content Text Block" at bounding box center [609, 213] width 105 height 45
click at [117, 66] on div "Advanced" at bounding box center [105, 60] width 46 height 15
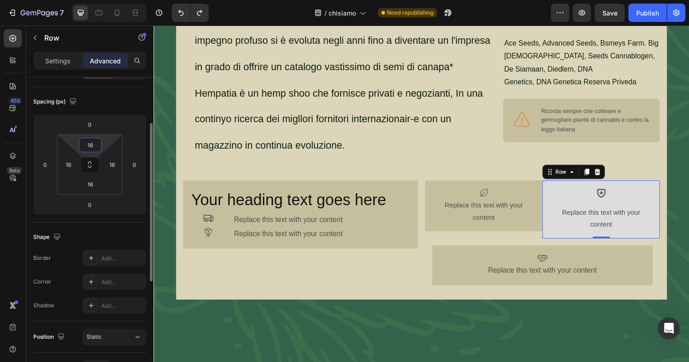
click at [87, 148] on input "16" at bounding box center [90, 145] width 18 height 14
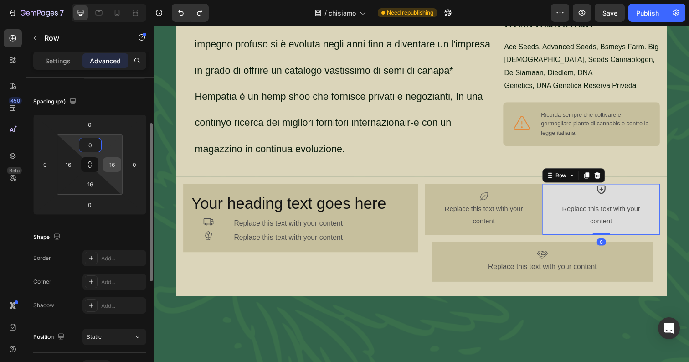
type input "0"
click at [114, 162] on input "16" at bounding box center [112, 165] width 14 height 14
type input "0"
click at [92, 184] on input "16" at bounding box center [90, 184] width 18 height 14
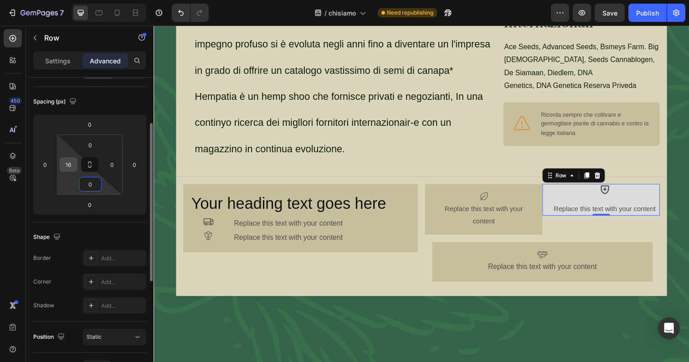
type input "0"
click at [73, 165] on input "16" at bounding box center [68, 165] width 14 height 14
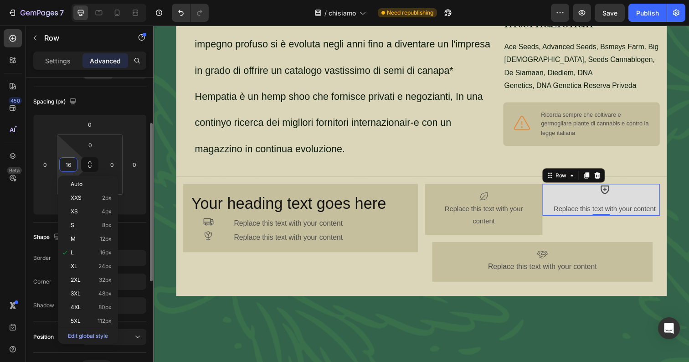
type input "0"
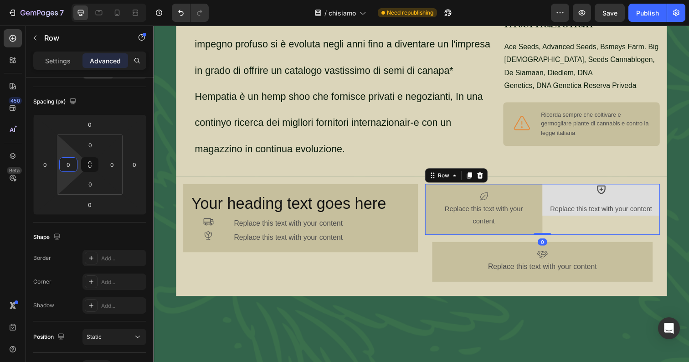
click at [580, 216] on div "Icon Replace this text with your content Text Block Row" at bounding box center [610, 213] width 120 height 52
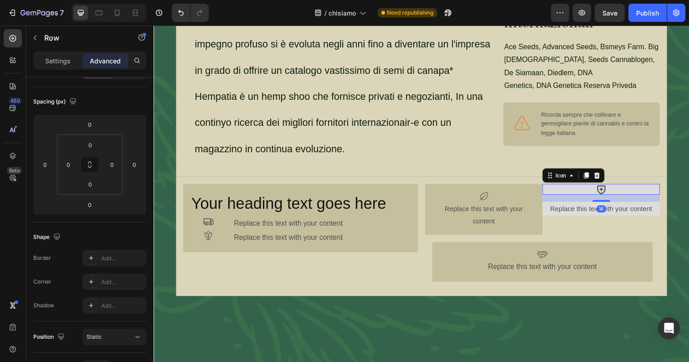
click at [594, 187] on div "Icon 16" at bounding box center [610, 192] width 120 height 11
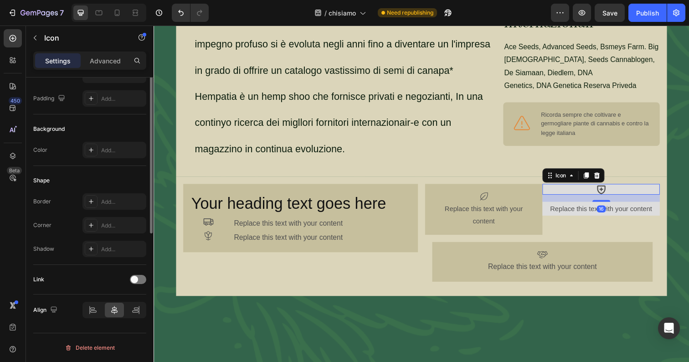
scroll to position [0, 0]
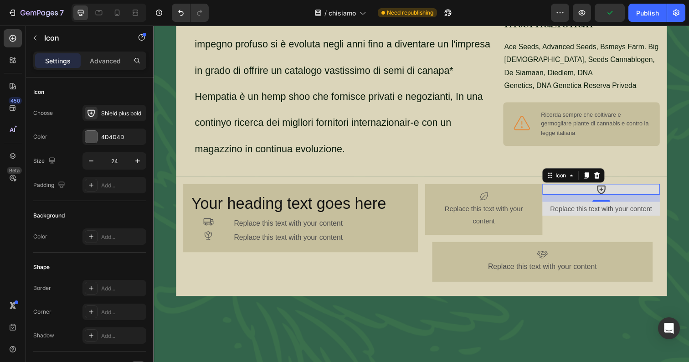
click at [667, 198] on div "16" at bounding box center [610, 201] width 120 height 7
click at [667, 206] on div "Replace this text with your content" at bounding box center [610, 212] width 120 height 14
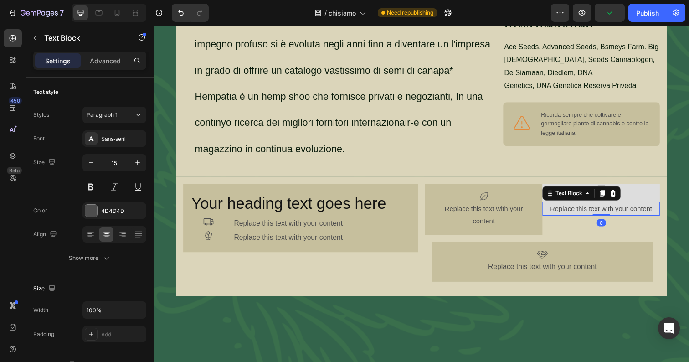
click at [663, 205] on div "Replace this text with your content" at bounding box center [610, 212] width 120 height 14
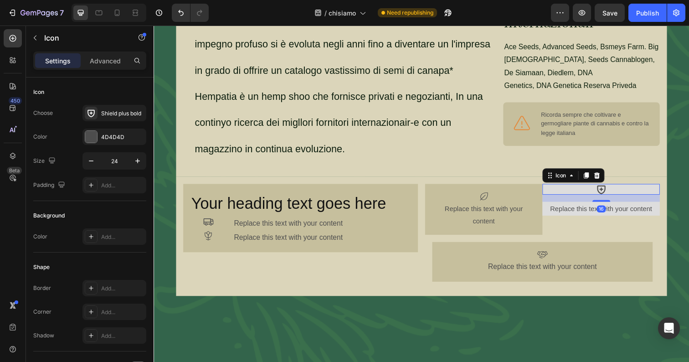
click at [637, 187] on div "Icon 16" at bounding box center [610, 192] width 120 height 11
click at [612, 171] on div "Icon" at bounding box center [581, 178] width 63 height 15
click at [607, 175] on icon at bounding box center [606, 178] width 6 height 6
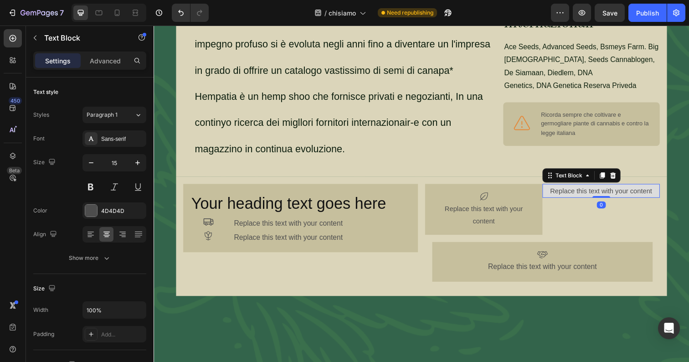
click at [619, 188] on p "Replace this text with your content" at bounding box center [610, 194] width 118 height 12
click at [624, 175] on icon at bounding box center [621, 178] width 7 height 7
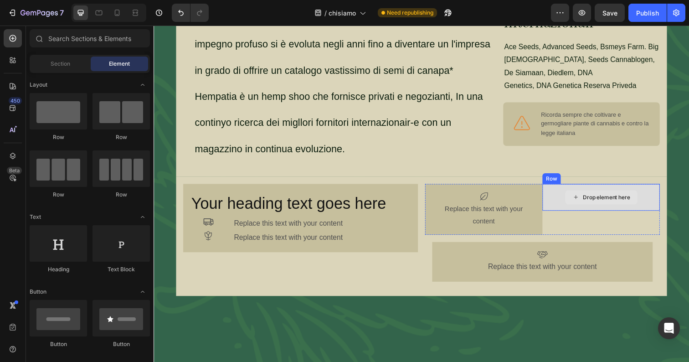
click at [640, 194] on div "Drop element here" at bounding box center [610, 201] width 74 height 15
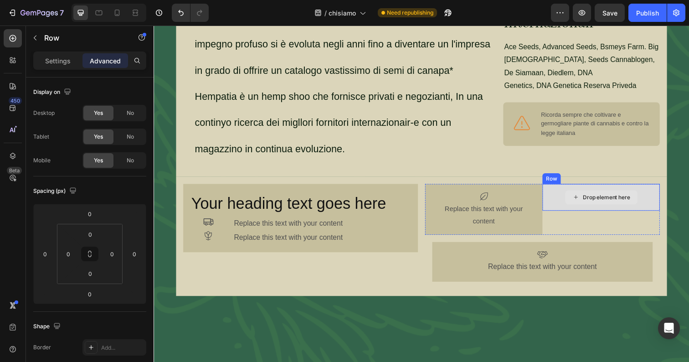
click at [572, 187] on div "Drop element here" at bounding box center [610, 200] width 120 height 27
click at [607, 175] on icon at bounding box center [605, 178] width 7 height 7
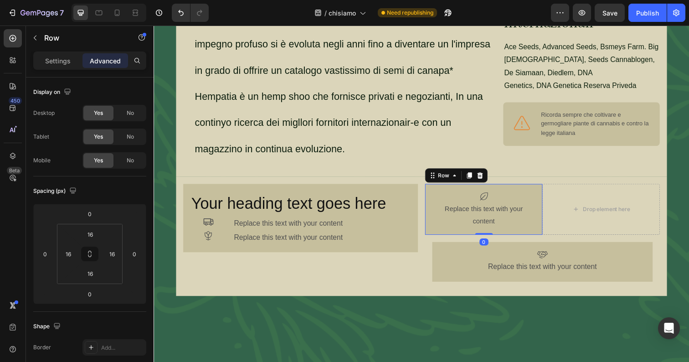
click at [548, 187] on div "Icon Replace this text with your content Text Block Row 0" at bounding box center [490, 213] width 120 height 52
click at [478, 175] on div "Row" at bounding box center [462, 178] width 64 height 15
click at [478, 175] on icon at bounding box center [475, 178] width 7 height 7
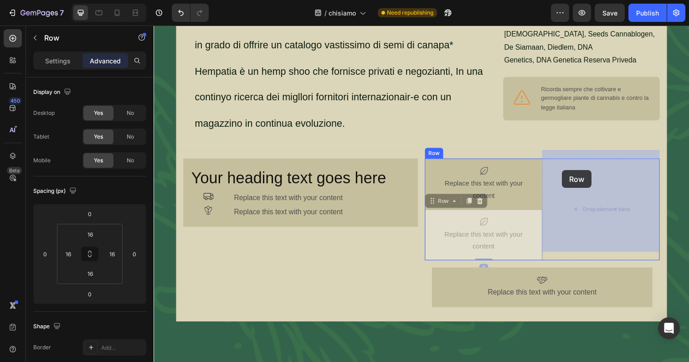
drag, startPoint x: 444, startPoint y: 197, endPoint x: 572, endPoint y: 174, distance: 130.1
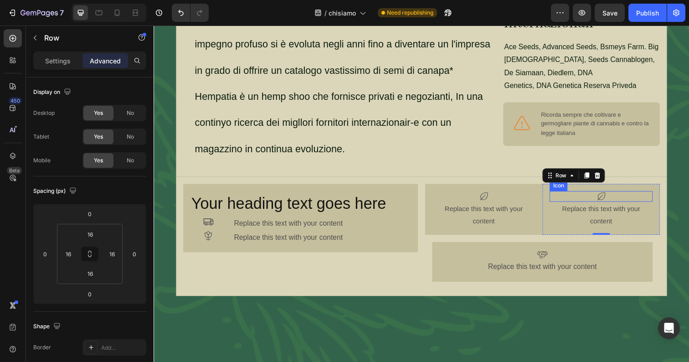
click at [614, 194] on icon at bounding box center [610, 199] width 11 height 11
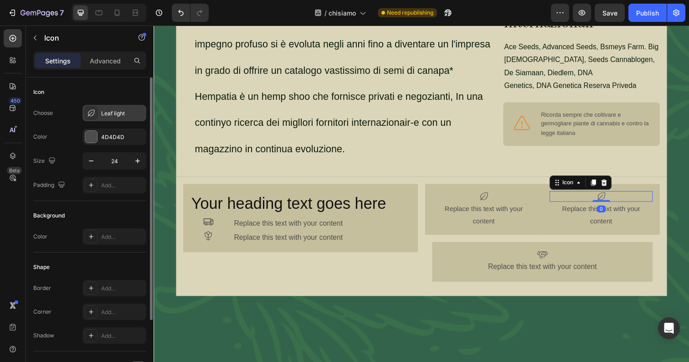
click at [115, 108] on div "Leaf light" at bounding box center [114, 113] width 64 height 16
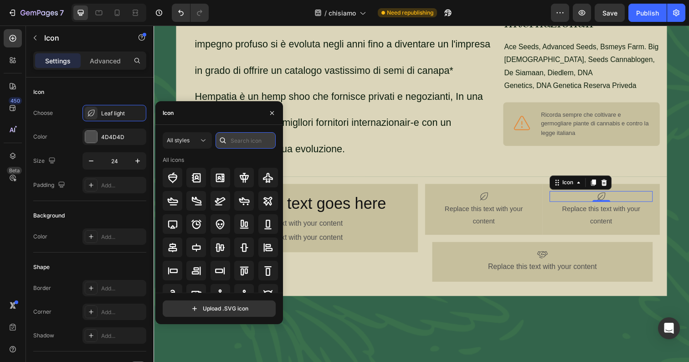
click at [238, 138] on input "text" at bounding box center [245, 140] width 60 height 16
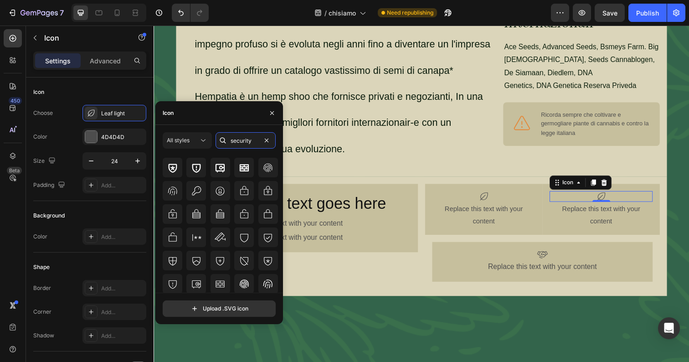
scroll to position [100, 0]
type input "security"
click at [216, 258] on icon at bounding box center [219, 259] width 11 height 11
click at [494, 150] on div "Prima azienda nel suo genere in [GEOGRAPHIC_DATA], nasce nel 2001 Hempatia. Azi…" at bounding box center [343, 44] width 319 height 243
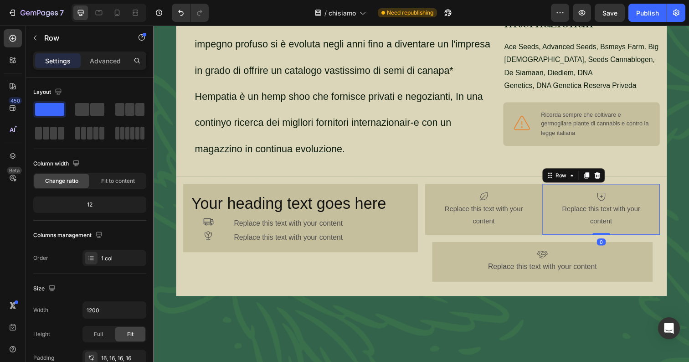
click at [550, 193] on div "Icon Replace this text with your content Text Block Row 0" at bounding box center [610, 213] width 120 height 52
click at [10, 157] on icon at bounding box center [12, 155] width 9 height 9
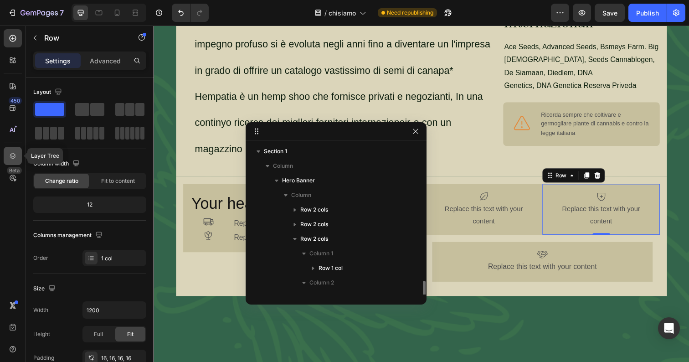
scroll to position [83, 0]
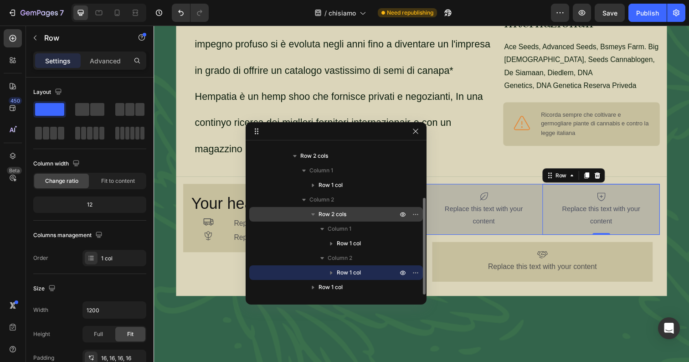
click at [329, 211] on span "Row 2 cols" at bounding box center [332, 213] width 28 height 9
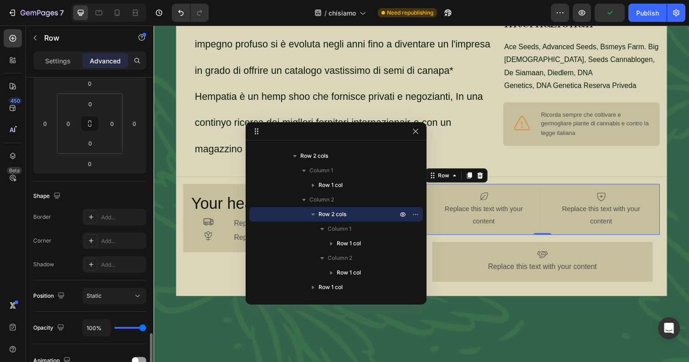
scroll to position [60, 0]
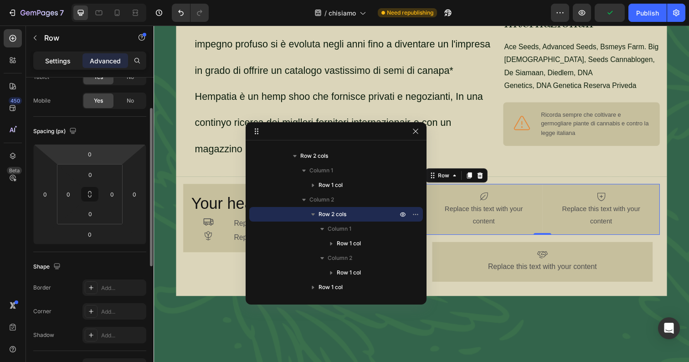
click at [63, 55] on div "Settings" at bounding box center [58, 60] width 46 height 15
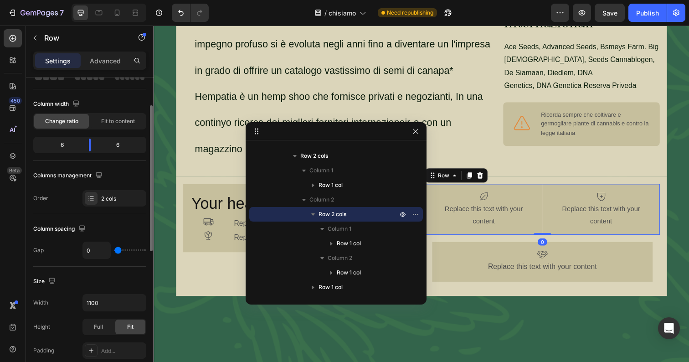
type input "8"
type input "11"
type input "13"
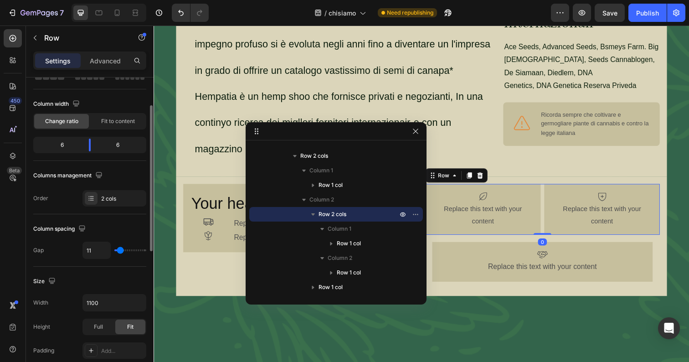
type input "13"
type input "15"
type input "16"
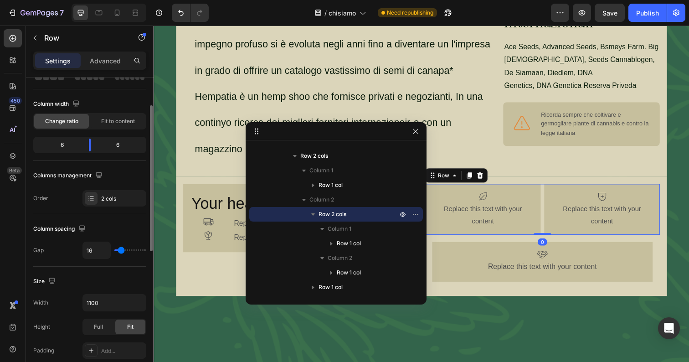
type input "17"
type input "18"
type input "19"
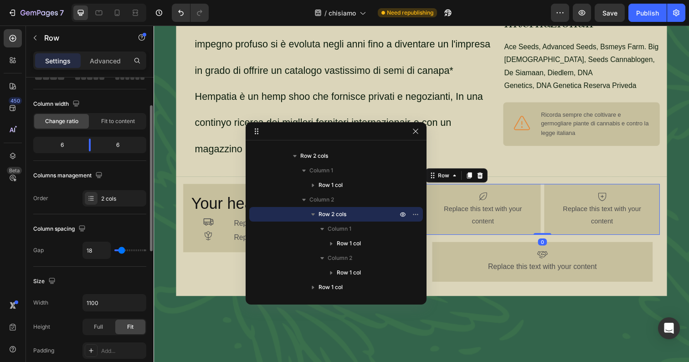
type input "19"
type input "20"
type input "21"
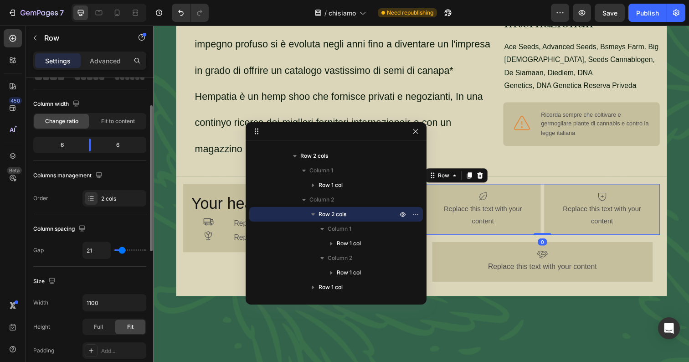
type input "22"
type input "23"
type input "24"
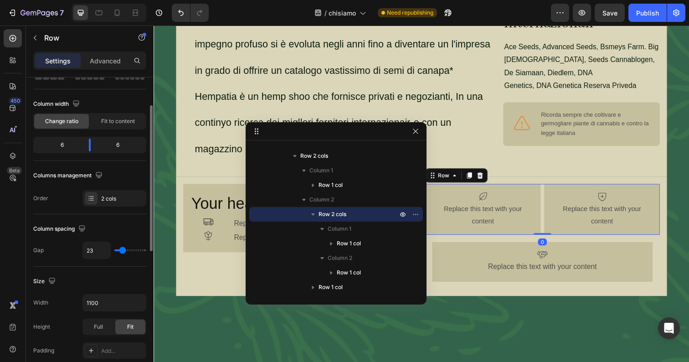
type input "24"
type input "25"
type input "26"
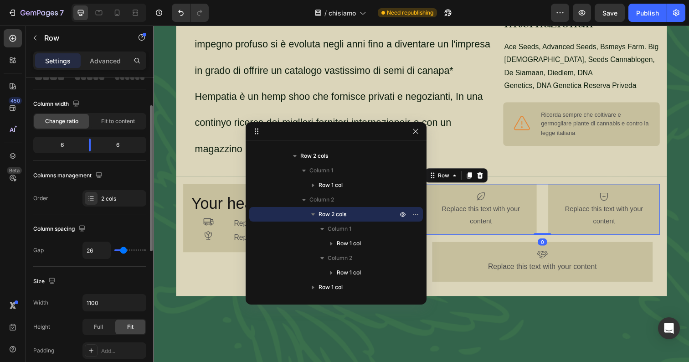
type input "25"
type input "23"
type input "22"
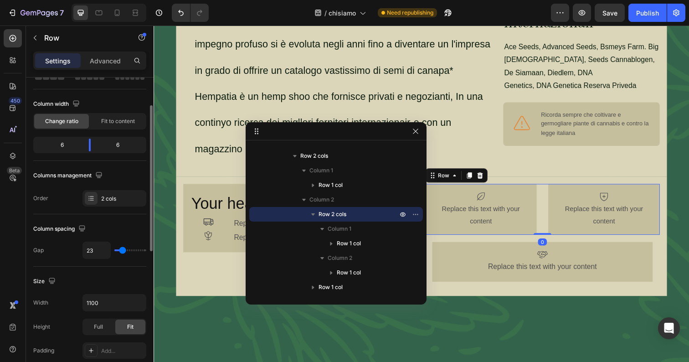
type input "22"
type input "21"
type input "20"
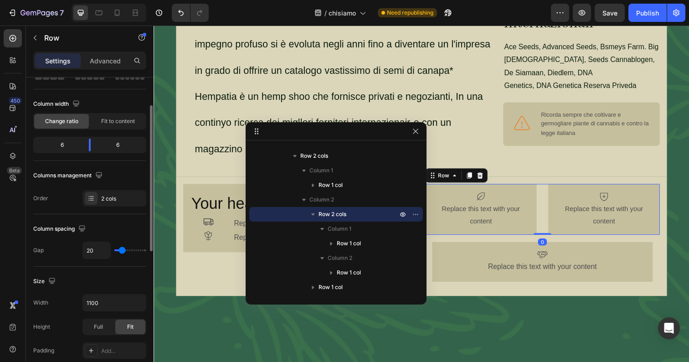
type input "18"
type input "17"
type input "16"
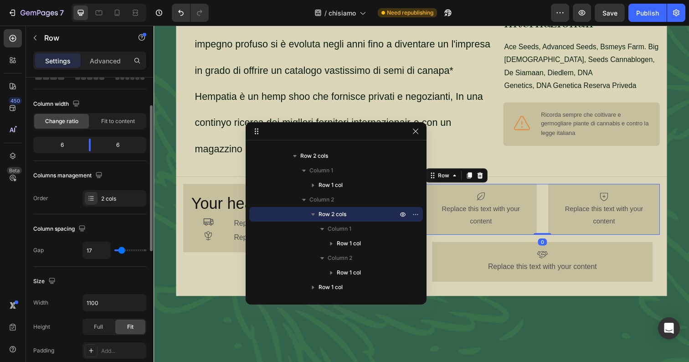
type input "16"
type input "15"
type input "16"
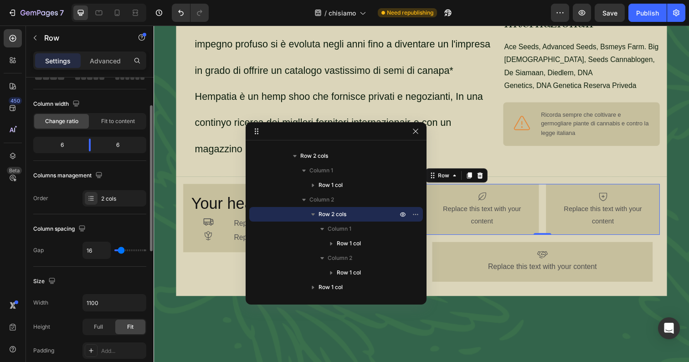
type input "18"
type input "20"
click at [122, 251] on input "range" at bounding box center [130, 250] width 32 height 2
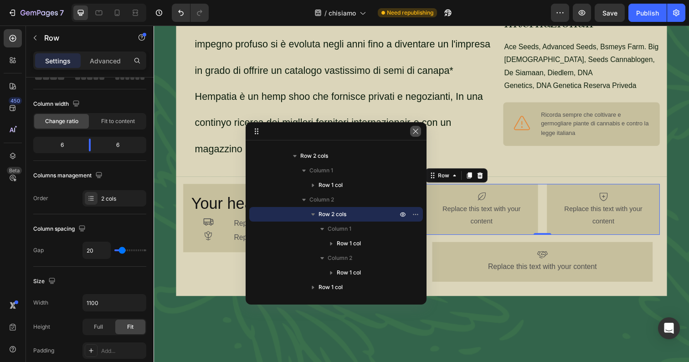
click at [414, 131] on icon "button" at bounding box center [415, 131] width 7 height 7
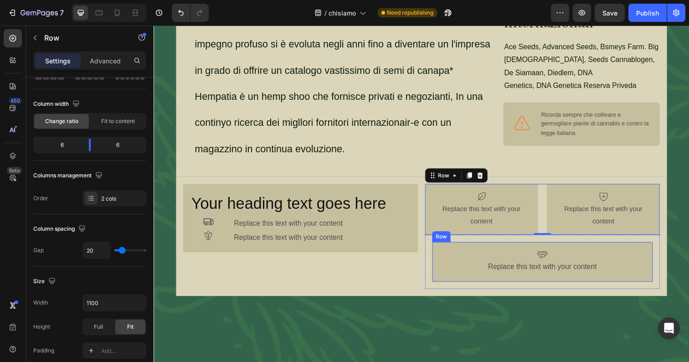
click at [432, 258] on div "Icon Replace this text with your content Text Block Row Row" at bounding box center [550, 266] width 240 height 55
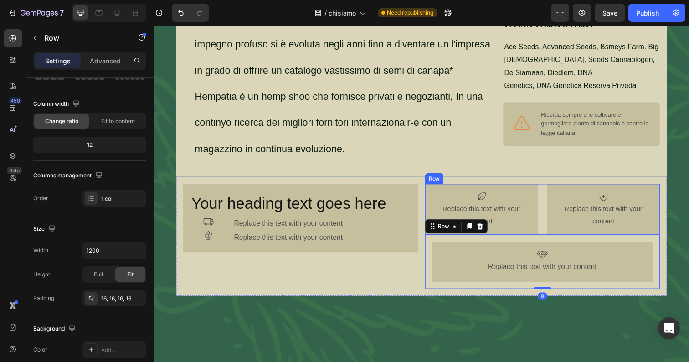
click at [548, 187] on div "Icon Replace this text with your content Text Block Row Icon Replace this text …" at bounding box center [550, 213] width 240 height 52
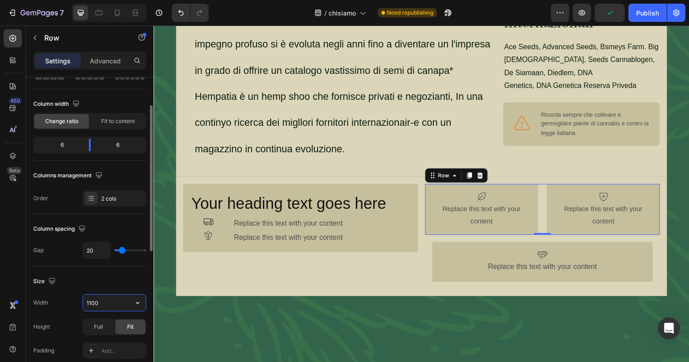
click at [105, 299] on input "1100" at bounding box center [114, 302] width 63 height 16
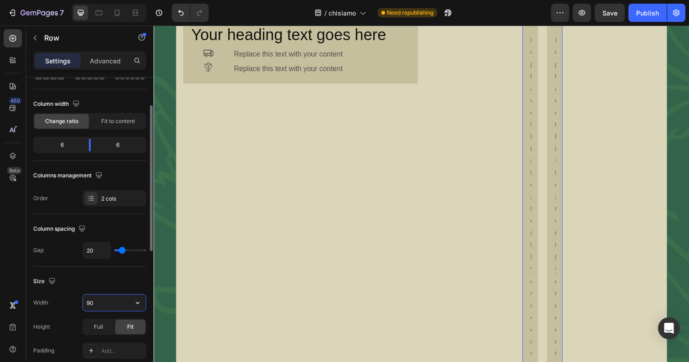
type input "9"
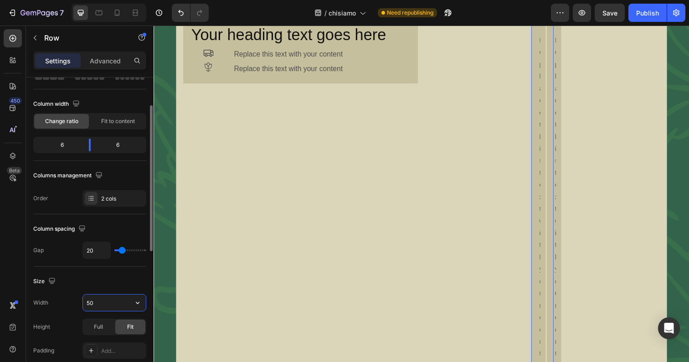
type input "5"
type input "4"
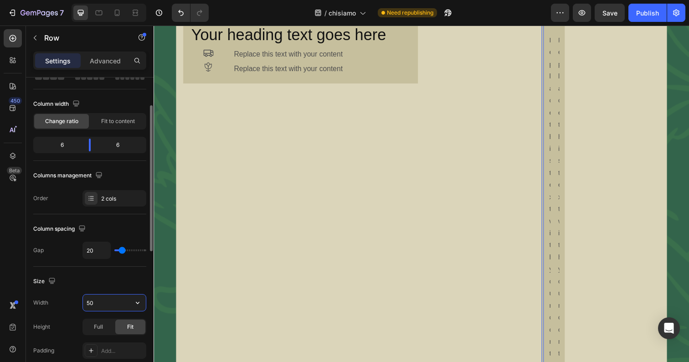
type input "500"
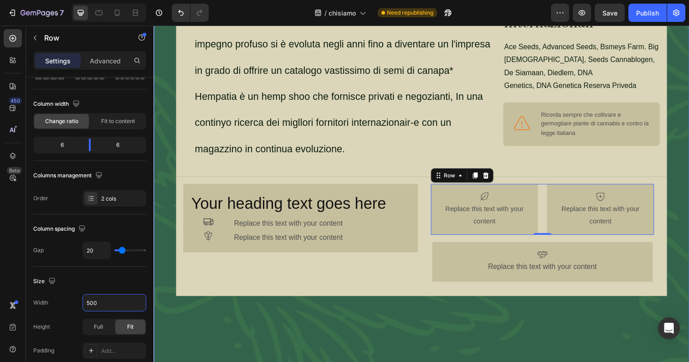
click at [410, 322] on div "Background Image" at bounding box center [426, 32] width 546 height 683
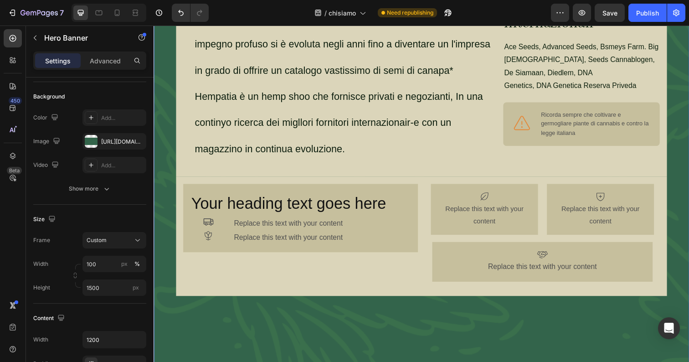
scroll to position [0, 0]
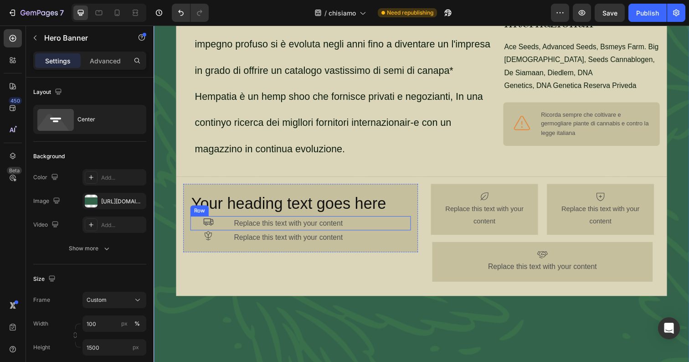
click at [231, 220] on div "Icon Replace this text with your content Text Block Row" at bounding box center [303, 227] width 225 height 15
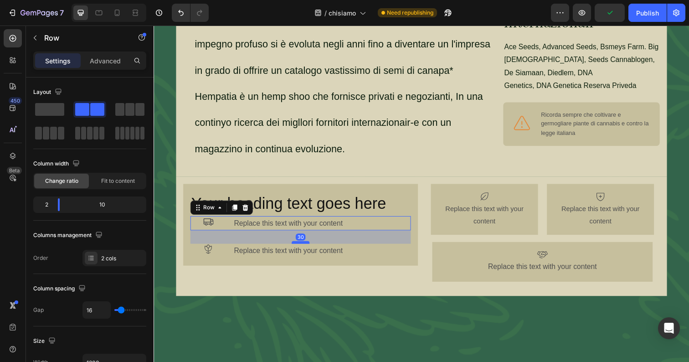
drag, startPoint x: 307, startPoint y: 226, endPoint x: 307, endPoint y: 240, distance: 13.7
click at [307, 240] on div "⁠⁠⁠⁠⁠⁠⁠ Your heading text goes here Heading Icon Replace this text with your co…" at bounding box center [303, 228] width 225 height 69
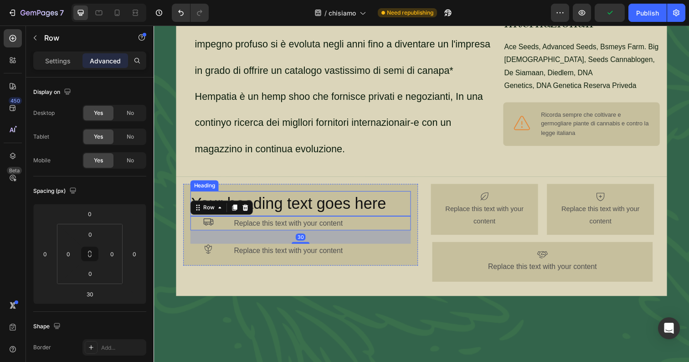
click at [322, 199] on span "Your heading text goes here" at bounding box center [291, 207] width 199 height 18
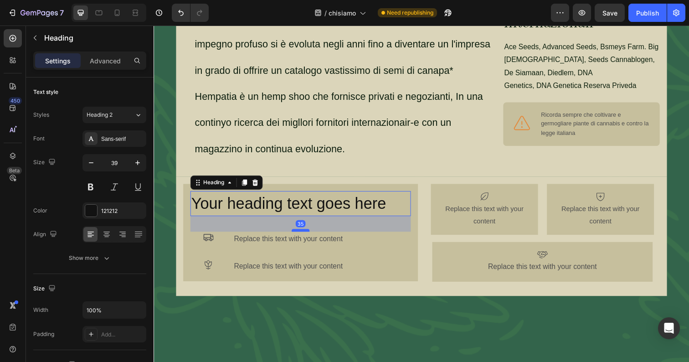
drag, startPoint x: 305, startPoint y: 211, endPoint x: 305, endPoint y: 227, distance: 15.9
click at [305, 233] on div at bounding box center [303, 234] width 18 height 3
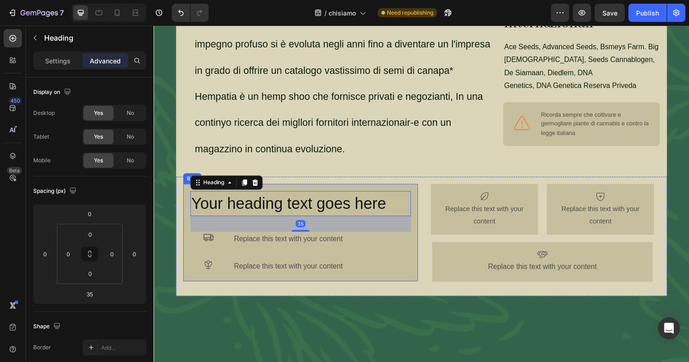
click at [415, 187] on div "⁠⁠⁠⁠⁠⁠⁠ Your heading text goes here Heading 35 Icon Replace this text with your…" at bounding box center [304, 236] width 240 height 99
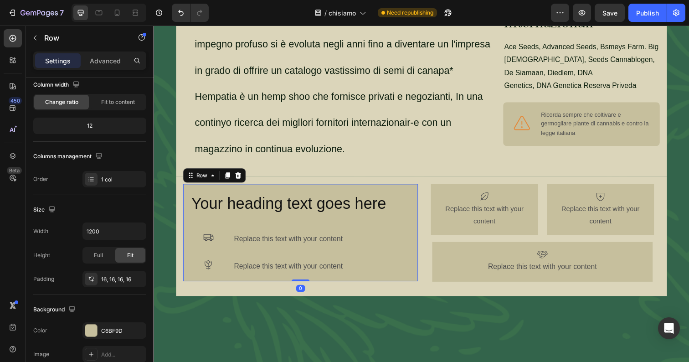
scroll to position [245, 0]
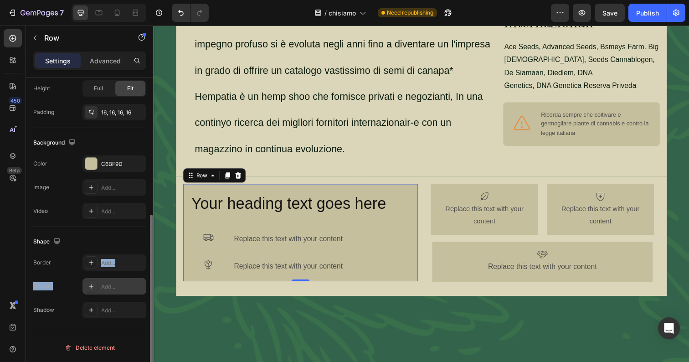
drag, startPoint x: 98, startPoint y: 259, endPoint x: 101, endPoint y: 290, distance: 31.1
click at [101, 290] on div "Border Add... Corner Add... Shadow Add..." at bounding box center [89, 286] width 113 height 64
click at [101, 290] on div "Add..." at bounding box center [122, 286] width 43 height 8
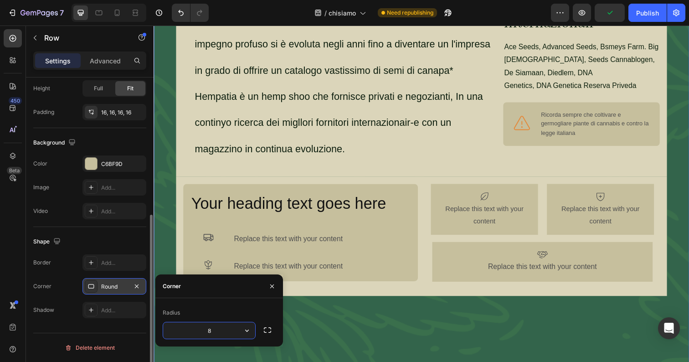
click at [336, 316] on div "Background Image" at bounding box center [426, 32] width 546 height 683
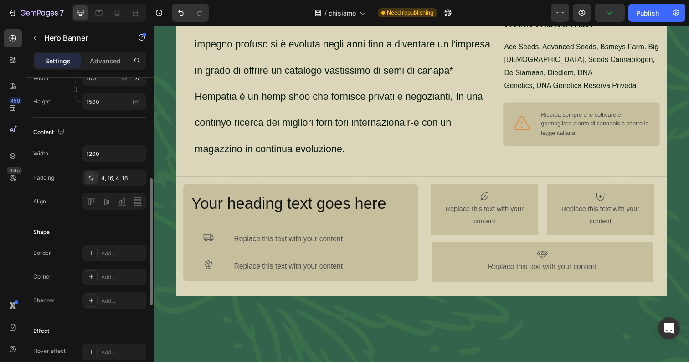
scroll to position [0, 0]
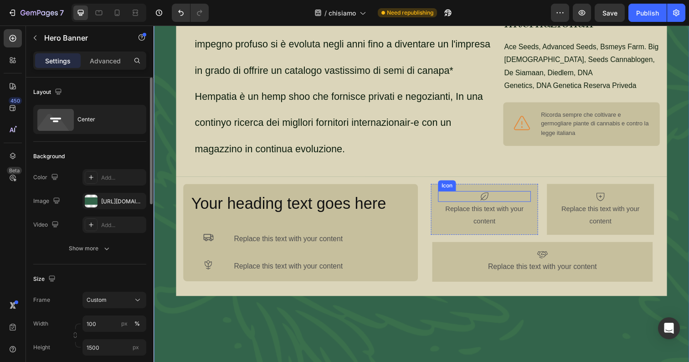
click at [446, 184] on div "Icon" at bounding box center [453, 189] width 18 height 11
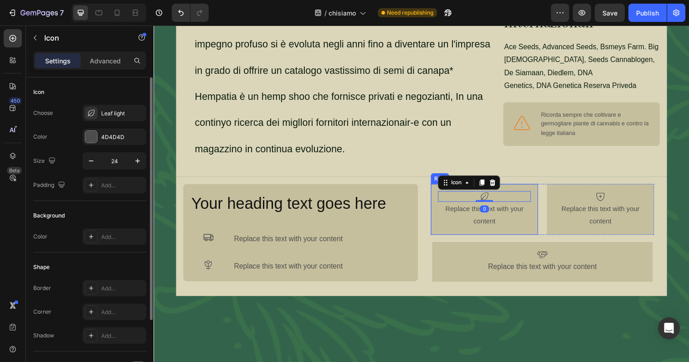
click at [442, 187] on div "Icon 0 Replace this text with your content Text Block Row" at bounding box center [490, 213] width 109 height 52
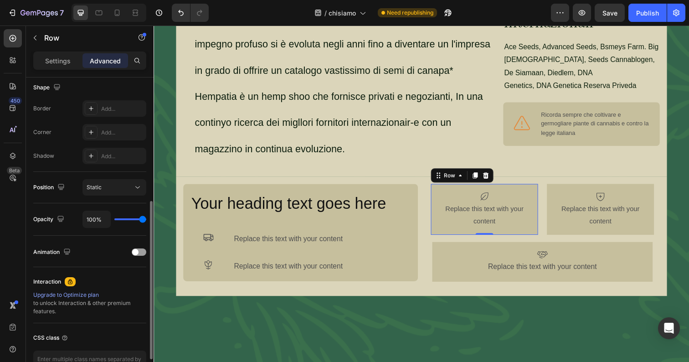
scroll to position [240, 0]
click at [64, 61] on p "Settings" at bounding box center [58, 61] width 26 height 10
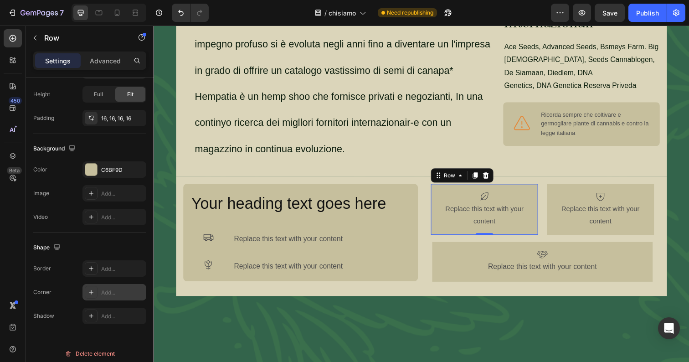
click at [100, 286] on div "Add..." at bounding box center [114, 292] width 64 height 16
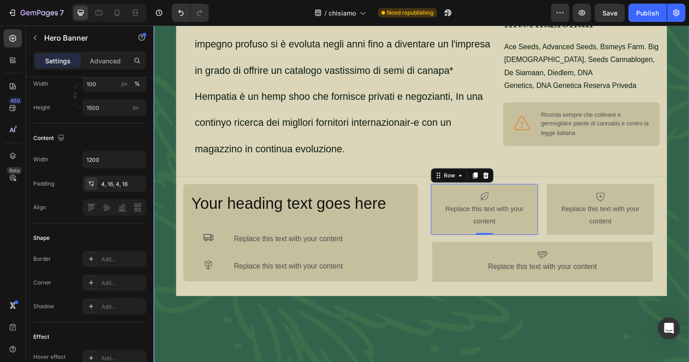
click at [415, 340] on div "Background Image" at bounding box center [426, 32] width 546 height 683
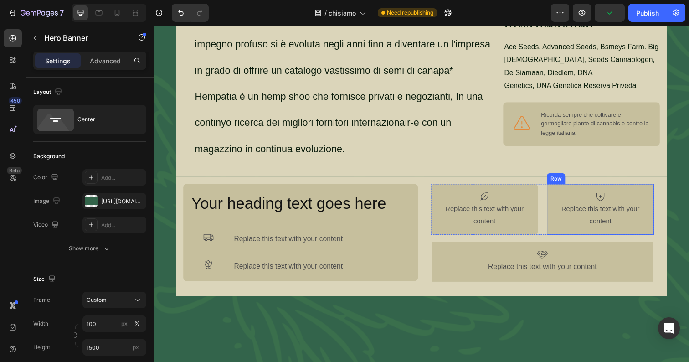
click at [559, 187] on div "Icon Replace this text with your content Text Block Row" at bounding box center [609, 213] width 109 height 52
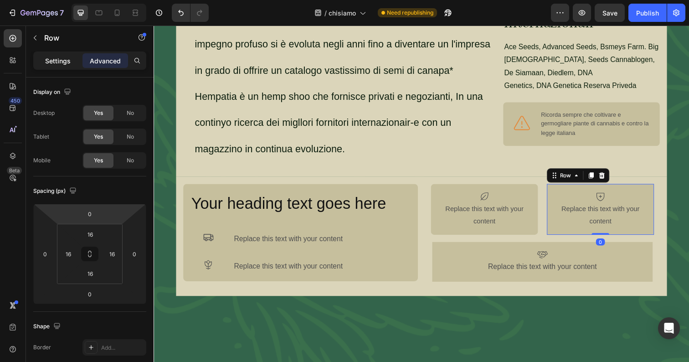
click at [58, 61] on p "Settings" at bounding box center [58, 61] width 26 height 10
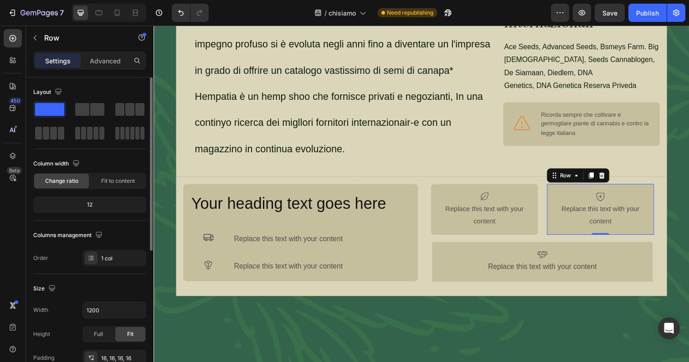
scroll to position [245, 0]
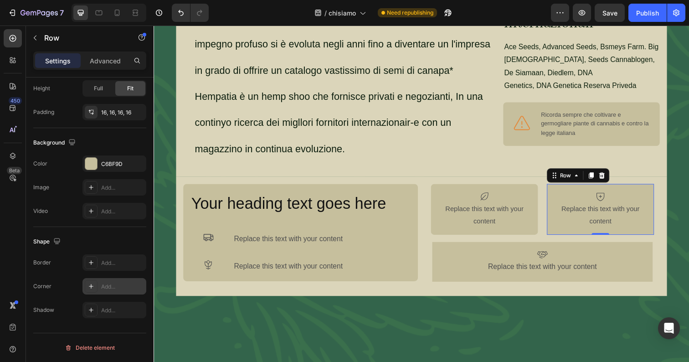
click at [102, 286] on div "Add..." at bounding box center [122, 286] width 43 height 8
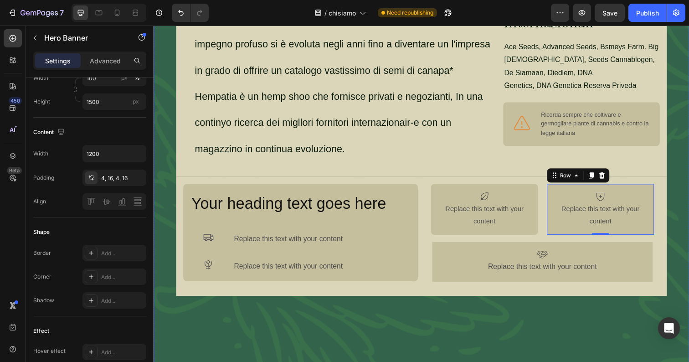
click at [383, 343] on div "Background Image" at bounding box center [426, 32] width 546 height 683
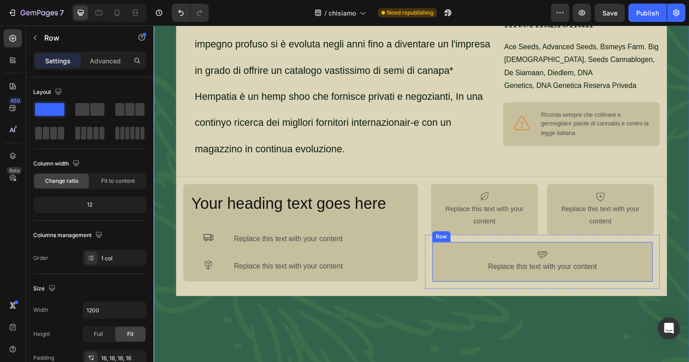
click at [464, 246] on div "Icon Replace this text with your content Text Block Row" at bounding box center [550, 266] width 225 height 41
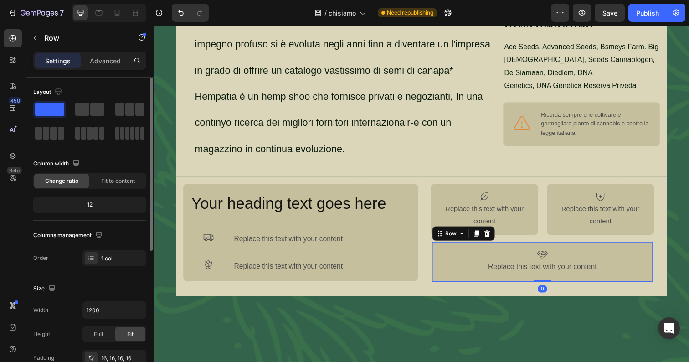
scroll to position [245, 0]
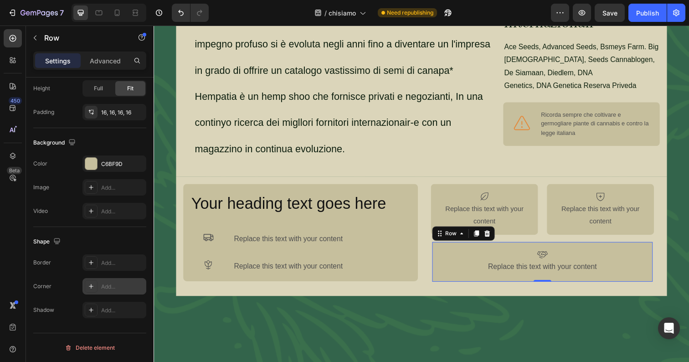
click at [110, 278] on div "Add..." at bounding box center [114, 286] width 64 height 16
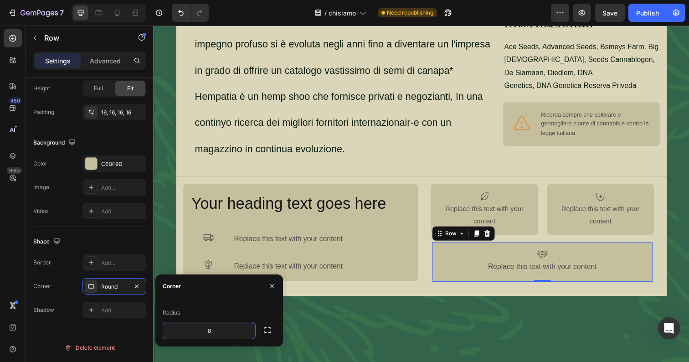
click at [367, 361] on div "Background Image" at bounding box center [426, 32] width 546 height 683
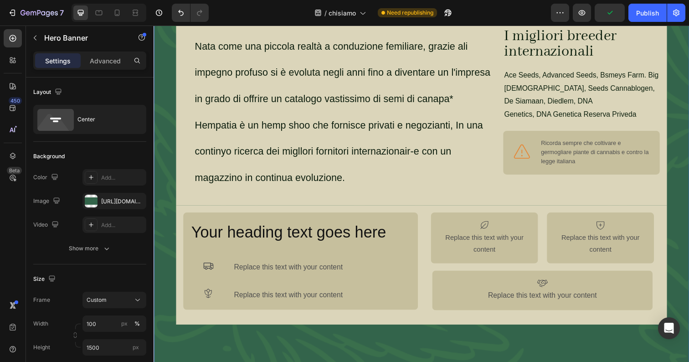
scroll to position [318, 0]
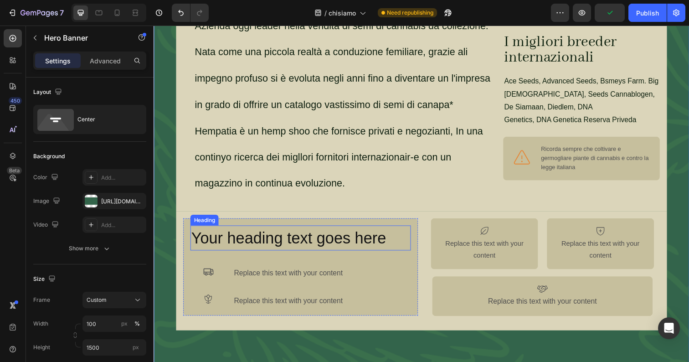
click at [341, 233] on span "Your heading text goes here" at bounding box center [291, 242] width 199 height 18
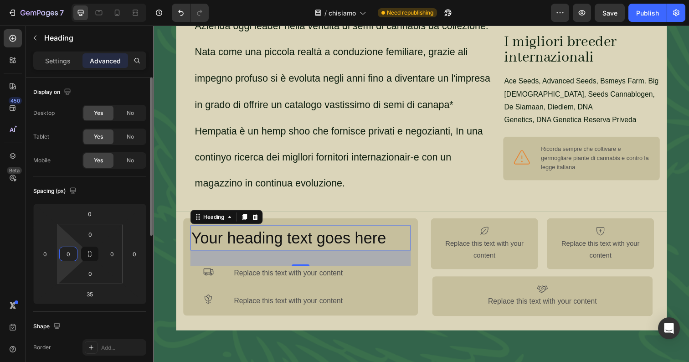
click at [67, 256] on input "0" at bounding box center [68, 254] width 14 height 14
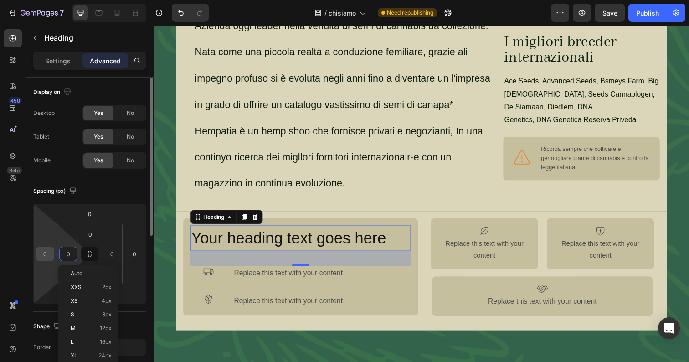
click at [45, 251] on input "0" at bounding box center [45, 254] width 14 height 14
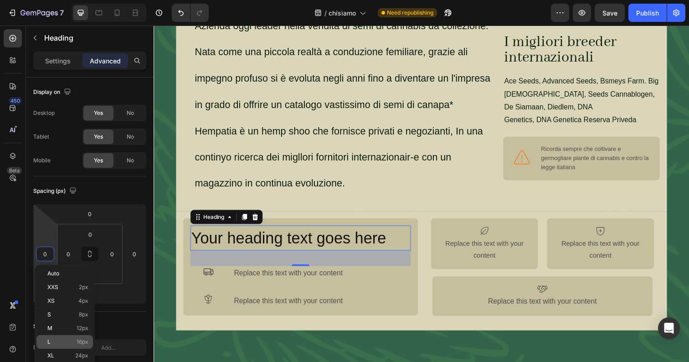
click at [68, 338] on p "L 16px" at bounding box center [67, 341] width 41 height 6
type input "16"
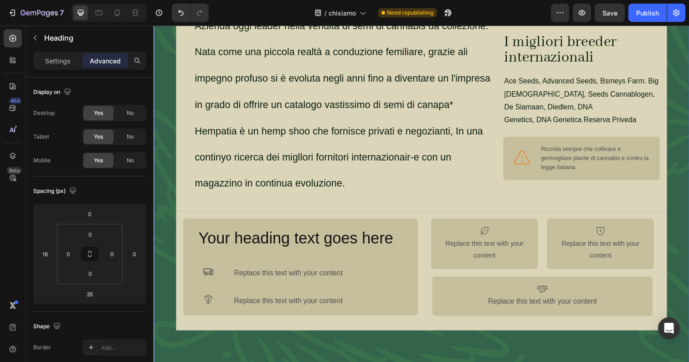
click at [257, 348] on div "Background Image" at bounding box center [426, 67] width 546 height 683
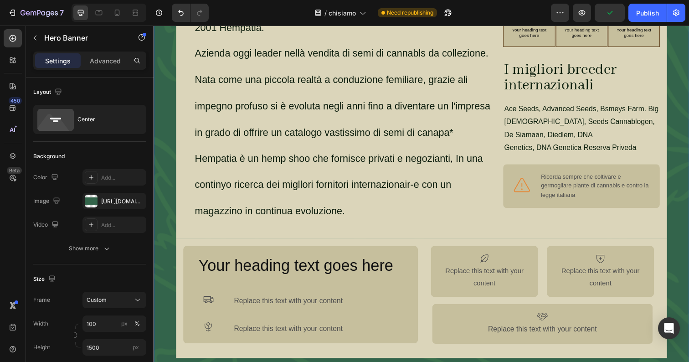
scroll to position [289, 0]
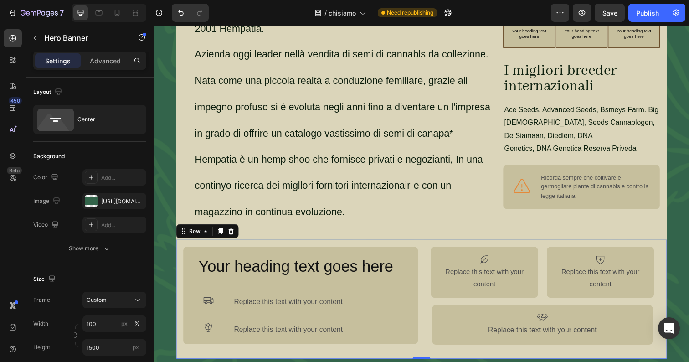
click at [428, 268] on div "⁠⁠⁠⁠⁠⁠⁠ Your heading text goes here Heading Icon Replace this text with your co…" at bounding box center [426, 305] width 501 height 122
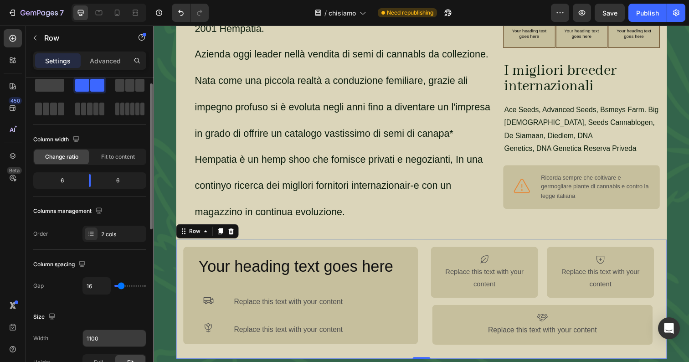
scroll to position [18, 0]
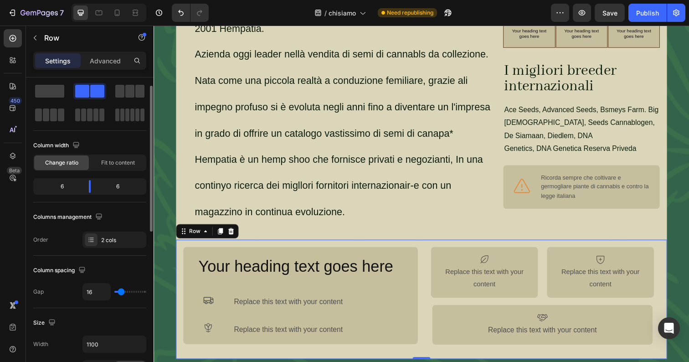
type input "17"
type input "22"
type input "26"
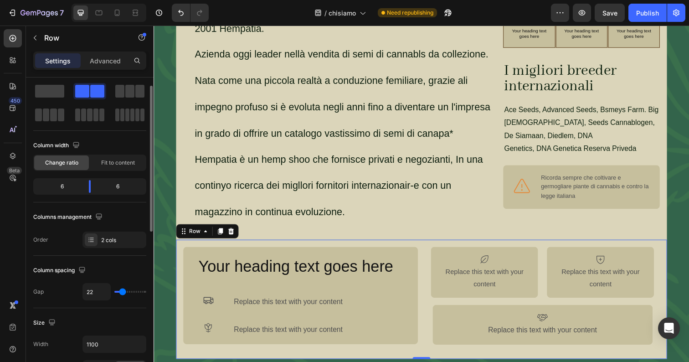
type input "26"
type input "30"
type input "32"
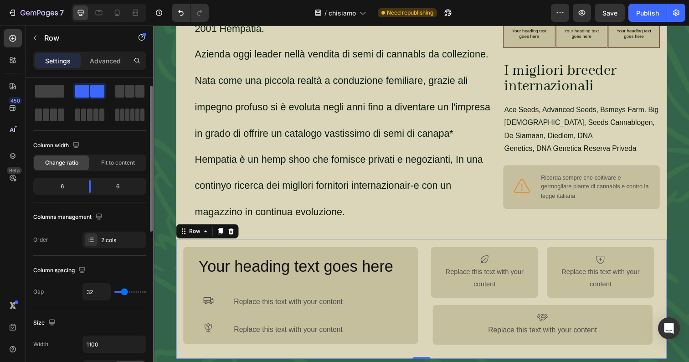
type input "33"
type input "34"
type input "35"
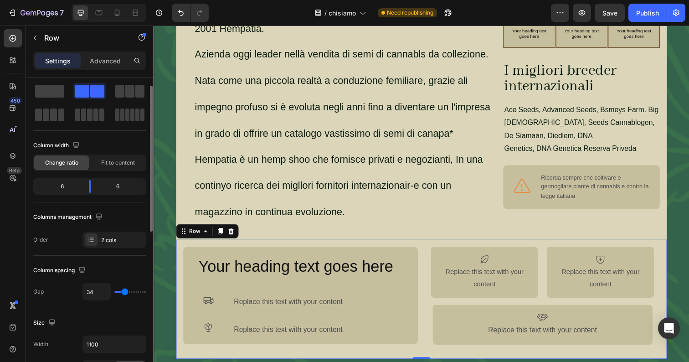
type input "35"
type input "47"
type input "48"
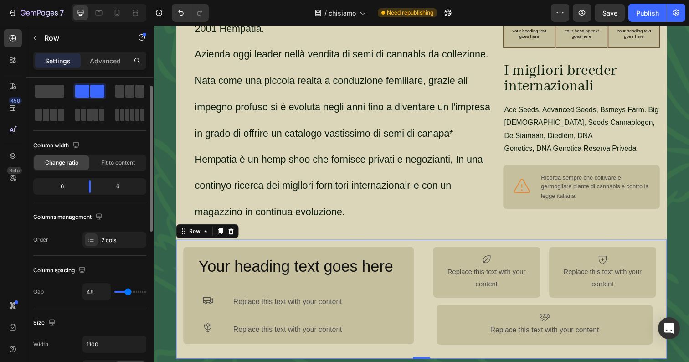
type input "49"
type input "50"
type input "51"
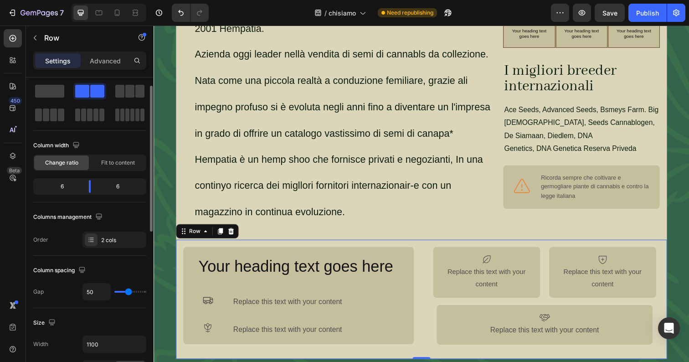
type input "51"
type input "52"
type input "53"
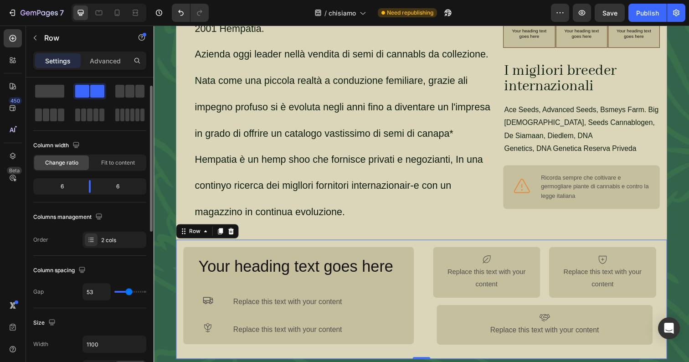
type input "54"
type input "55"
type input "56"
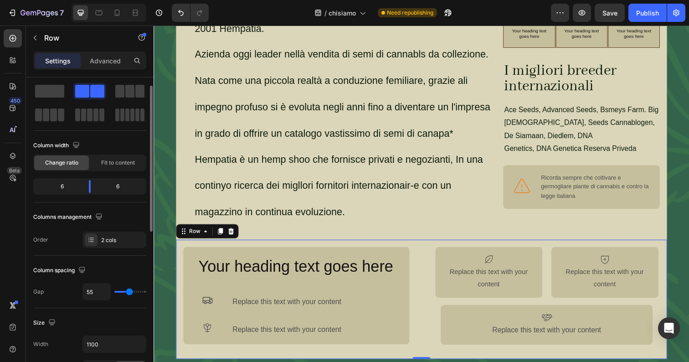
type input "56"
type input "57"
type input "58"
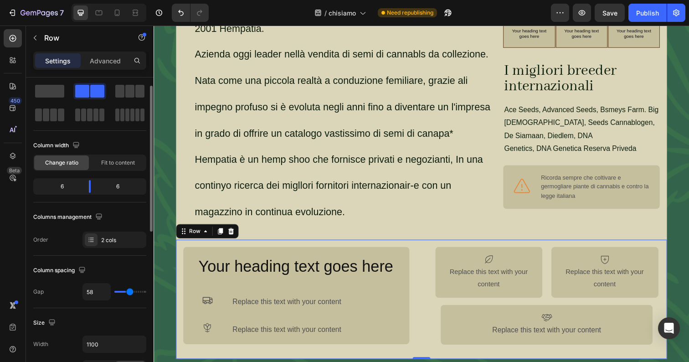
type input "59"
type input "61"
type input "62"
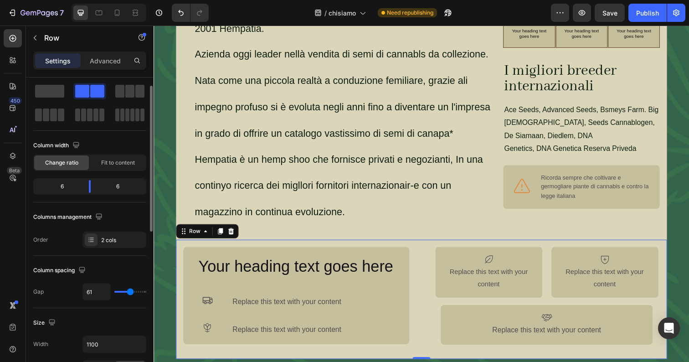
type input "62"
type input "63"
type input "64"
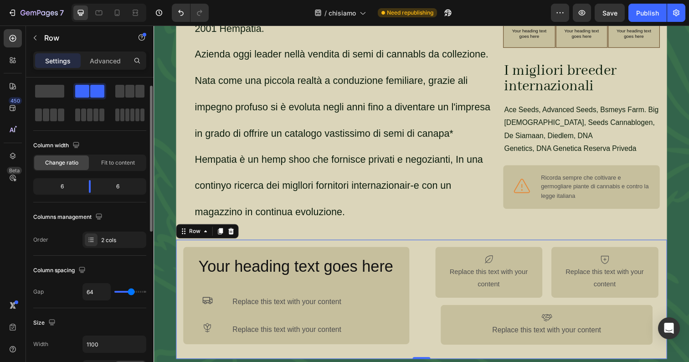
type input "65"
type input "66"
type input "67"
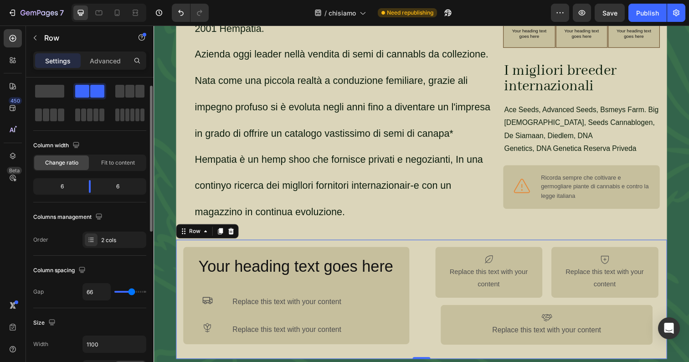
type input "67"
type input "68"
type input "69"
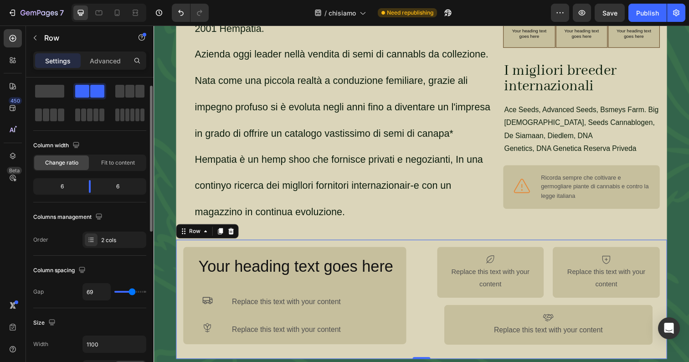
type input "70"
type input "66"
type input "65"
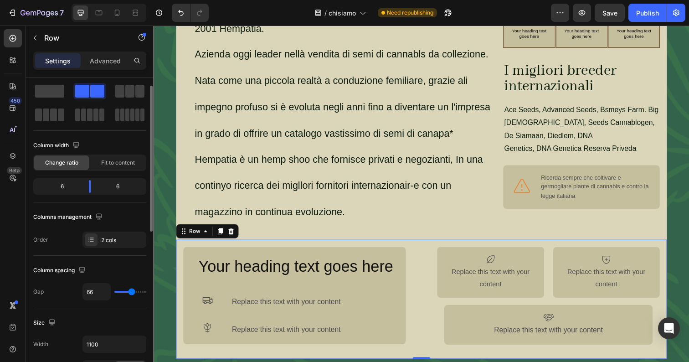
type input "65"
type input "64"
type input "63"
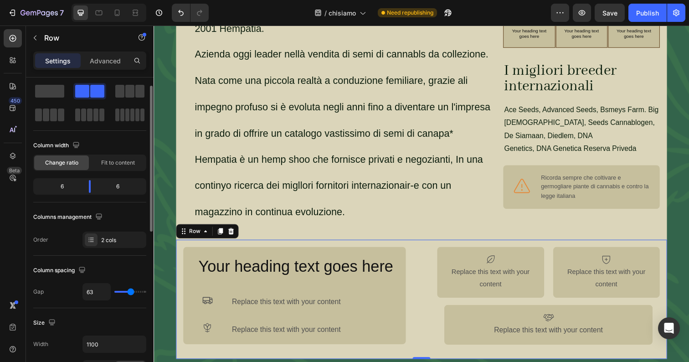
type input "62"
type input "61"
type input "60"
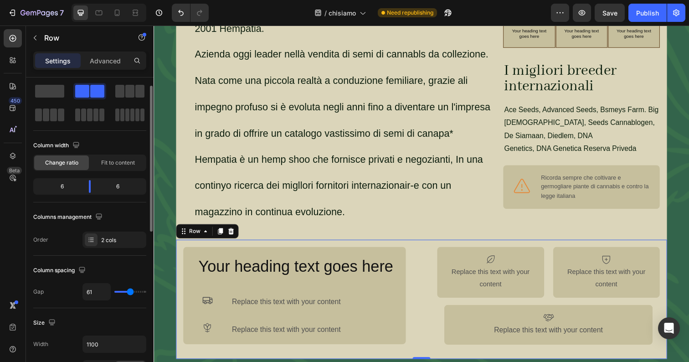
type input "60"
type input "58"
type input "57"
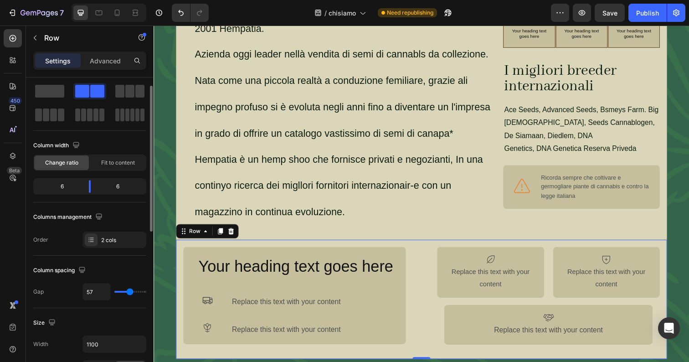
type input "55"
type input "52"
type input "50"
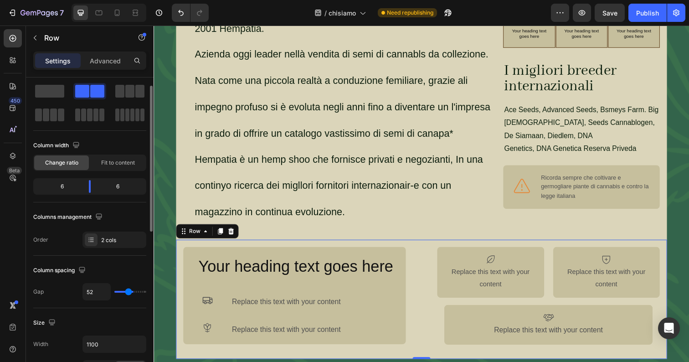
type input "50"
type input "48"
type input "44"
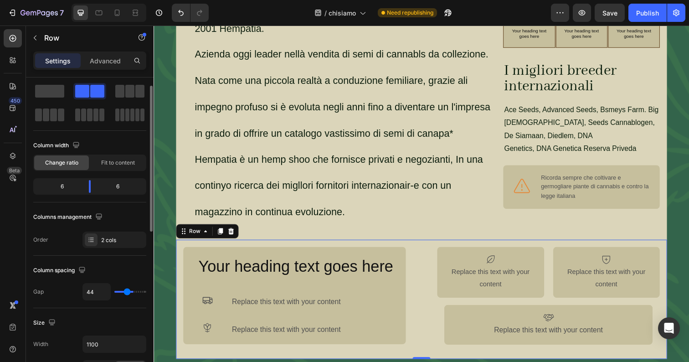
type input "41"
type input "39"
type input "37"
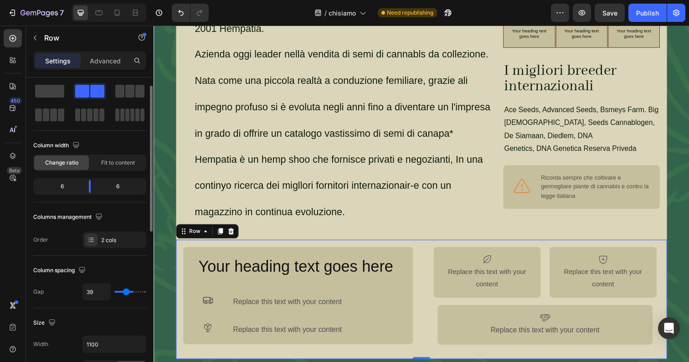
type input "37"
type input "34"
type input "29"
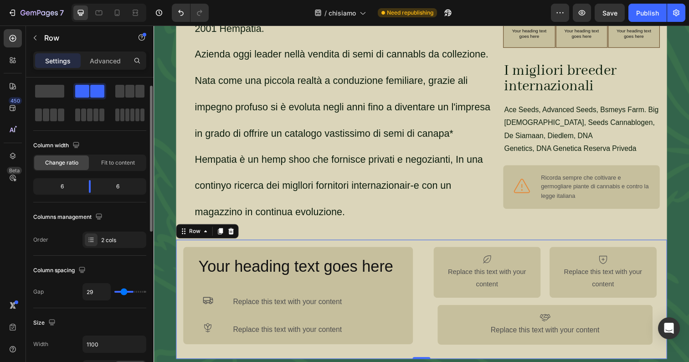
type input "27"
type input "24"
type input "22"
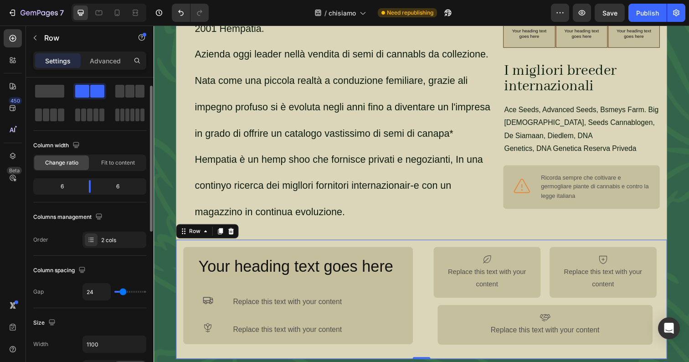
type input "22"
click at [119, 292] on input "range" at bounding box center [130, 292] width 32 height 2
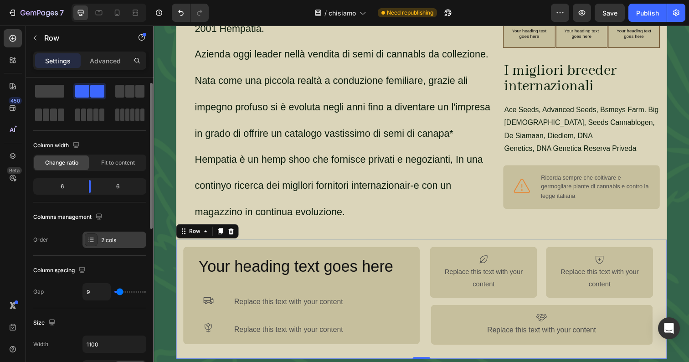
scroll to position [0, 0]
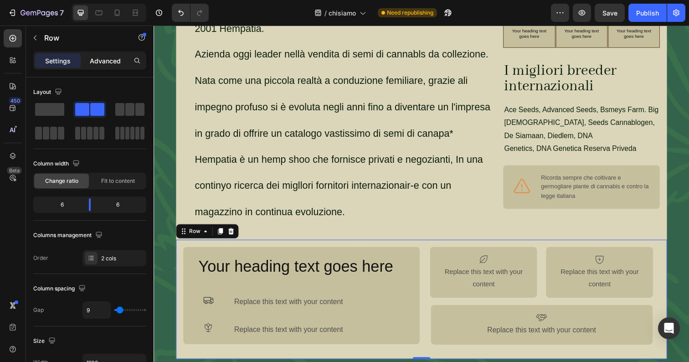
click at [103, 59] on p "Advanced" at bounding box center [105, 61] width 31 height 10
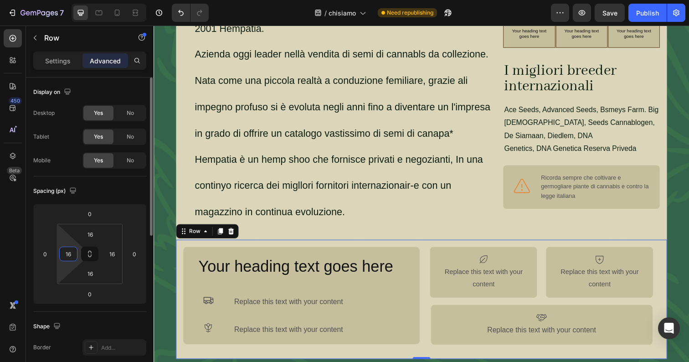
click at [67, 250] on input "16" at bounding box center [68, 254] width 14 height 14
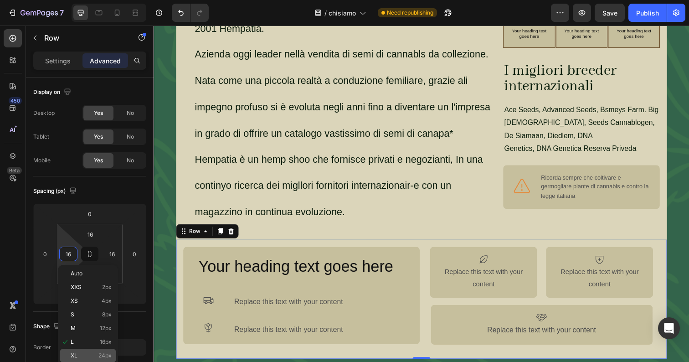
click at [91, 355] on p "XL 24px" at bounding box center [91, 355] width 41 height 6
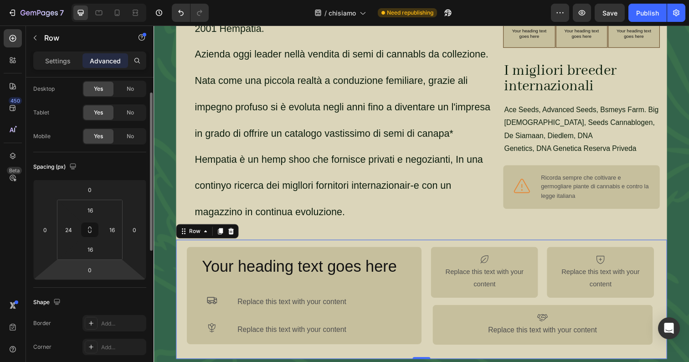
scroll to position [35, 0]
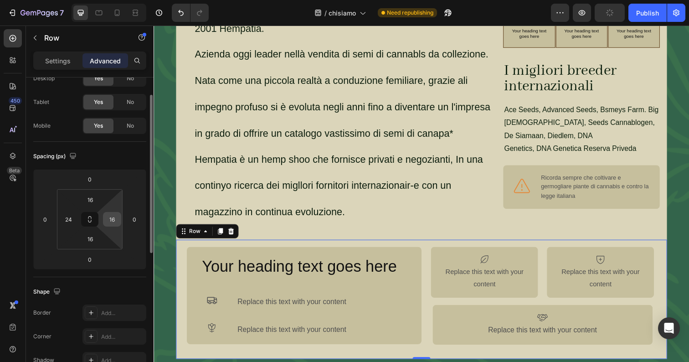
click at [111, 214] on input "16" at bounding box center [112, 219] width 14 height 14
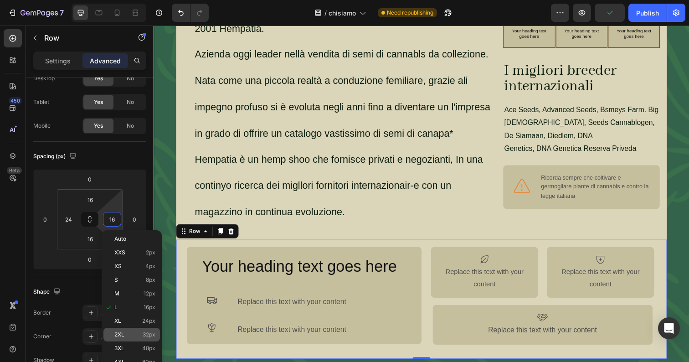
click at [131, 336] on p "2XL 32px" at bounding box center [134, 334] width 41 height 6
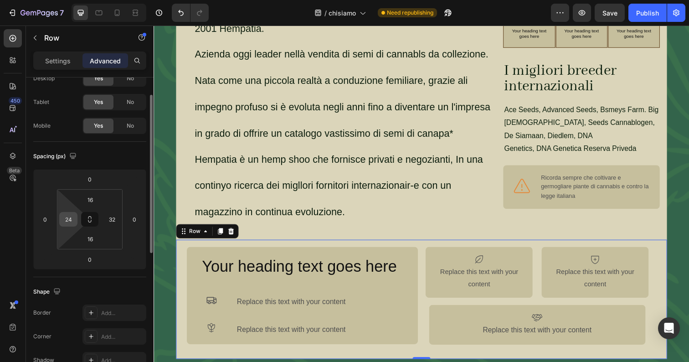
click at [64, 218] on input "24" at bounding box center [68, 219] width 14 height 14
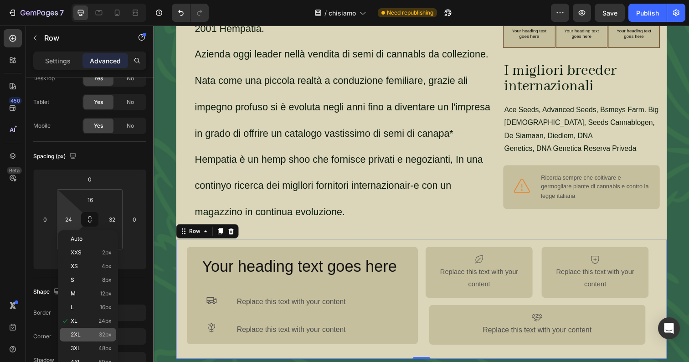
click at [85, 329] on div "2XL 32px" at bounding box center [88, 334] width 56 height 14
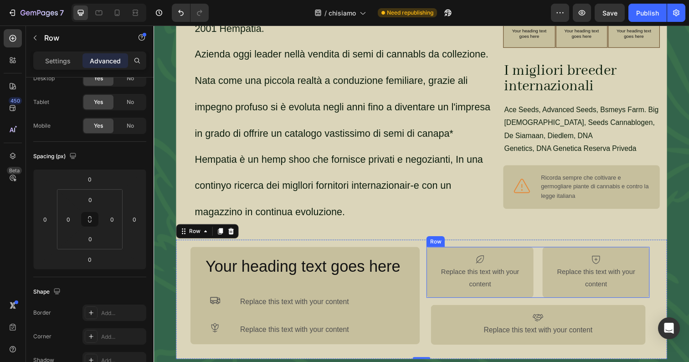
click at [547, 257] on div "Icon Replace this text with your content Text Block Row Icon Replace this text …" at bounding box center [546, 277] width 228 height 52
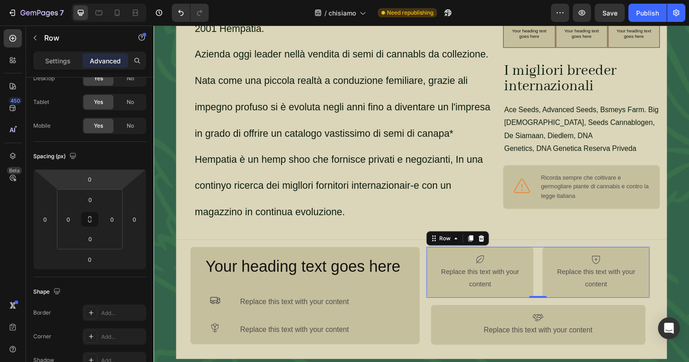
click at [62, 51] on div "Settings Advanced" at bounding box center [89, 60] width 113 height 18
click at [62, 58] on p "Settings" at bounding box center [58, 61] width 26 height 10
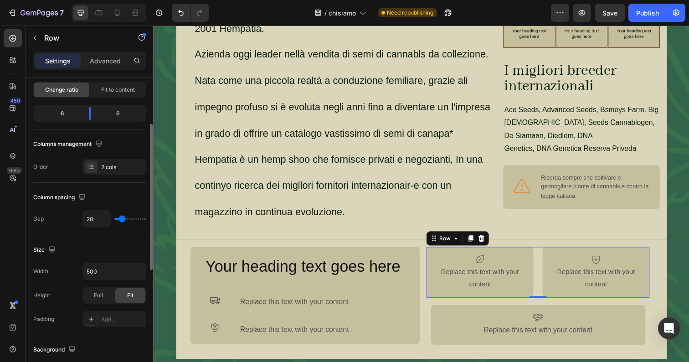
scroll to position [95, 0]
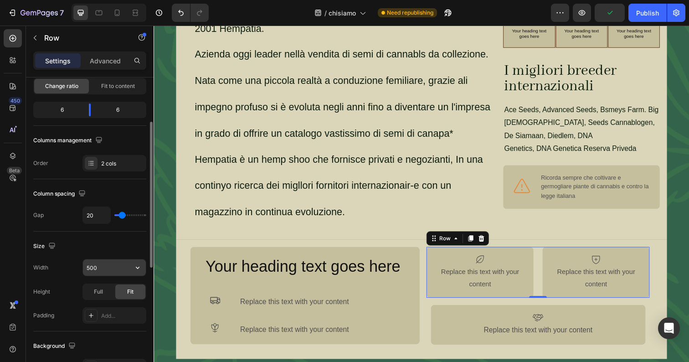
click at [102, 267] on input "500" at bounding box center [114, 267] width 63 height 16
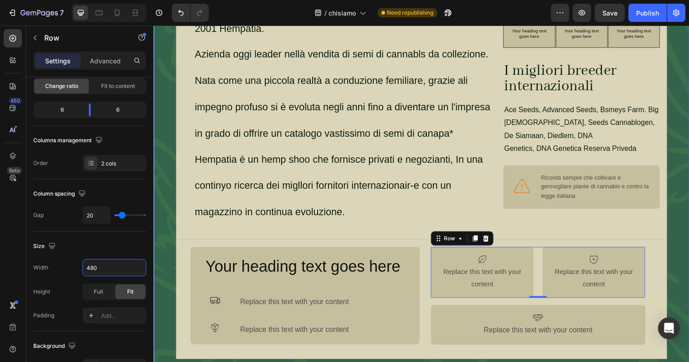
click at [688, 274] on div "Dal 2001 pionieri in [GEOGRAPHIC_DATA] Heading Semi da collezione di qualità, s…" at bounding box center [426, 96] width 546 height 541
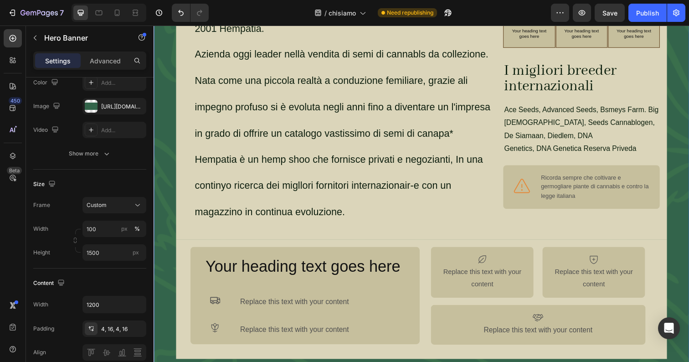
scroll to position [0, 0]
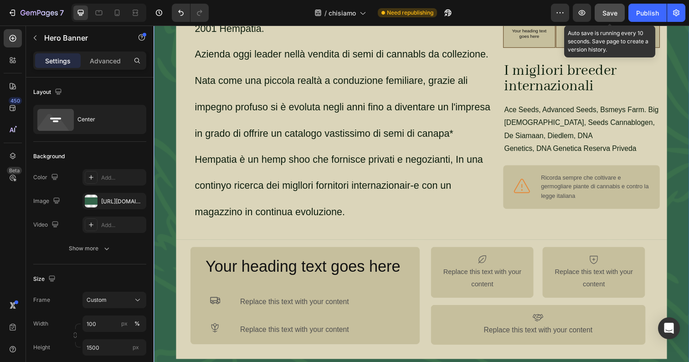
click at [613, 17] on div "Save" at bounding box center [609, 13] width 15 height 10
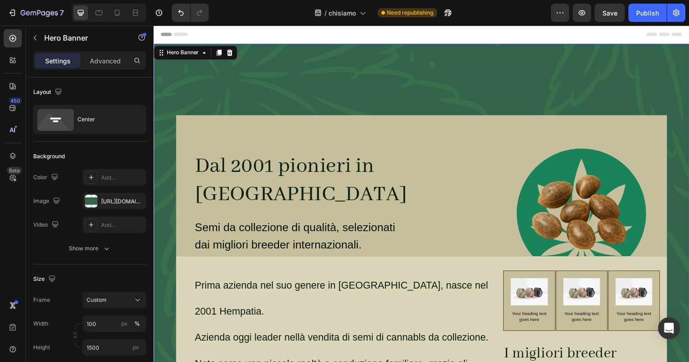
click at [104, 347] on input "1500" at bounding box center [114, 347] width 64 height 16
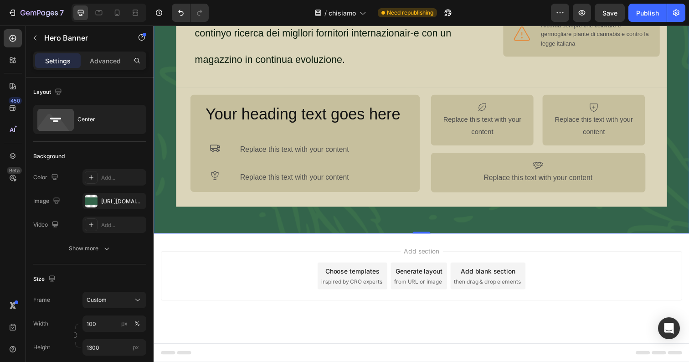
click at [170, 274] on div "Add section Choose templates inspired by CRO experts Generate layout from URL o…" at bounding box center [427, 281] width 532 height 50
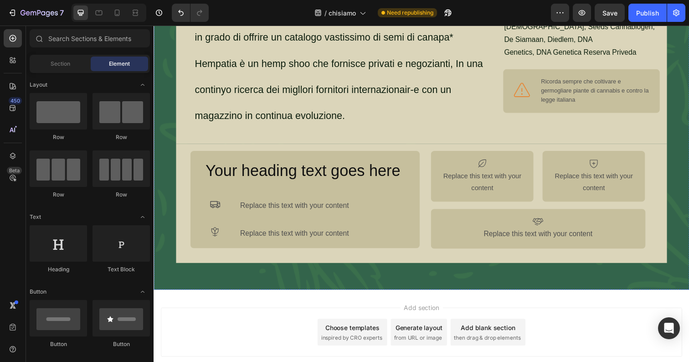
scroll to position [343, 0]
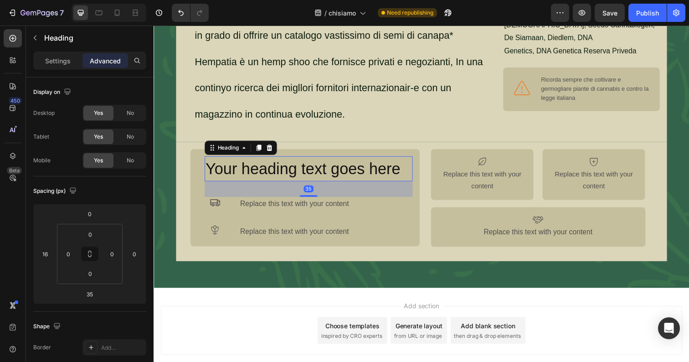
click at [344, 167] on span "Your heading text goes here" at bounding box center [305, 172] width 199 height 18
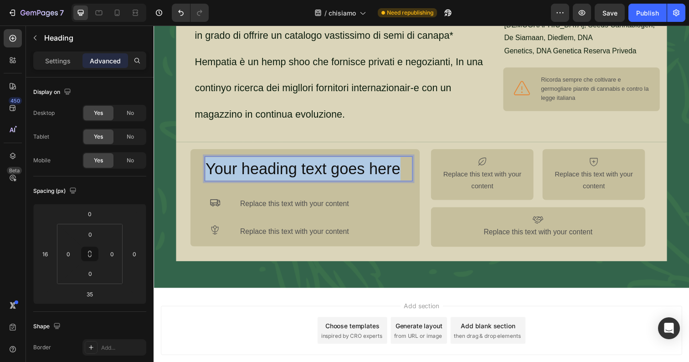
click at [344, 167] on span "Your heading text goes here" at bounding box center [305, 172] width 199 height 18
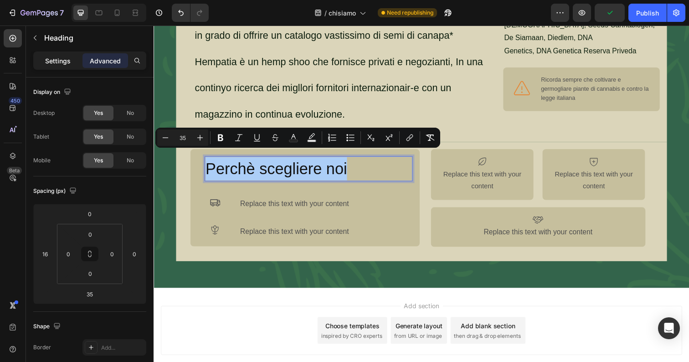
click at [61, 61] on p "Settings" at bounding box center [58, 61] width 26 height 10
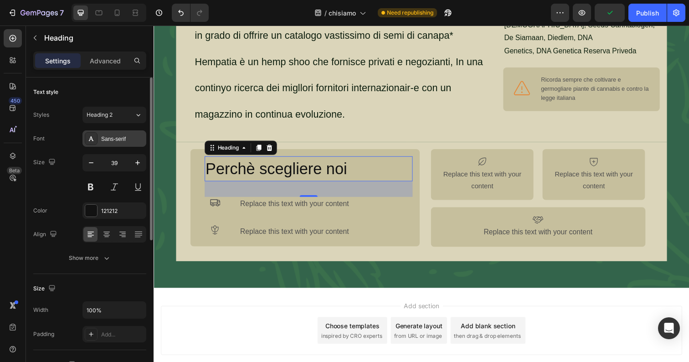
click at [109, 140] on div "Sans-serif" at bounding box center [122, 139] width 43 height 8
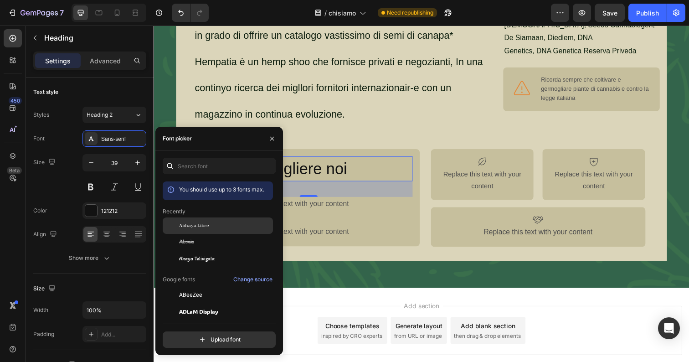
click at [194, 225] on span "Abhaya Libre" at bounding box center [194, 225] width 30 height 8
click at [273, 135] on icon "button" at bounding box center [271, 138] width 7 height 7
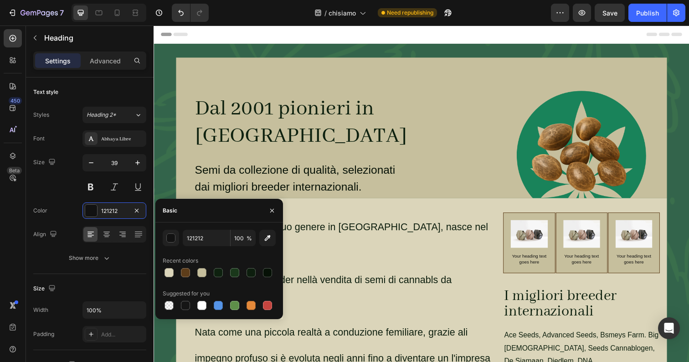
scroll to position [343, 0]
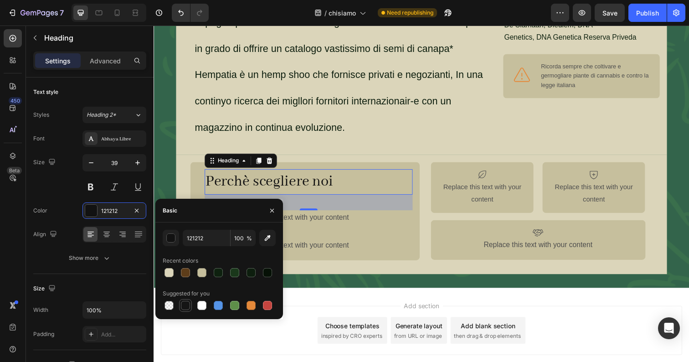
click at [186, 303] on div at bounding box center [185, 305] width 9 height 9
type input "151515"
click at [272, 213] on icon "button" at bounding box center [271, 210] width 7 height 7
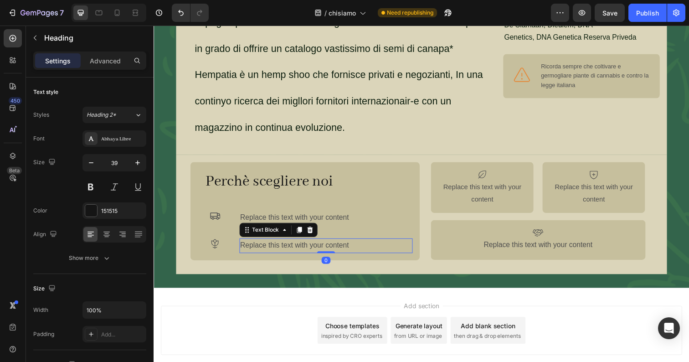
click at [313, 243] on div "Replace this text with your content" at bounding box center [329, 250] width 177 height 15
click at [396, 256] on div "⁠⁠⁠⁠⁠⁠⁠ Perchè scegliere noi Heading Icon Replace this text with your content T…" at bounding box center [426, 219] width 501 height 122
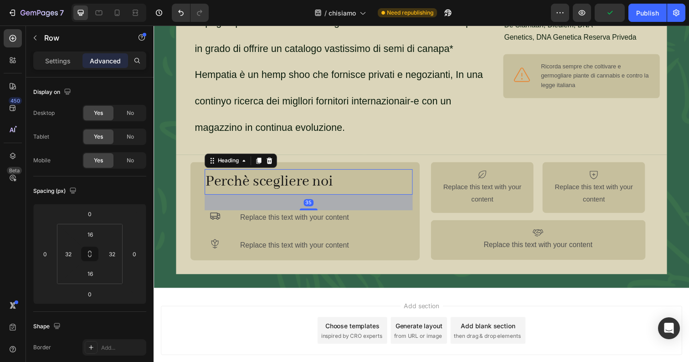
click at [347, 173] on p "⁠⁠⁠⁠⁠⁠⁠ Perchè scegliere noi" at bounding box center [311, 185] width 210 height 24
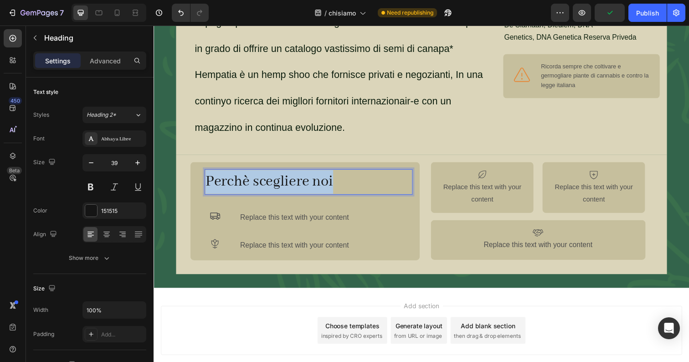
click at [347, 173] on p "Perchè scegliere noi" at bounding box center [311, 185] width 210 height 24
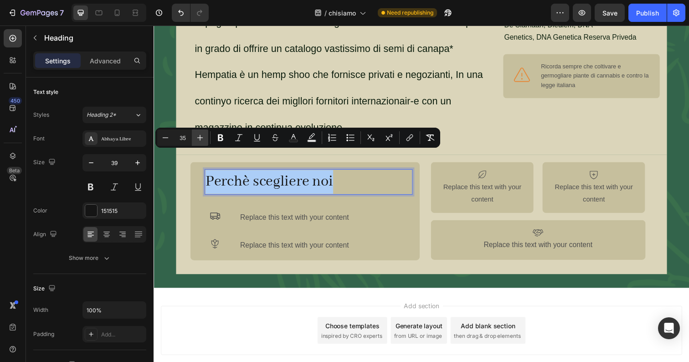
click at [203, 140] on icon "Editor contextual toolbar" at bounding box center [199, 137] width 9 height 9
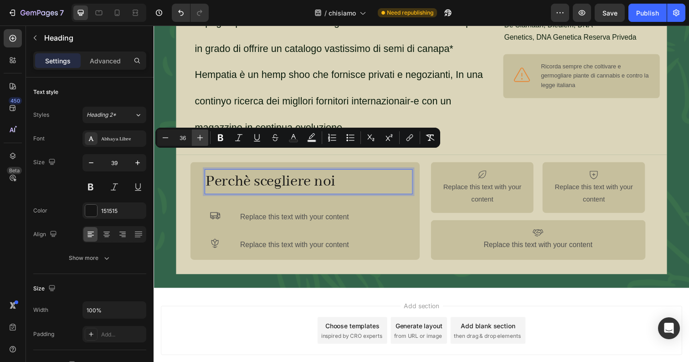
click at [203, 140] on icon "Editor contextual toolbar" at bounding box center [199, 137] width 9 height 9
type input "40"
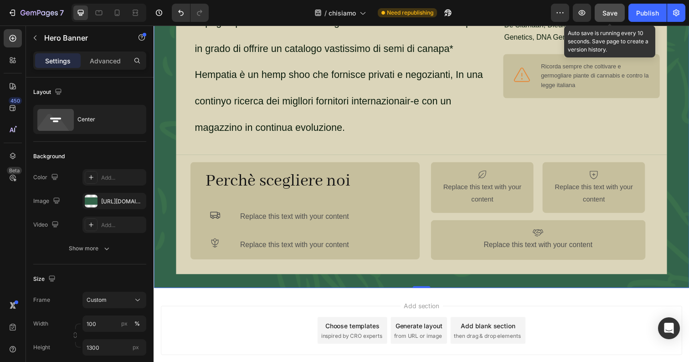
click at [609, 14] on span "Save" at bounding box center [609, 13] width 15 height 8
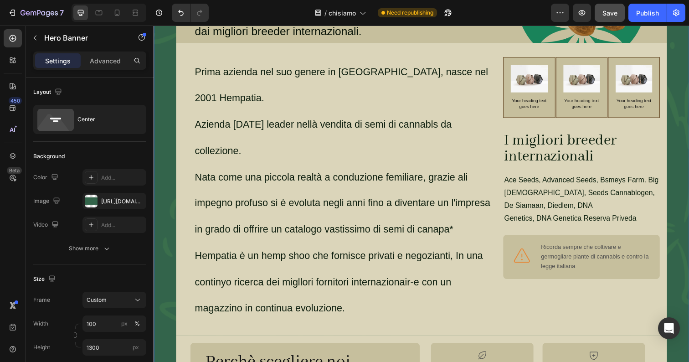
scroll to position [0, 0]
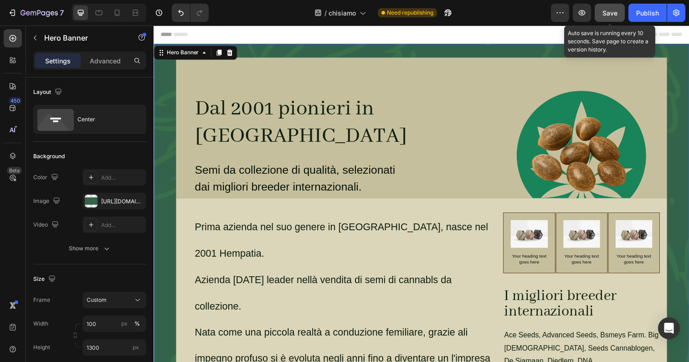
click at [616, 7] on button "Save" at bounding box center [609, 13] width 30 height 18
click at [617, 13] on button "Save" at bounding box center [609, 13] width 30 height 18
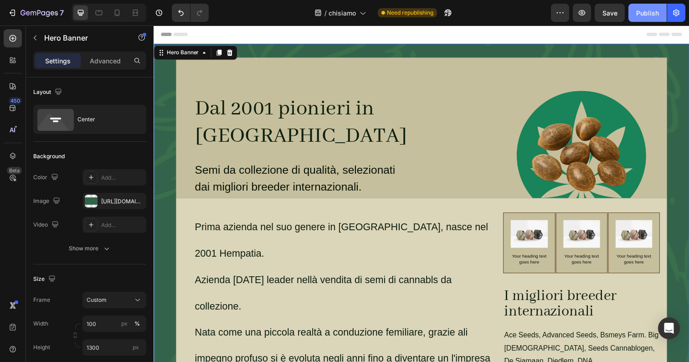
click at [640, 15] on div "Publish" at bounding box center [647, 13] width 23 height 10
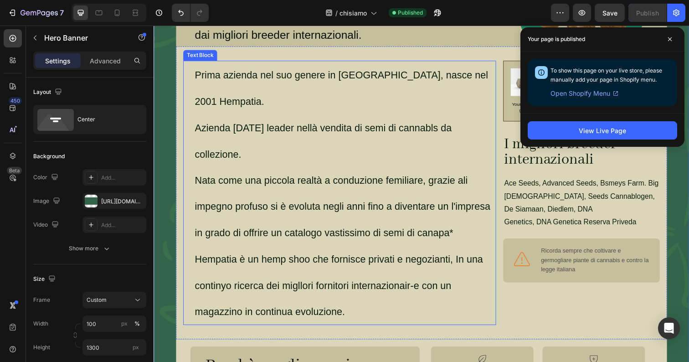
scroll to position [156, 0]
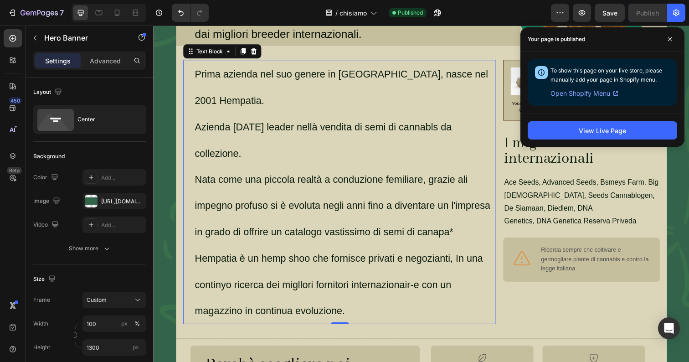
click at [276, 257] on span "Hempatia è un hemp shoo che fornisce privati e negozianti, In una continyo rice…" at bounding box center [342, 289] width 294 height 65
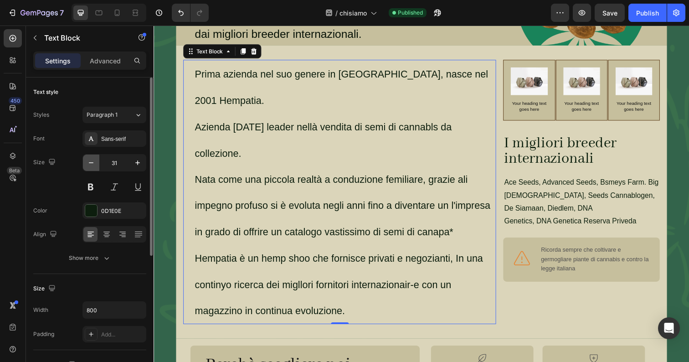
click at [93, 164] on icon "button" at bounding box center [91, 162] width 9 height 9
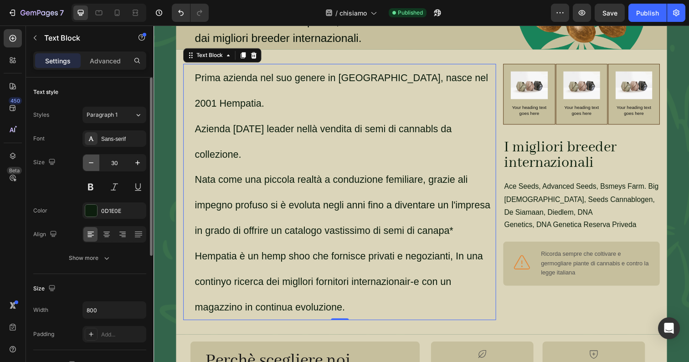
click at [93, 164] on icon "button" at bounding box center [91, 162] width 9 height 9
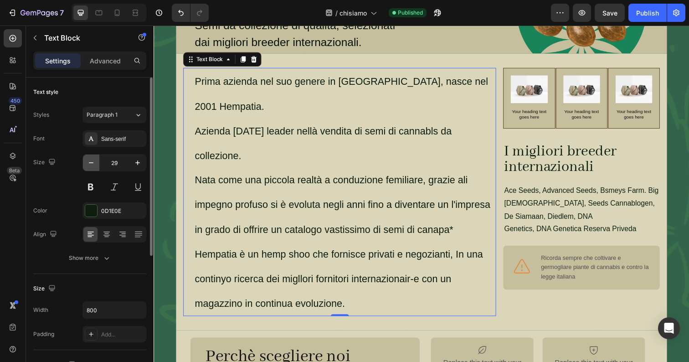
click at [93, 164] on icon "button" at bounding box center [91, 162] width 9 height 9
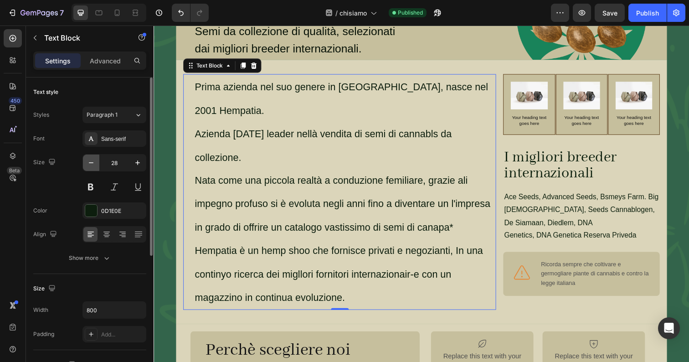
click at [93, 164] on icon "button" at bounding box center [91, 162] width 9 height 9
type input "27"
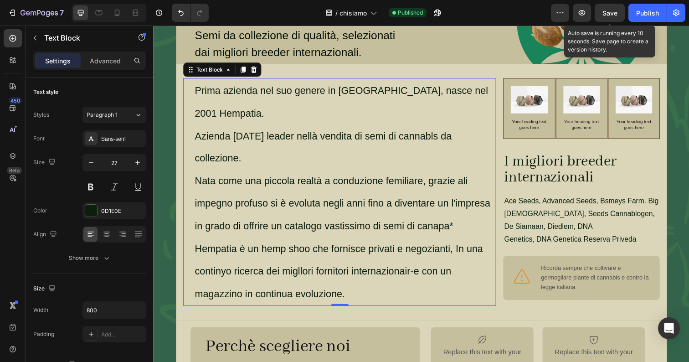
click at [608, 13] on span "Save" at bounding box center [609, 13] width 15 height 8
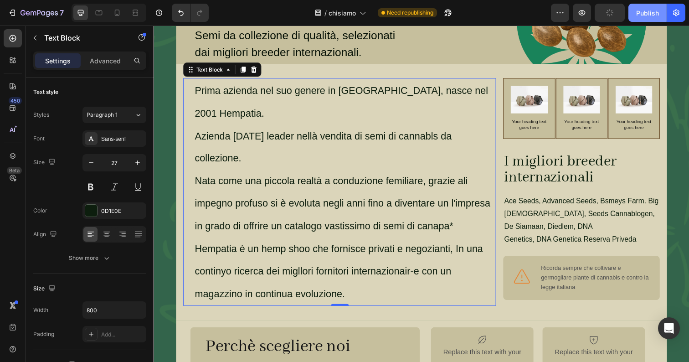
click at [640, 11] on div "Publish" at bounding box center [647, 13] width 23 height 10
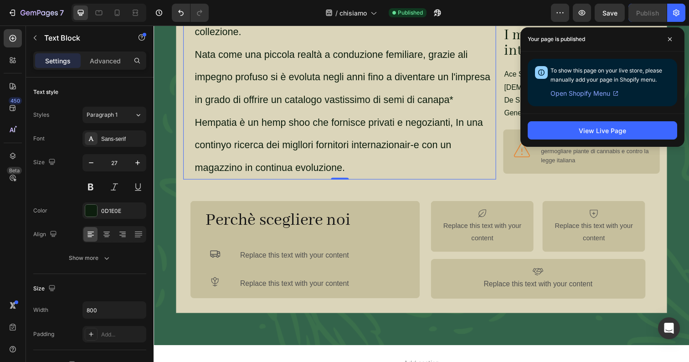
scroll to position [284, 0]
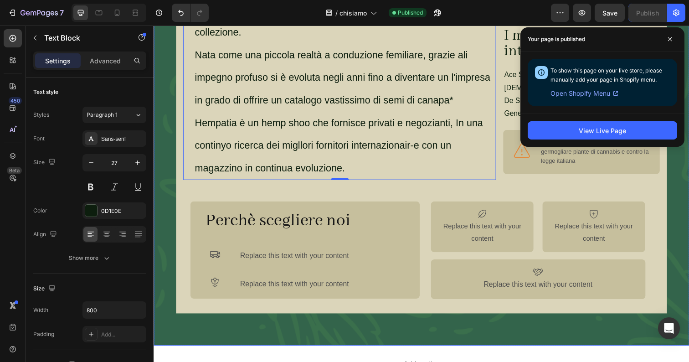
click at [168, 246] on div "Dal 2001 pionieri in Italia Heading Semi da collezione di qualità, selezionati …" at bounding box center [427, 56] width 532 height 526
